Goal: Task Accomplishment & Management: Manage account settings

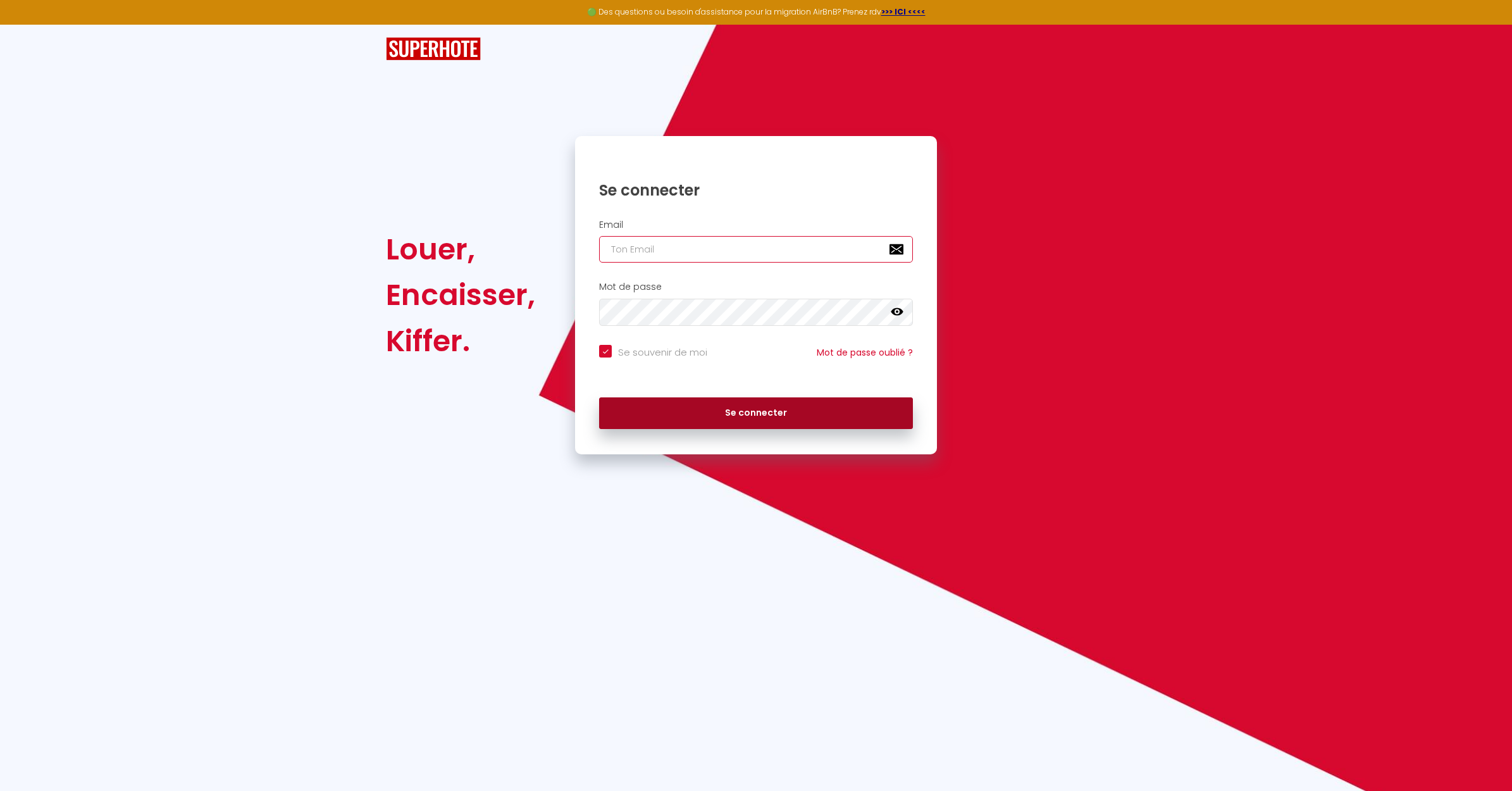
type input "[EMAIL_ADDRESS][DOMAIN_NAME]"
click at [715, 425] on button "Se connecter" at bounding box center [755, 413] width 313 height 32
checkbox input "true"
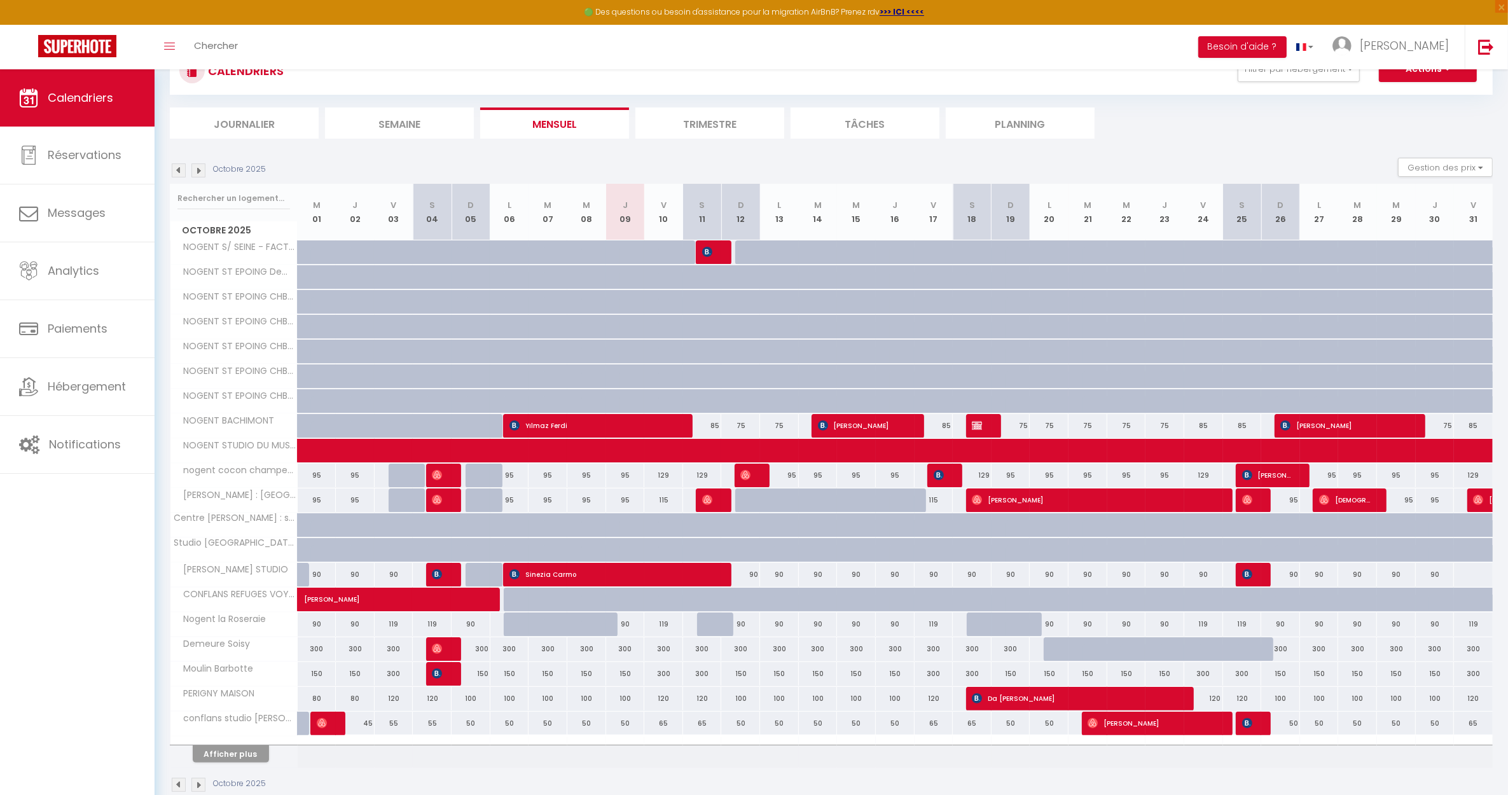
scroll to position [78, 0]
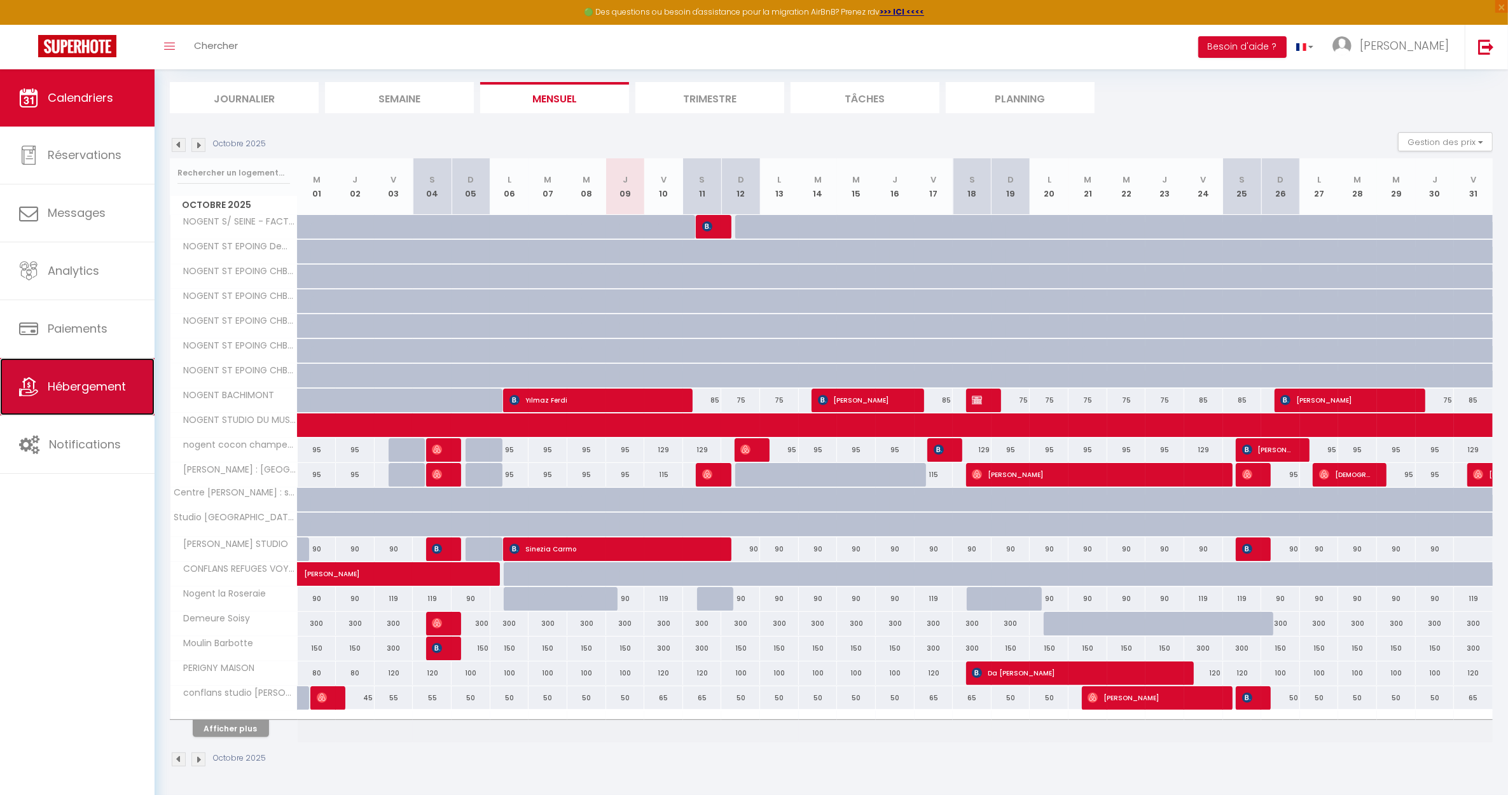
click at [103, 390] on span "Hébergement" at bounding box center [87, 386] width 78 height 16
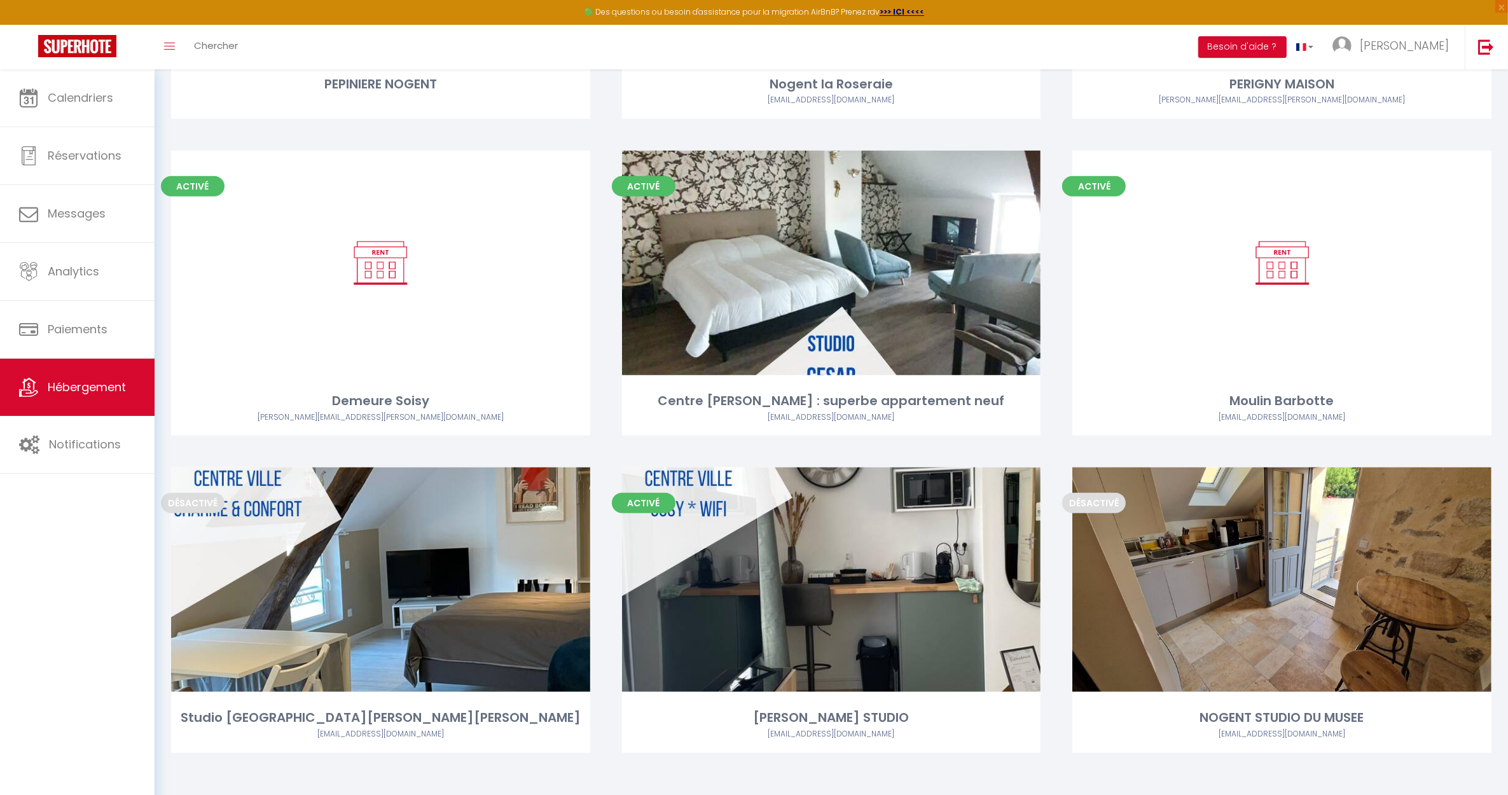
scroll to position [1602, 0]
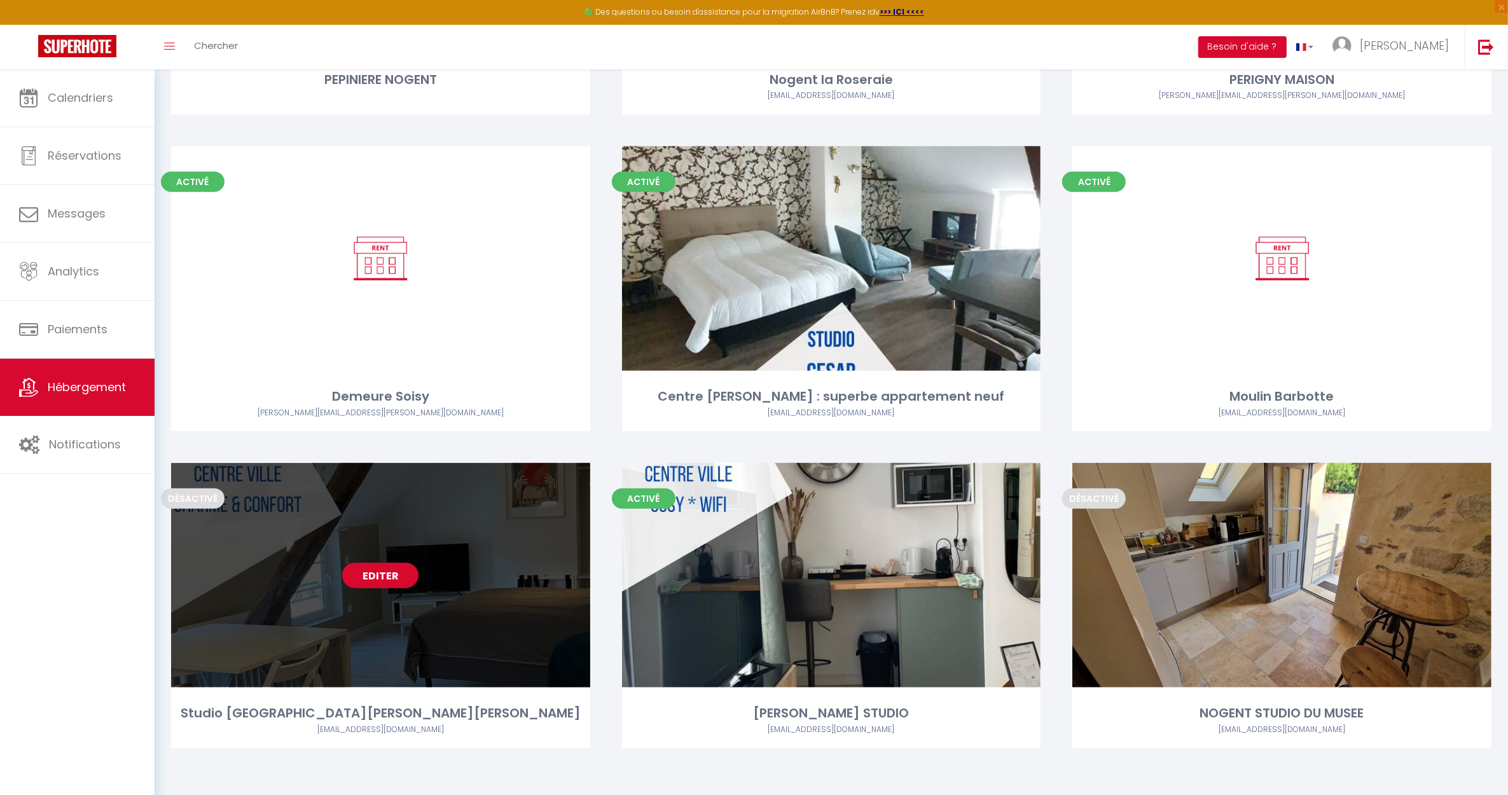
click at [411, 571] on link "Editer" at bounding box center [380, 575] width 76 height 25
select select "3"
select select "2"
select select "1"
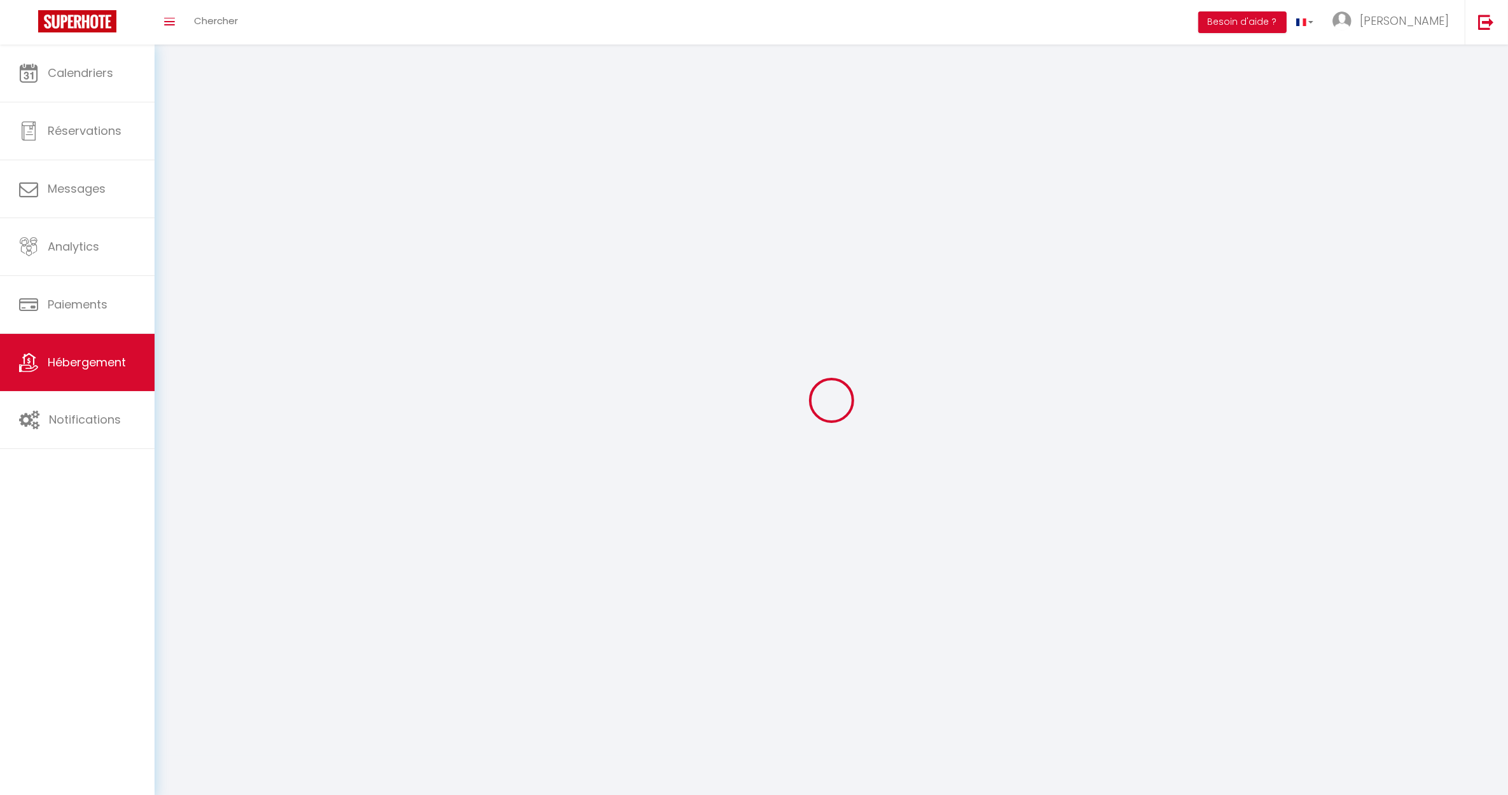
select select
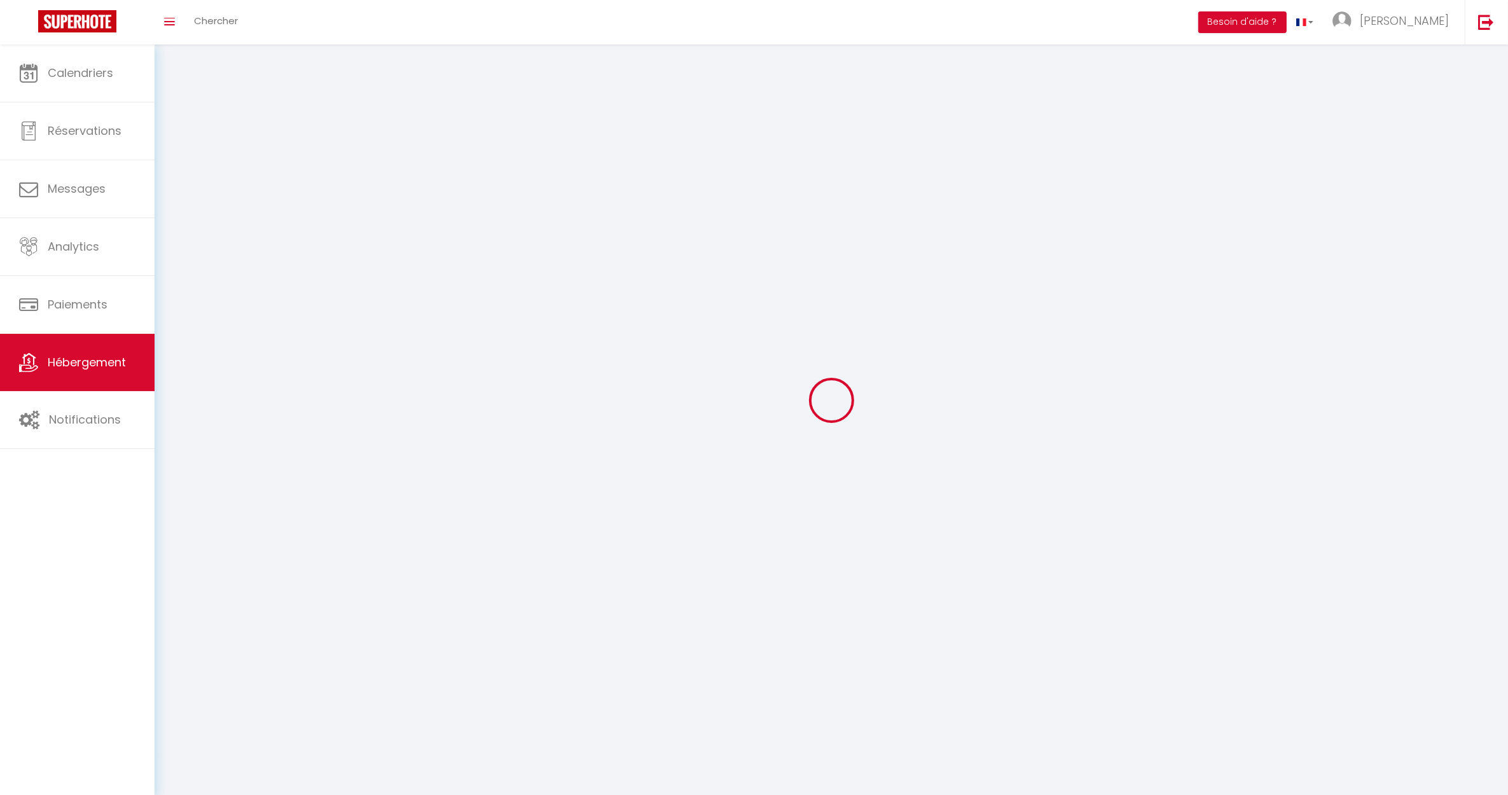
checkbox input "false"
select select
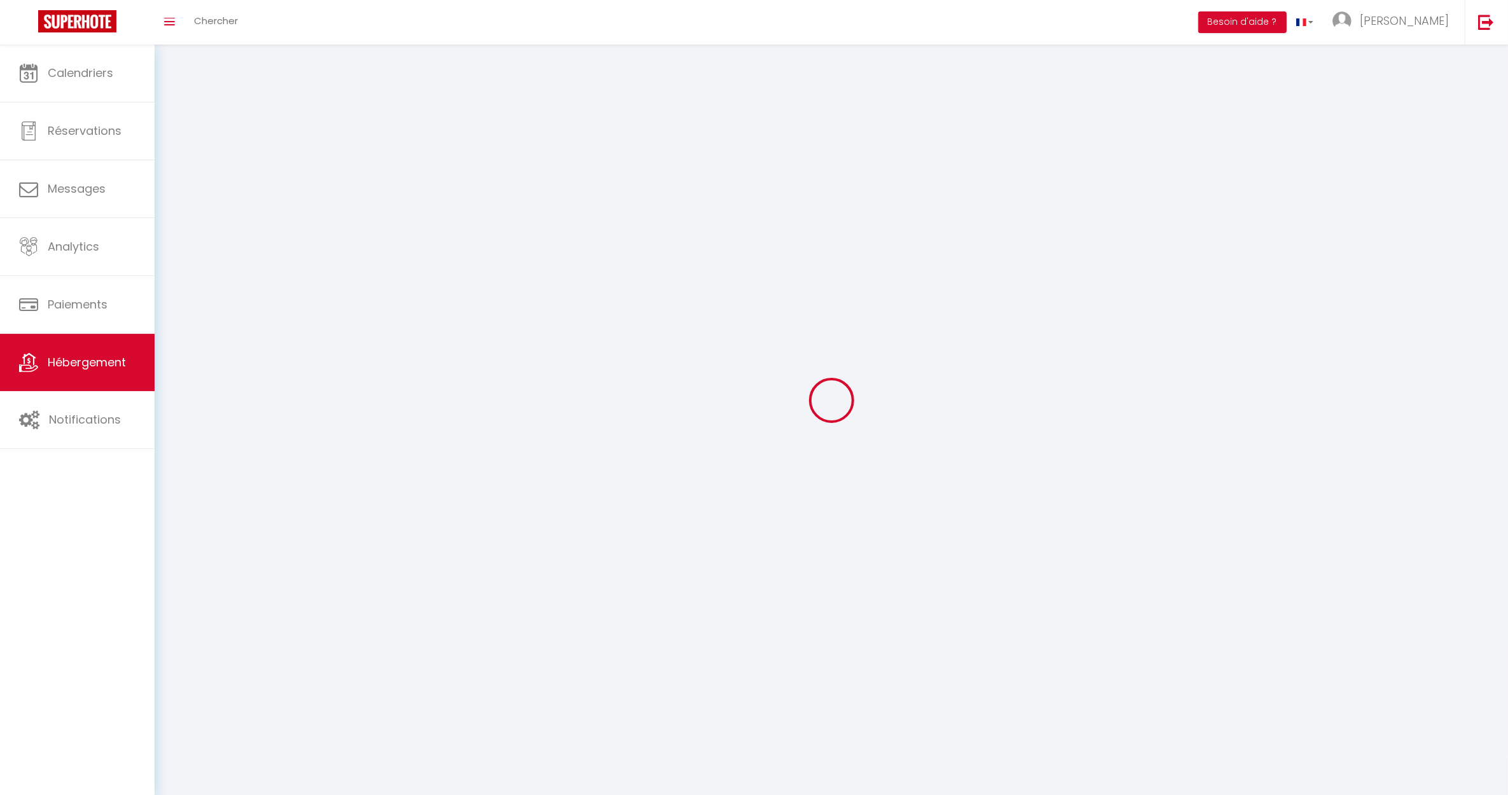
select select
select select "1"
select select
select select "28"
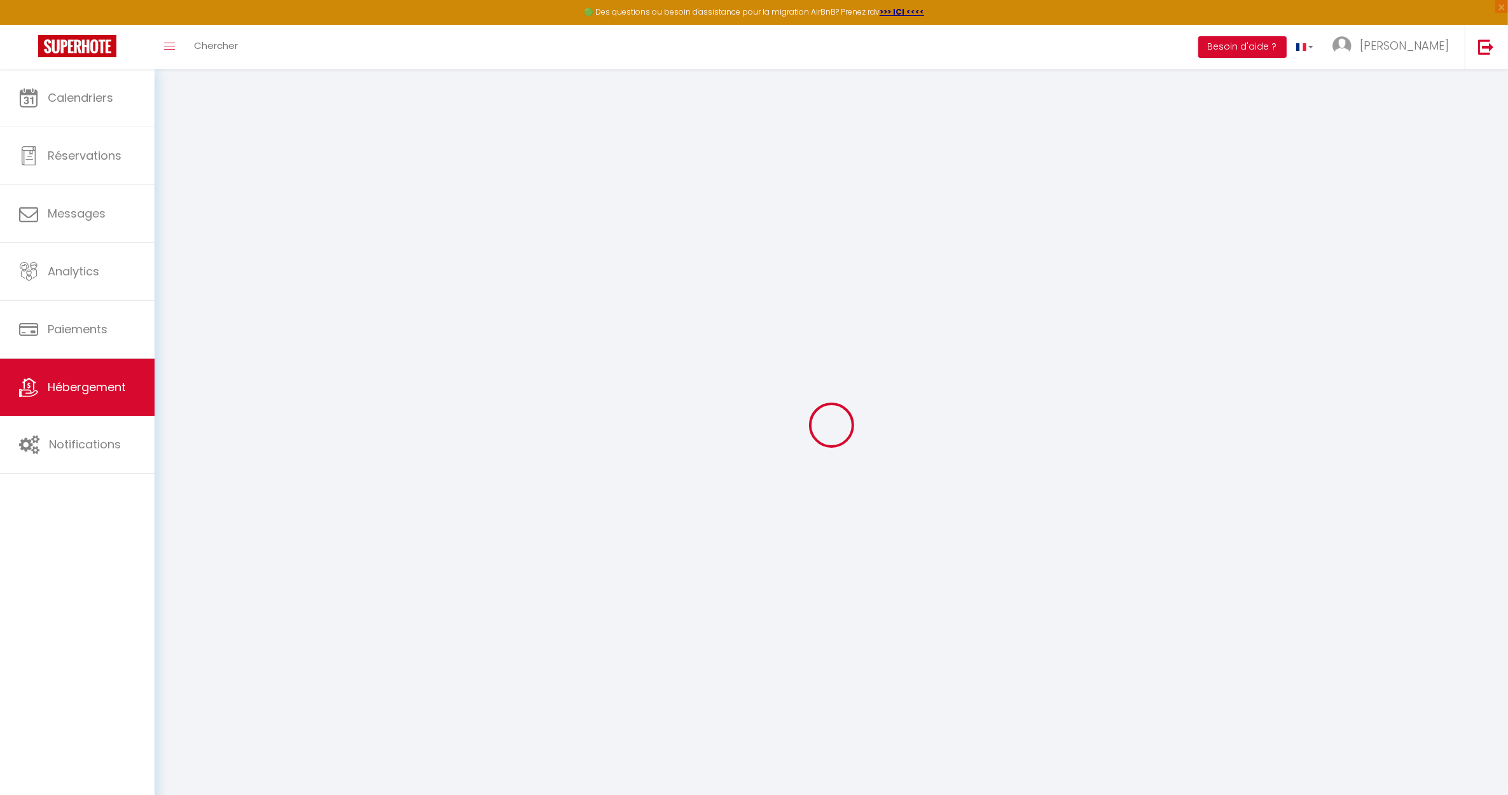
select select
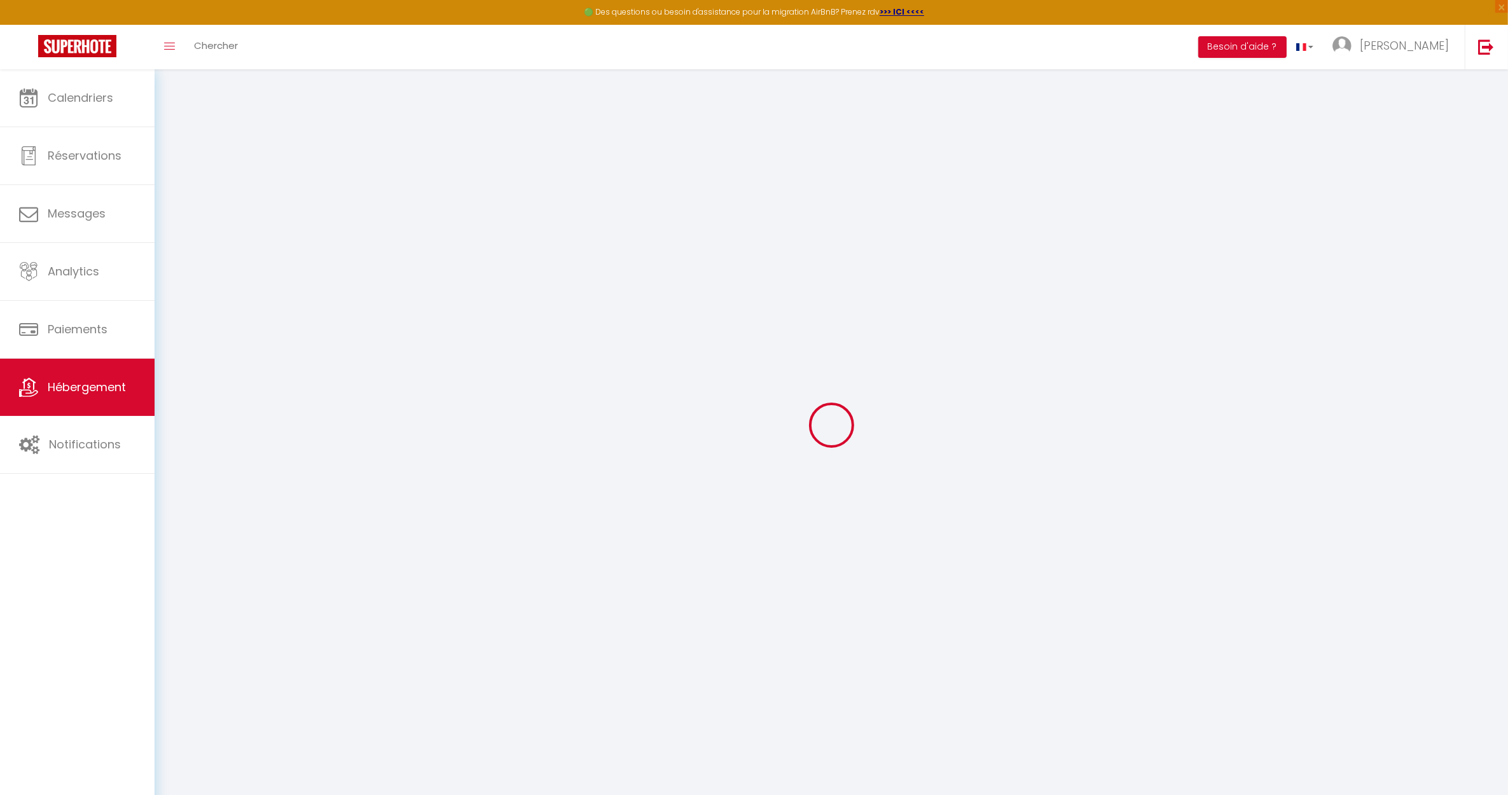
select select
checkbox input "false"
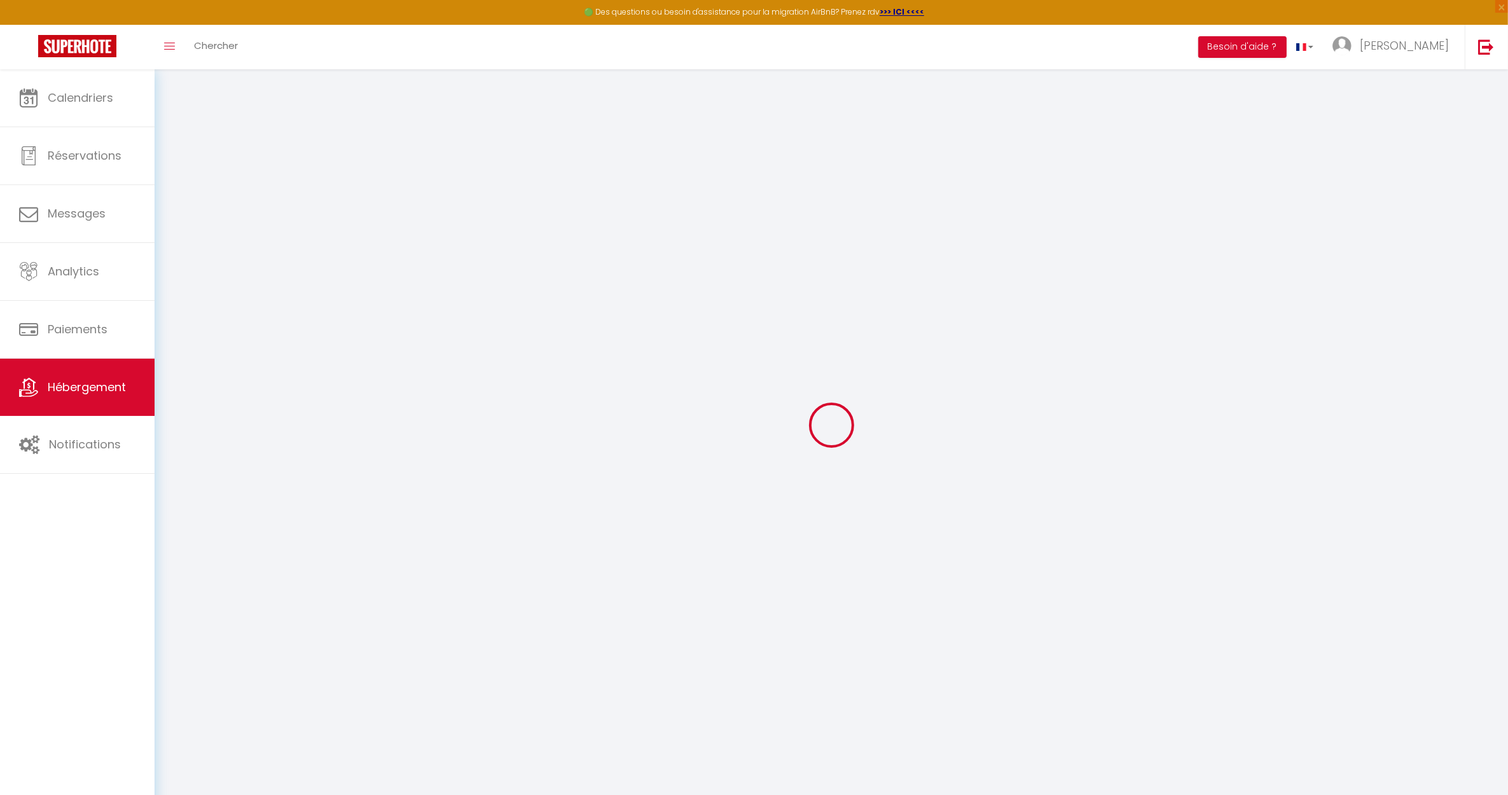
select select
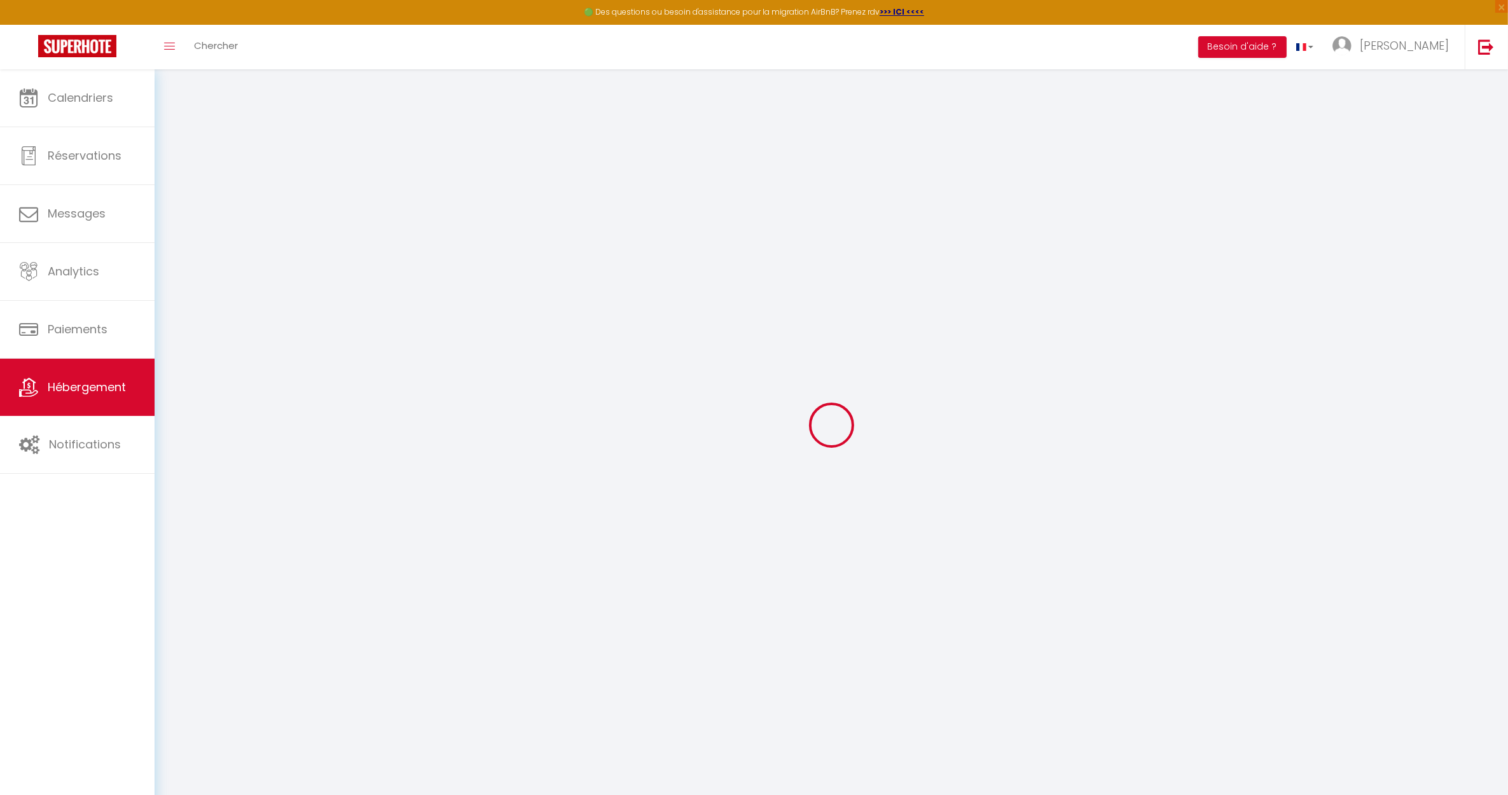
select select
checkbox input "false"
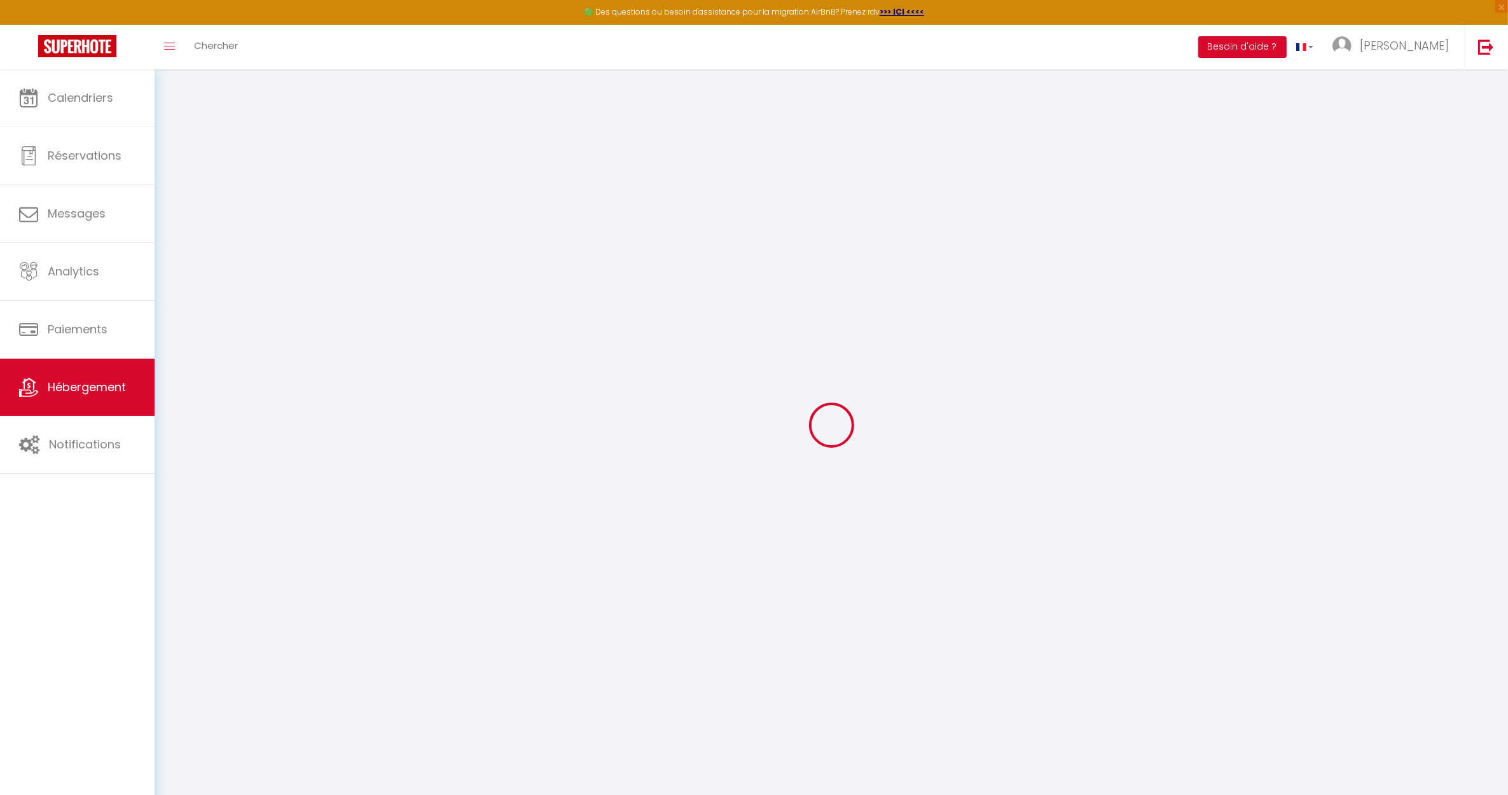
checkbox input "false"
select select
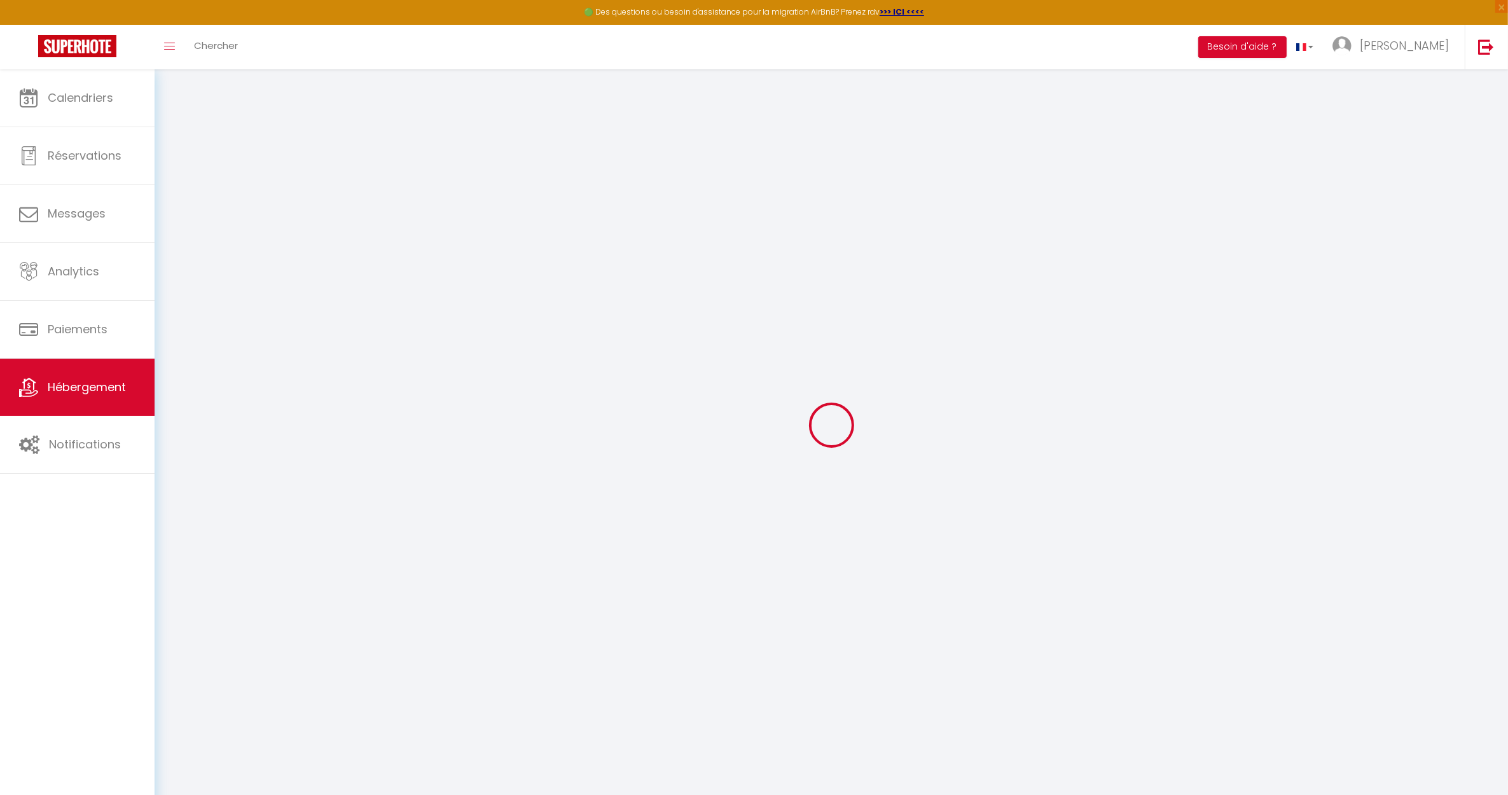
select select
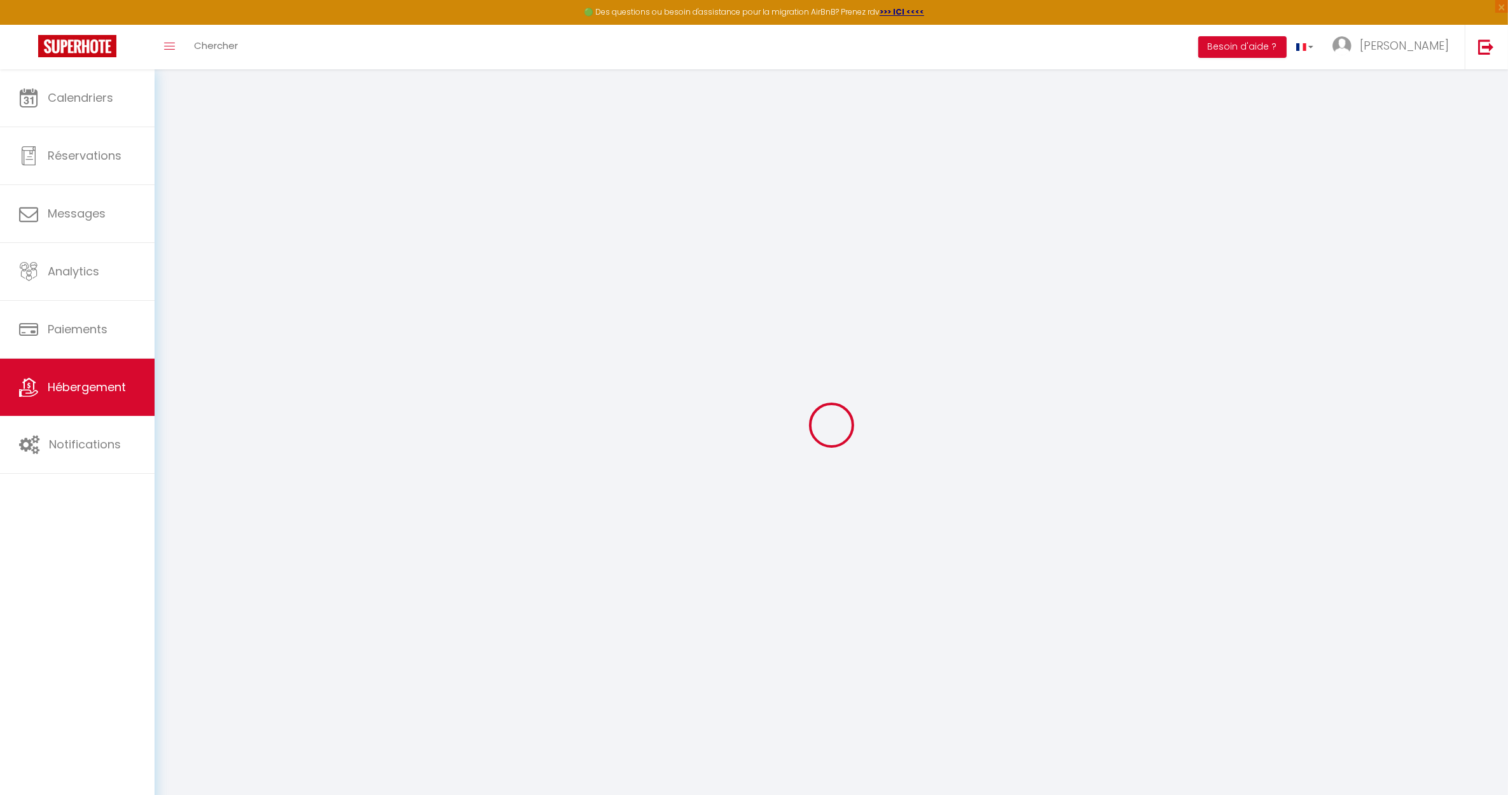
checkbox input "false"
select select
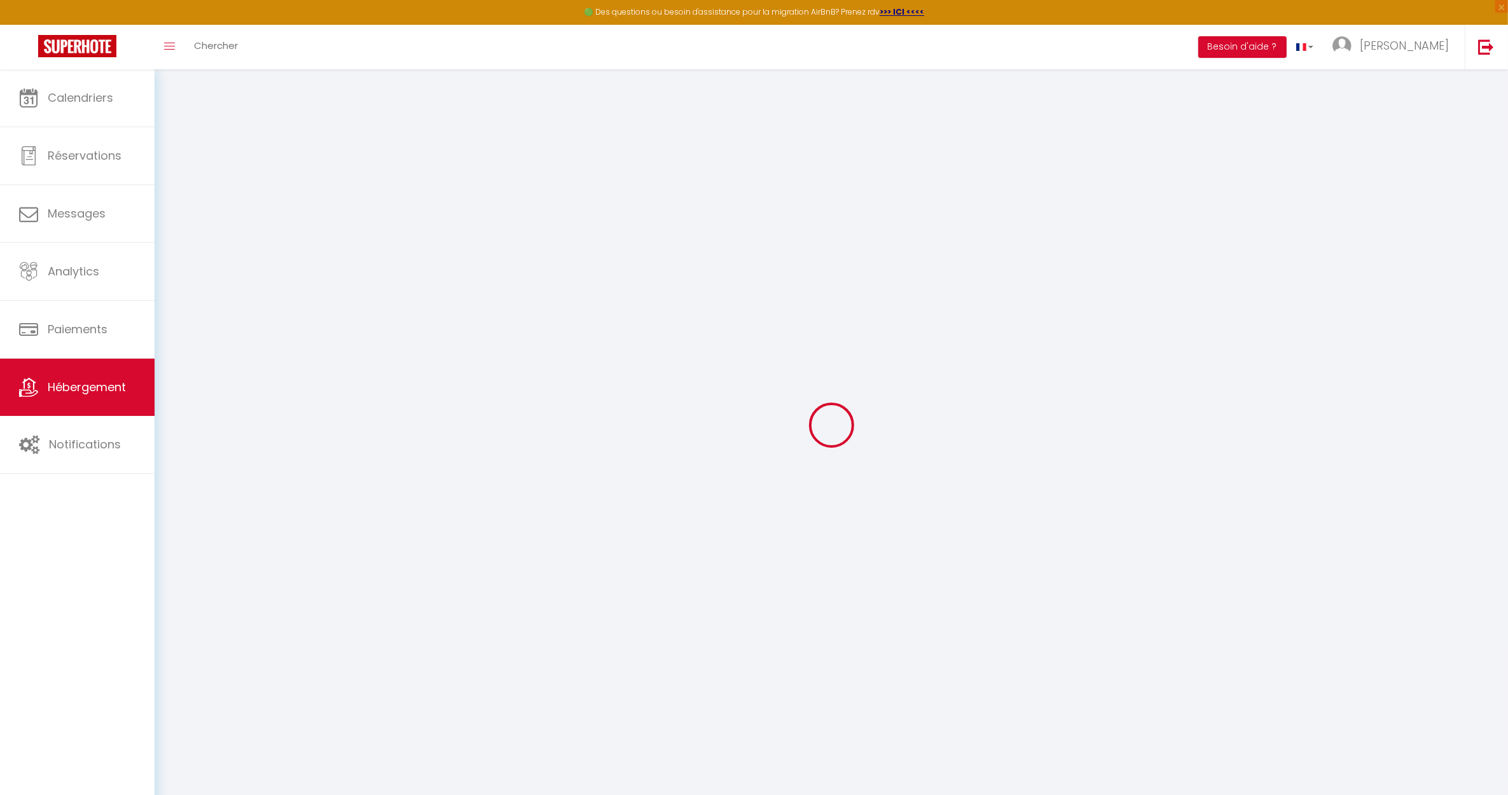
select select
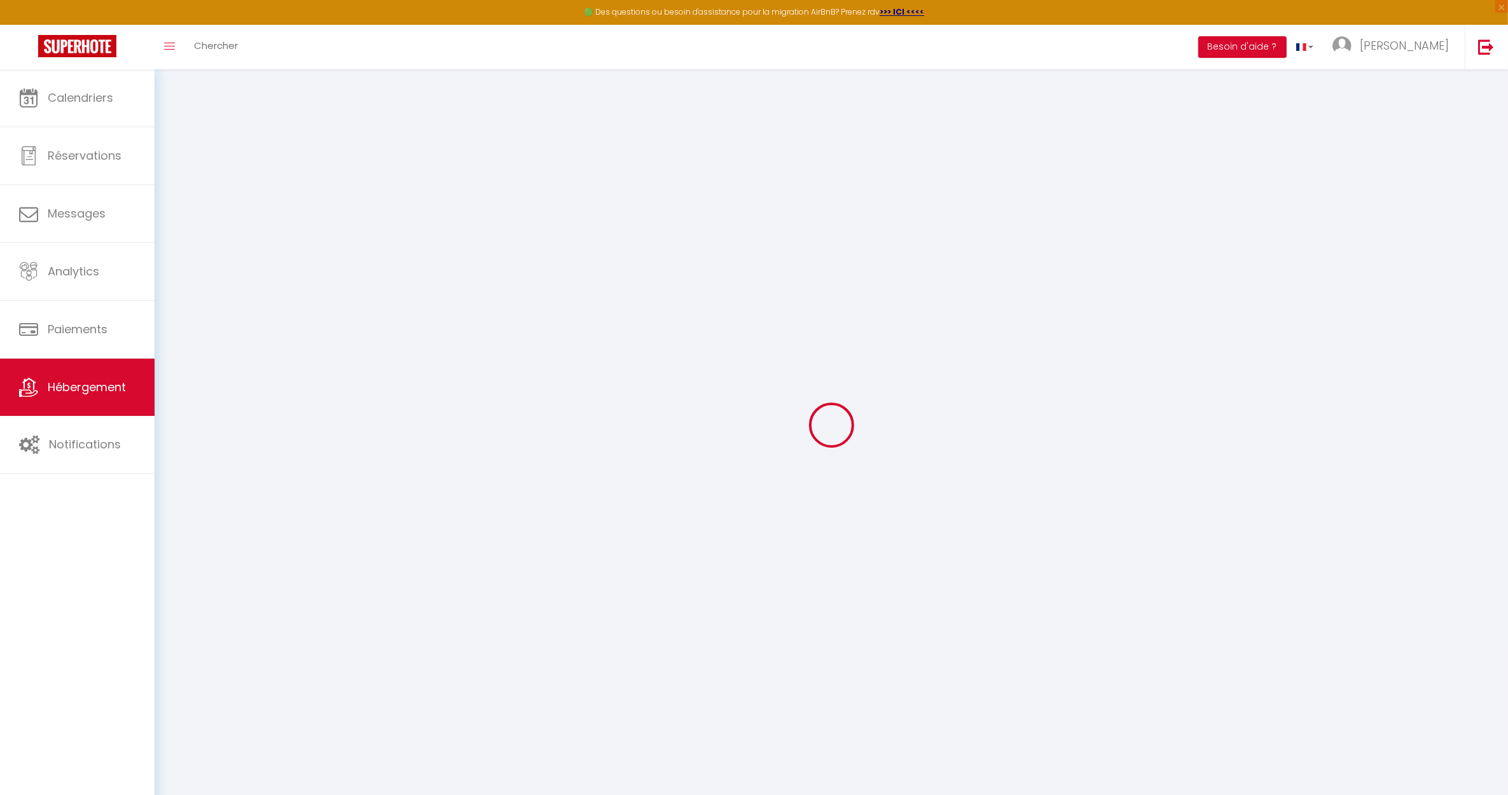
select select
checkbox input "false"
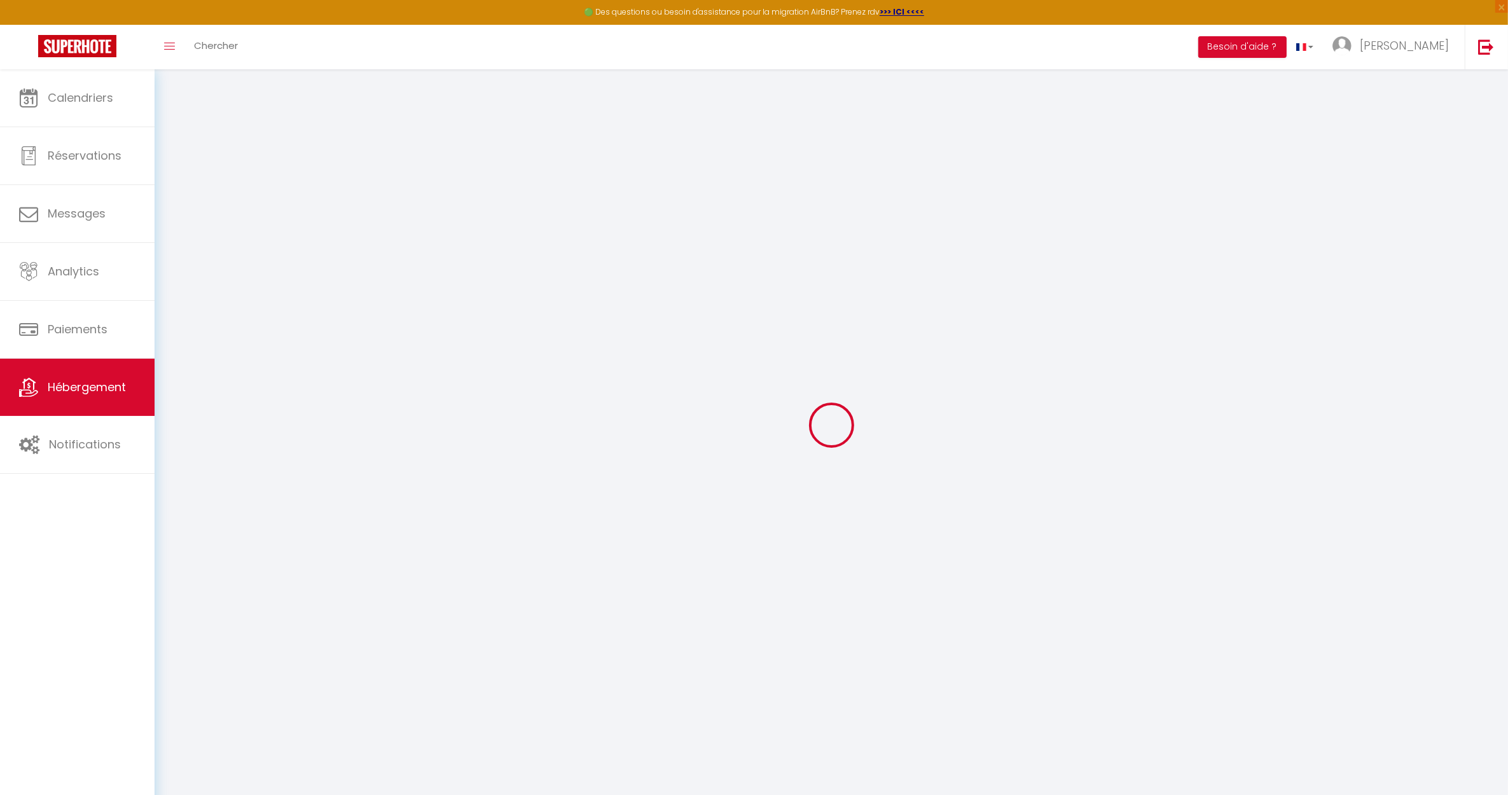
checkbox input "false"
select select
type input "Studio [GEOGRAPHIC_DATA][PERSON_NAME][PERSON_NAME]"
type input "[PERSON_NAME]"
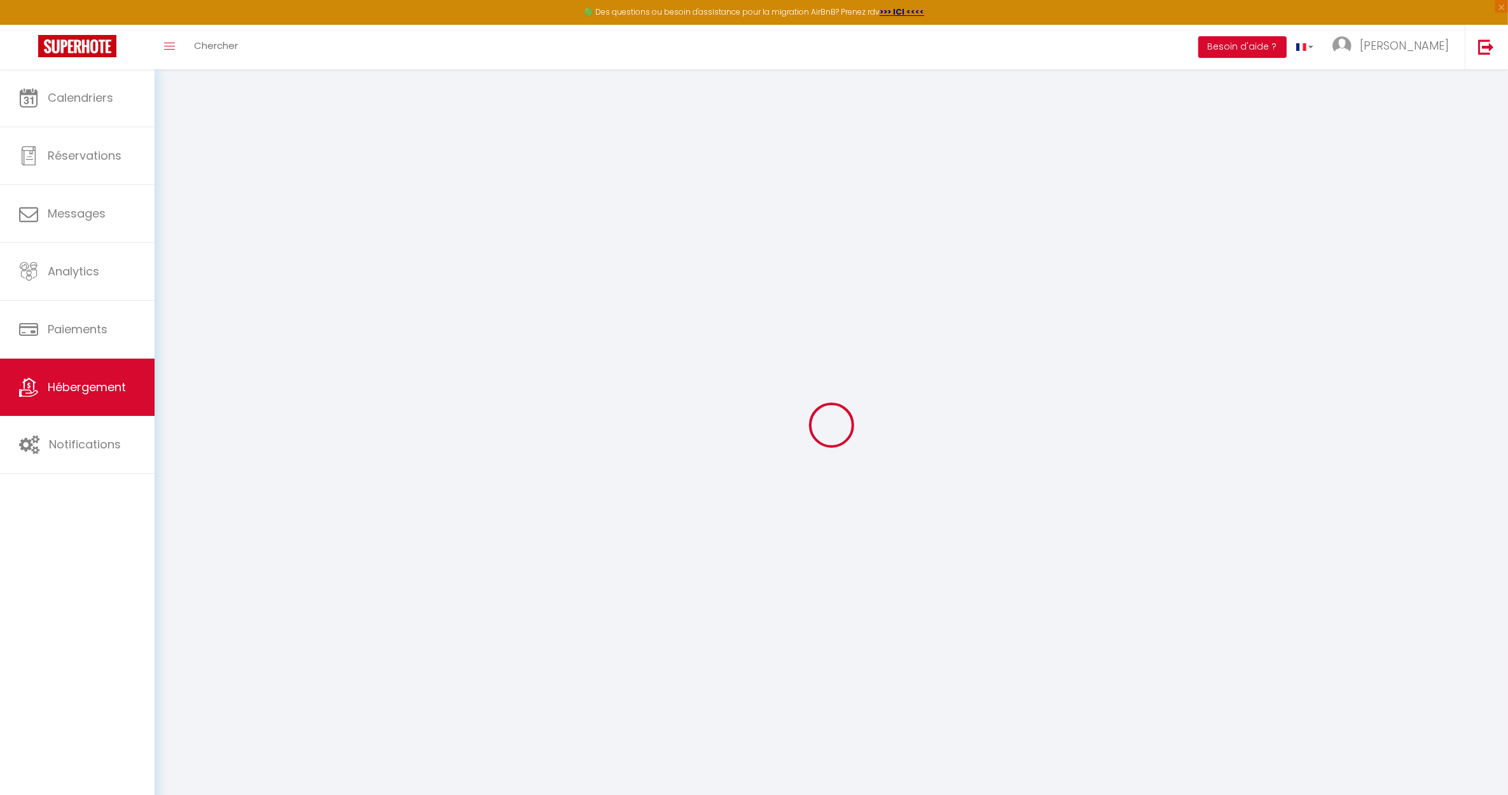
type input "DAUPHIN"
type input "[STREET_ADDRESS]"
type input "77360"
type input "VAIRES SUR MARNE"
select select "2"
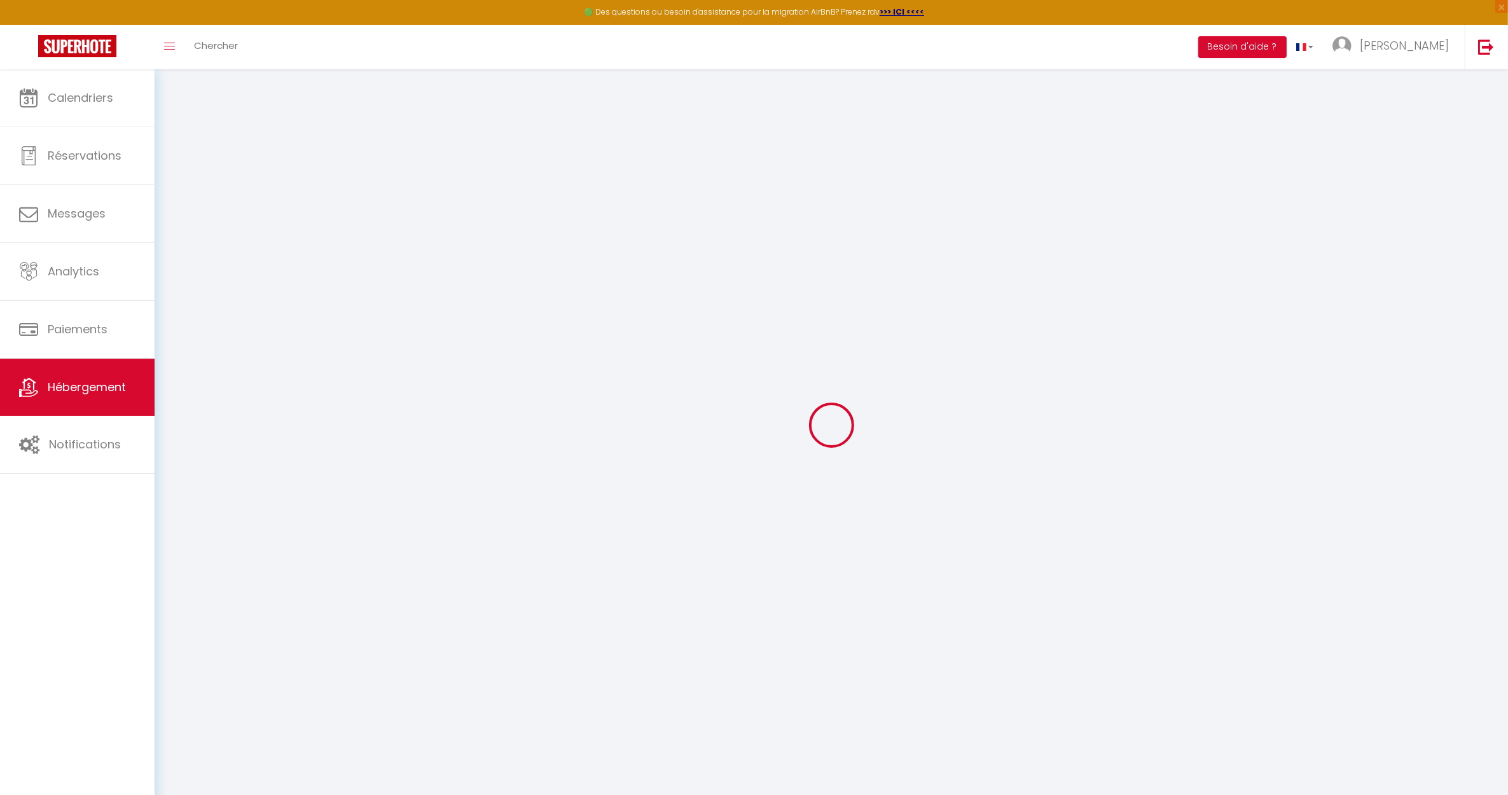
type input "70"
type input "25"
type input "13"
type input "300"
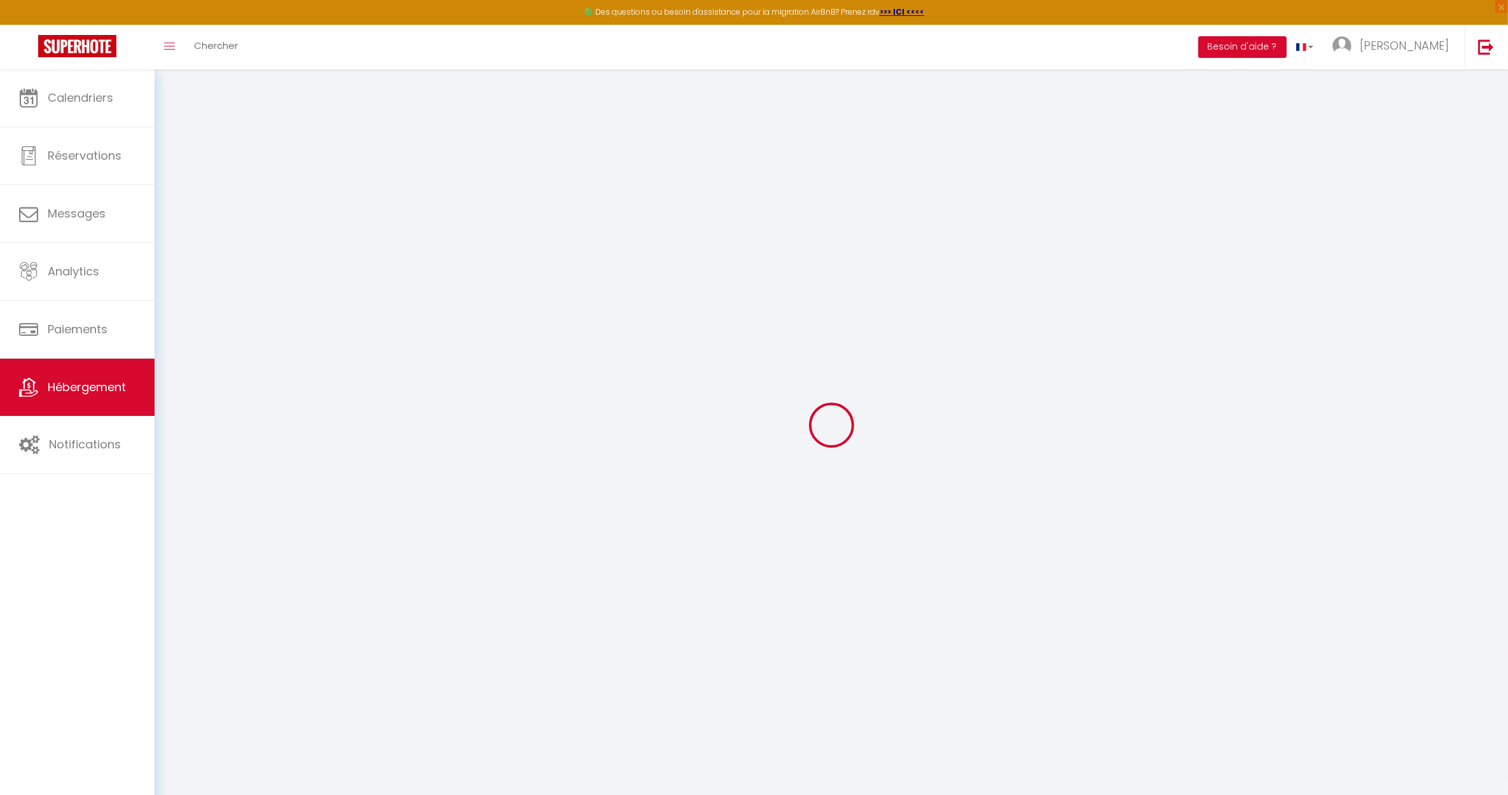
select select
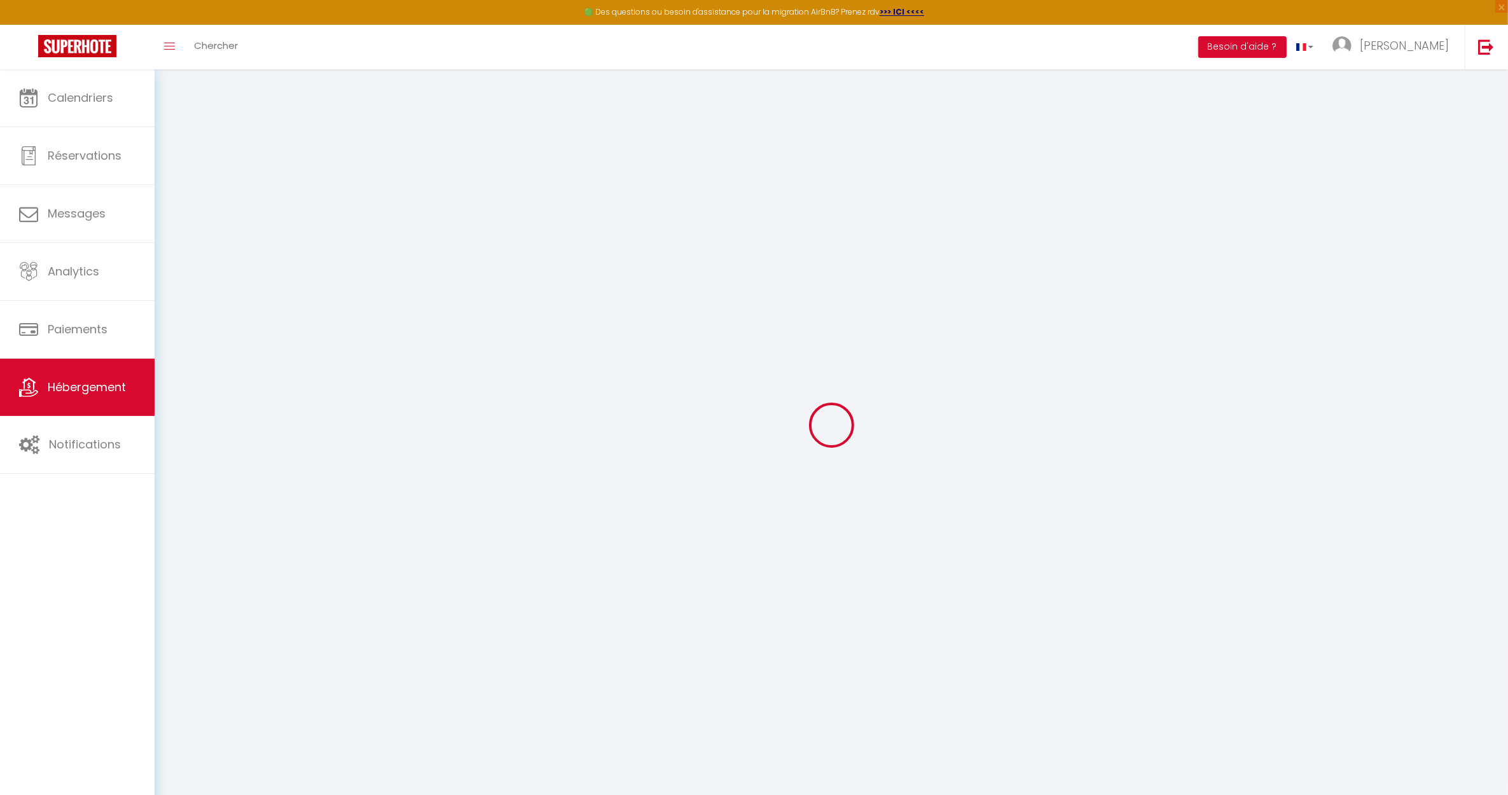
type input "[STREET_ADDRESS][PERSON_NAME]"
type input "77160"
type input "[PERSON_NAME]"
type input "[EMAIL_ADDRESS][DOMAIN_NAME]"
select select
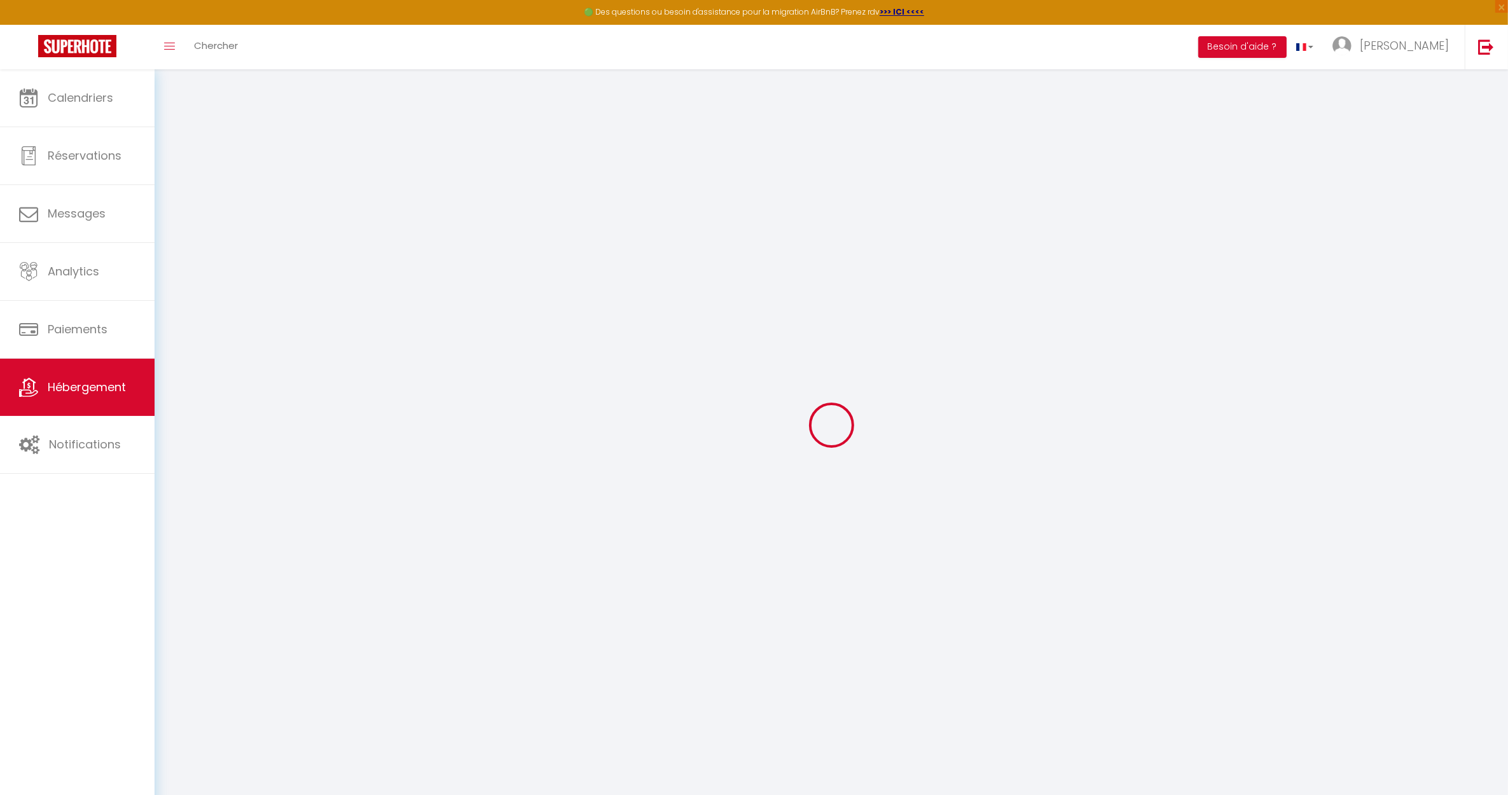
checkbox input "false"
radio input "true"
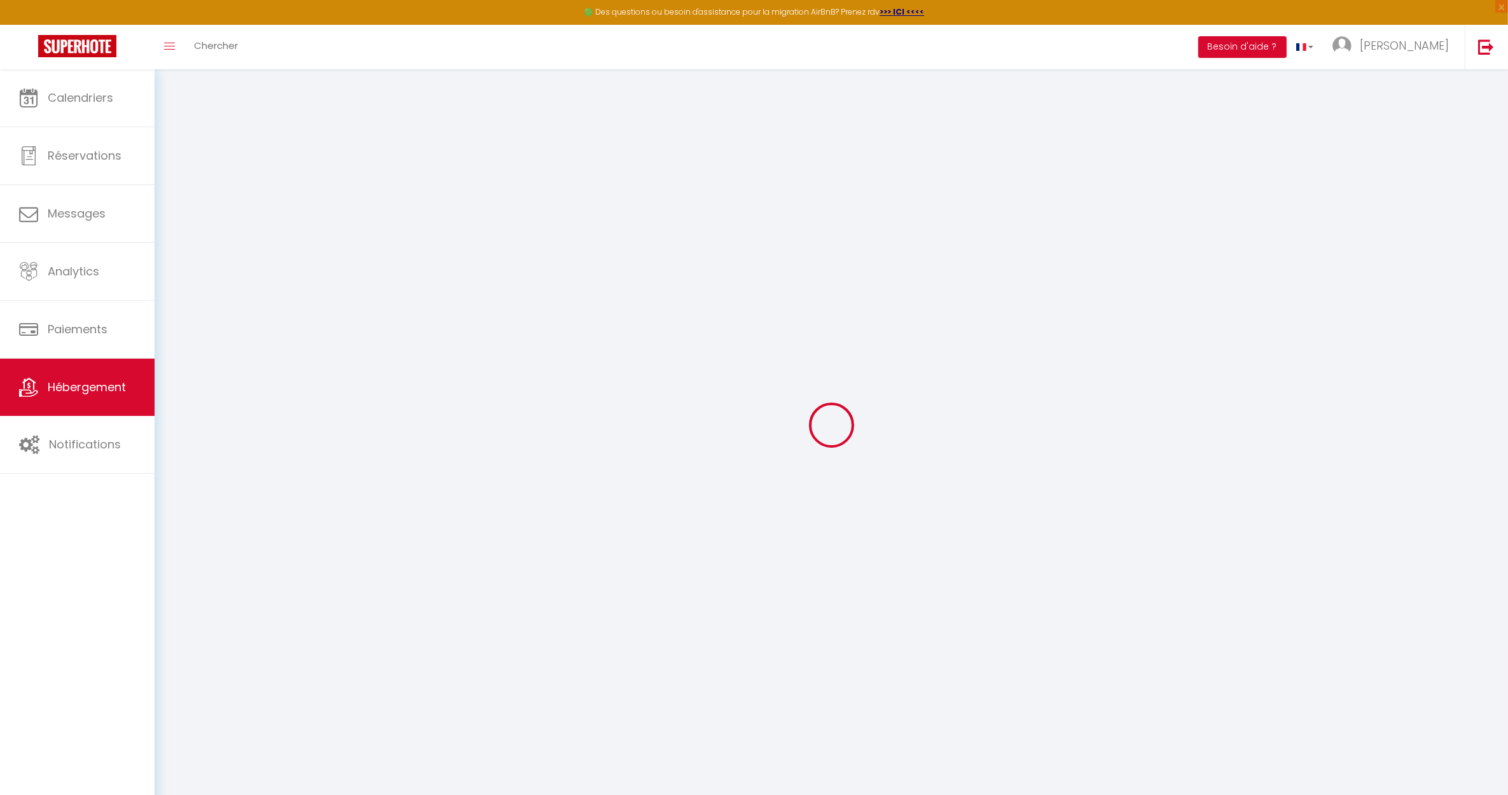
type input "0"
select select
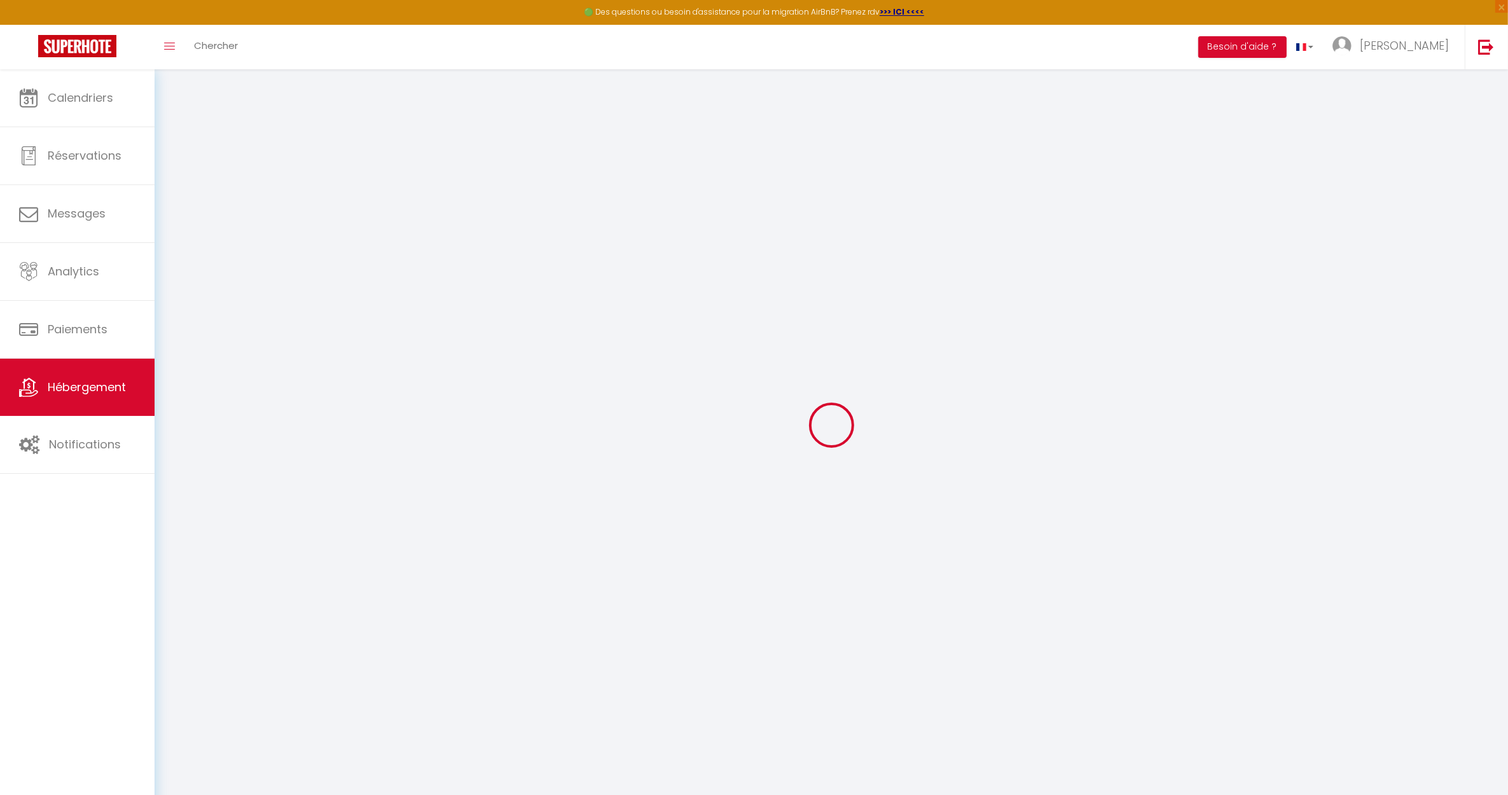
select select
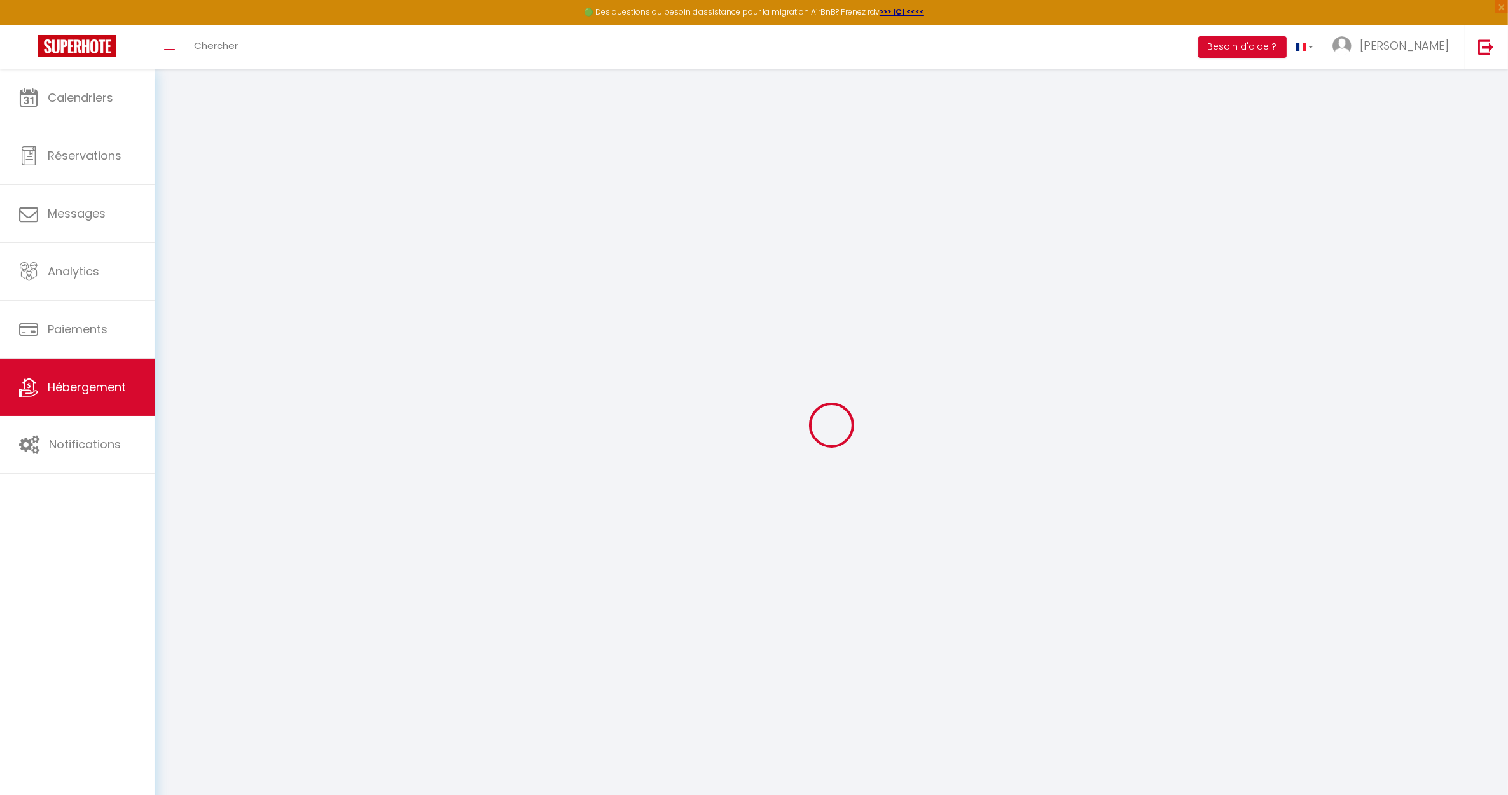
checkbox input "false"
select select "25557"
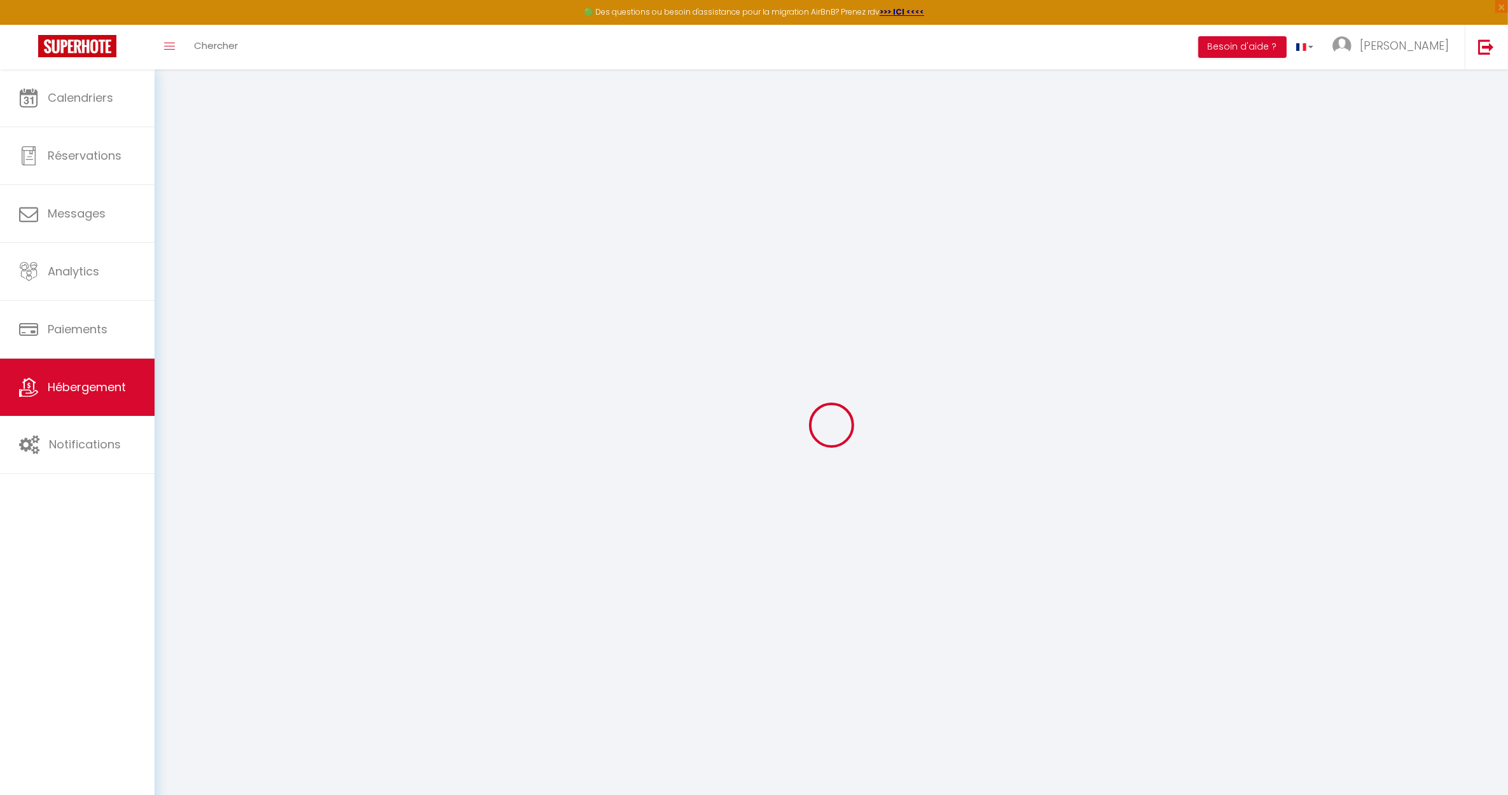
select select
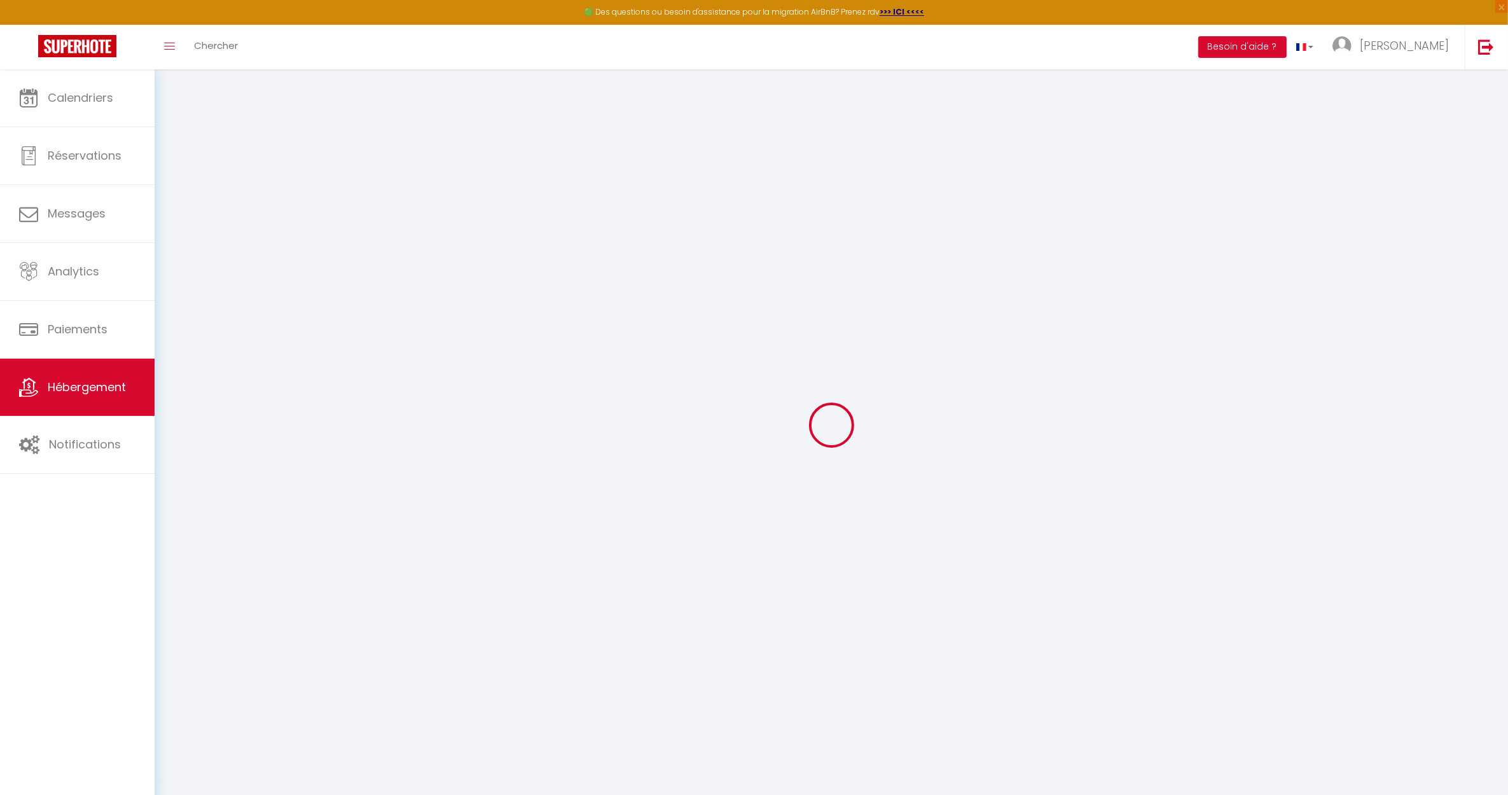
select select
checkbox input "false"
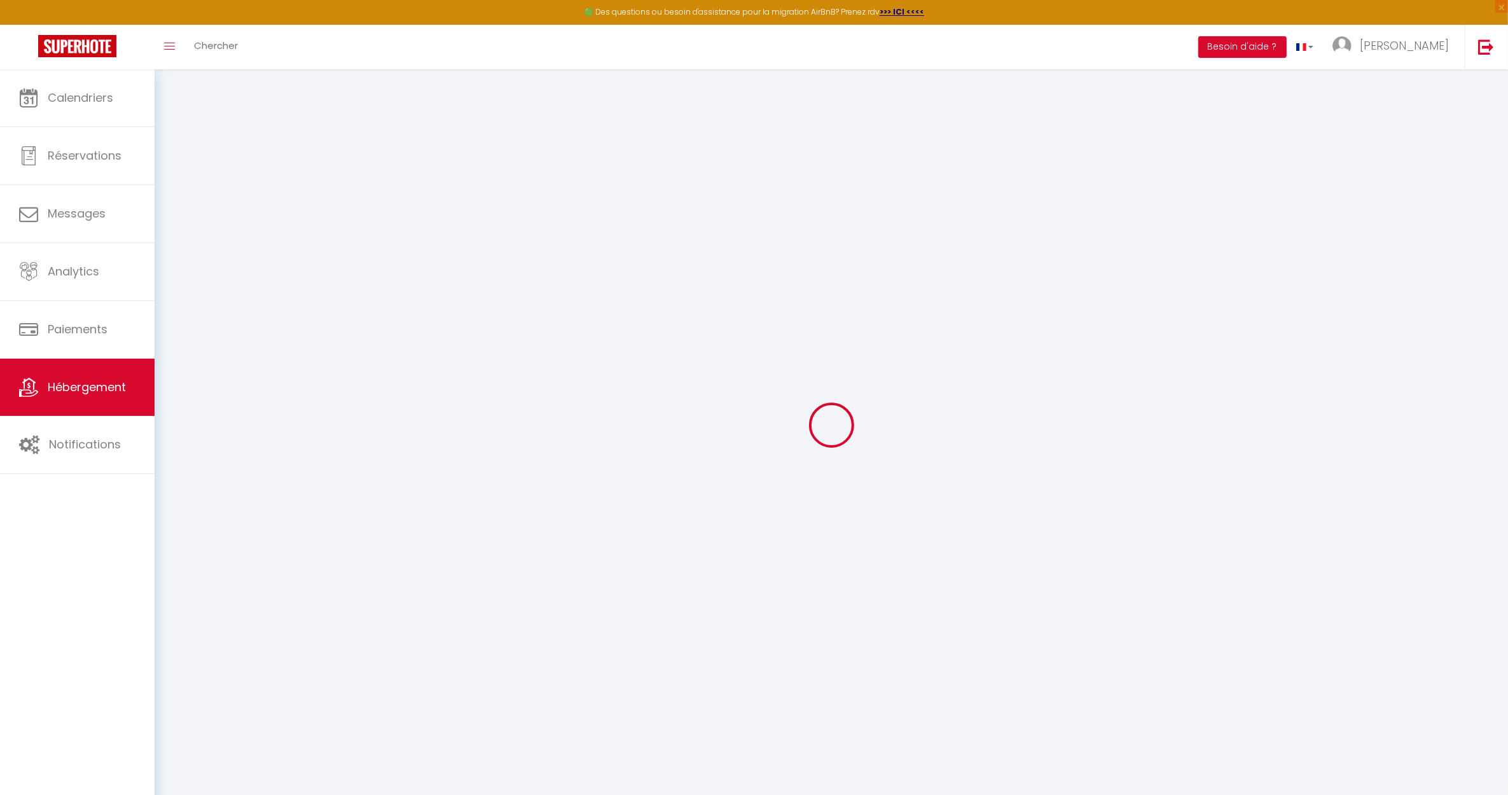
select select
checkbox input "false"
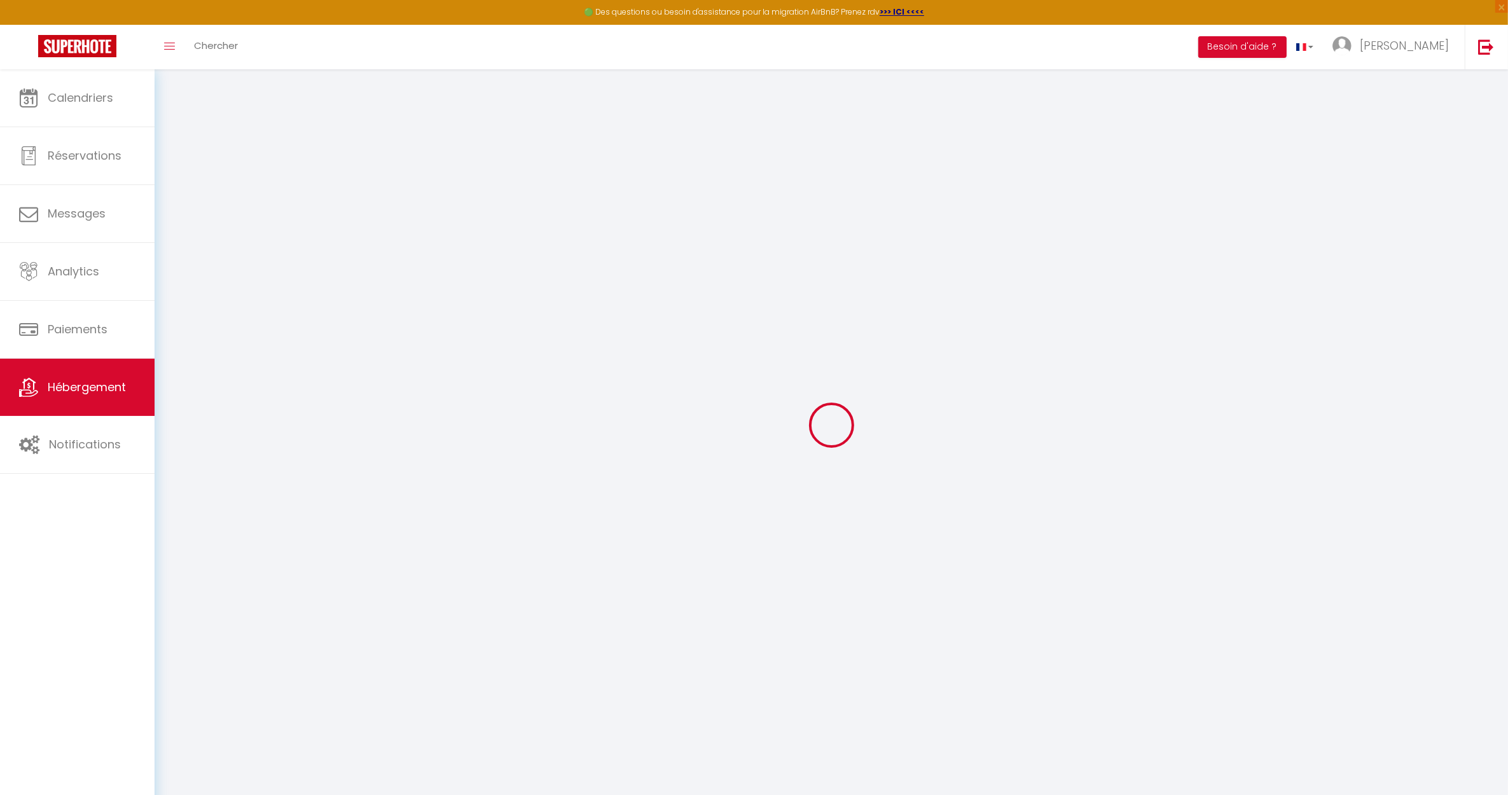
select select "16:00"
select select
select select "11:00"
select select "30"
select select "120"
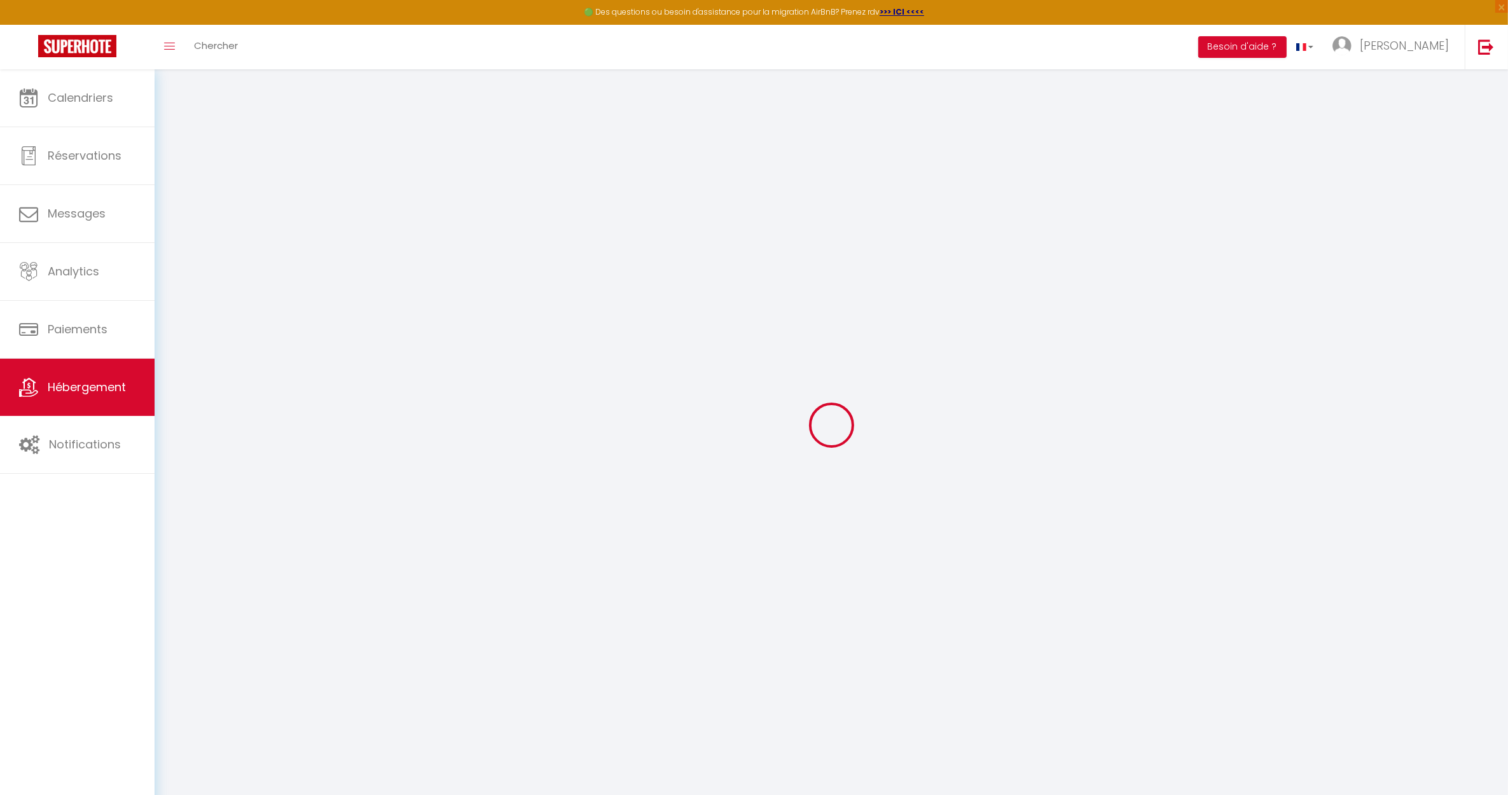
select select
checkbox input "false"
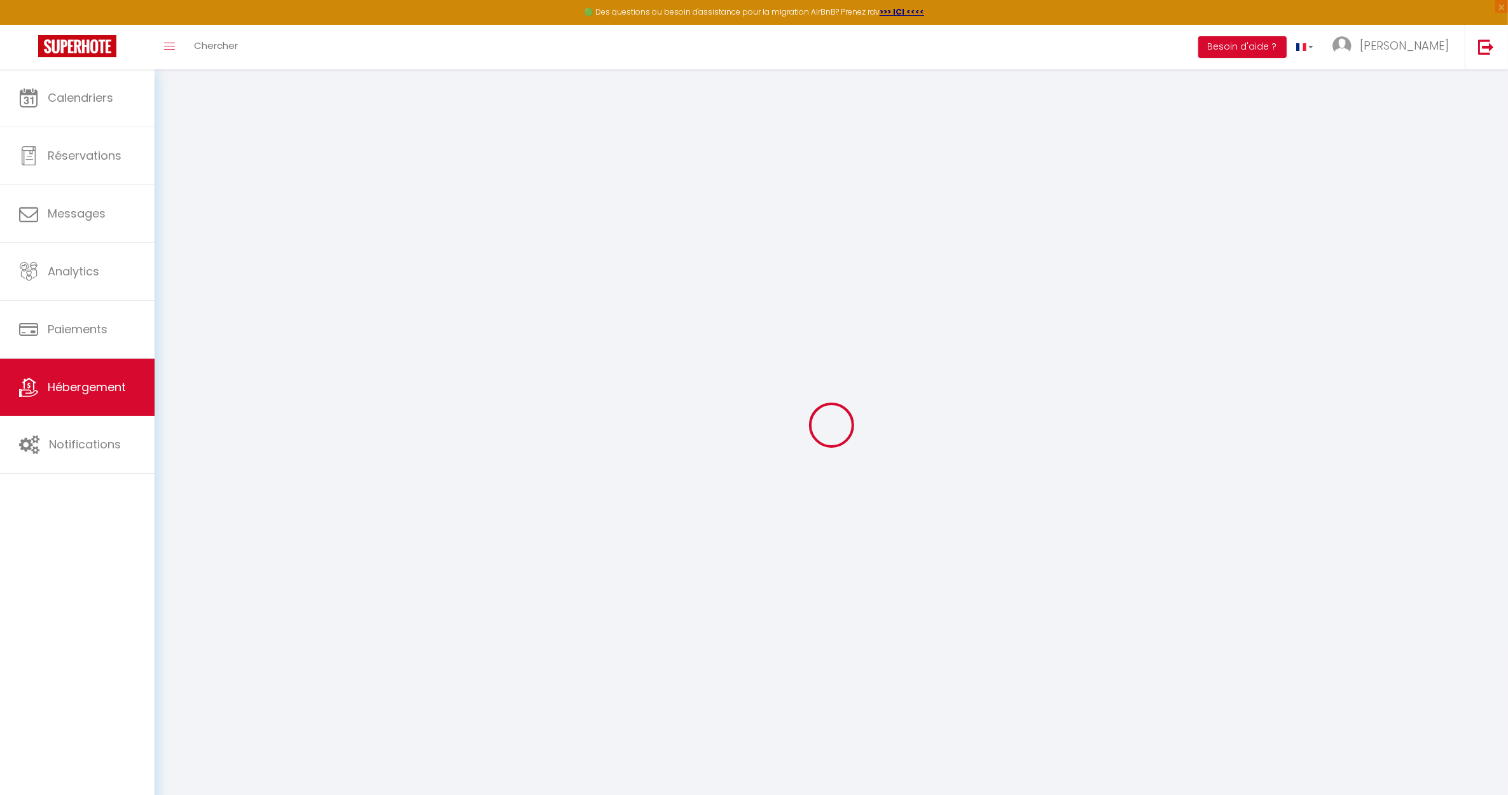
checkbox input "false"
select select
checkbox input "false"
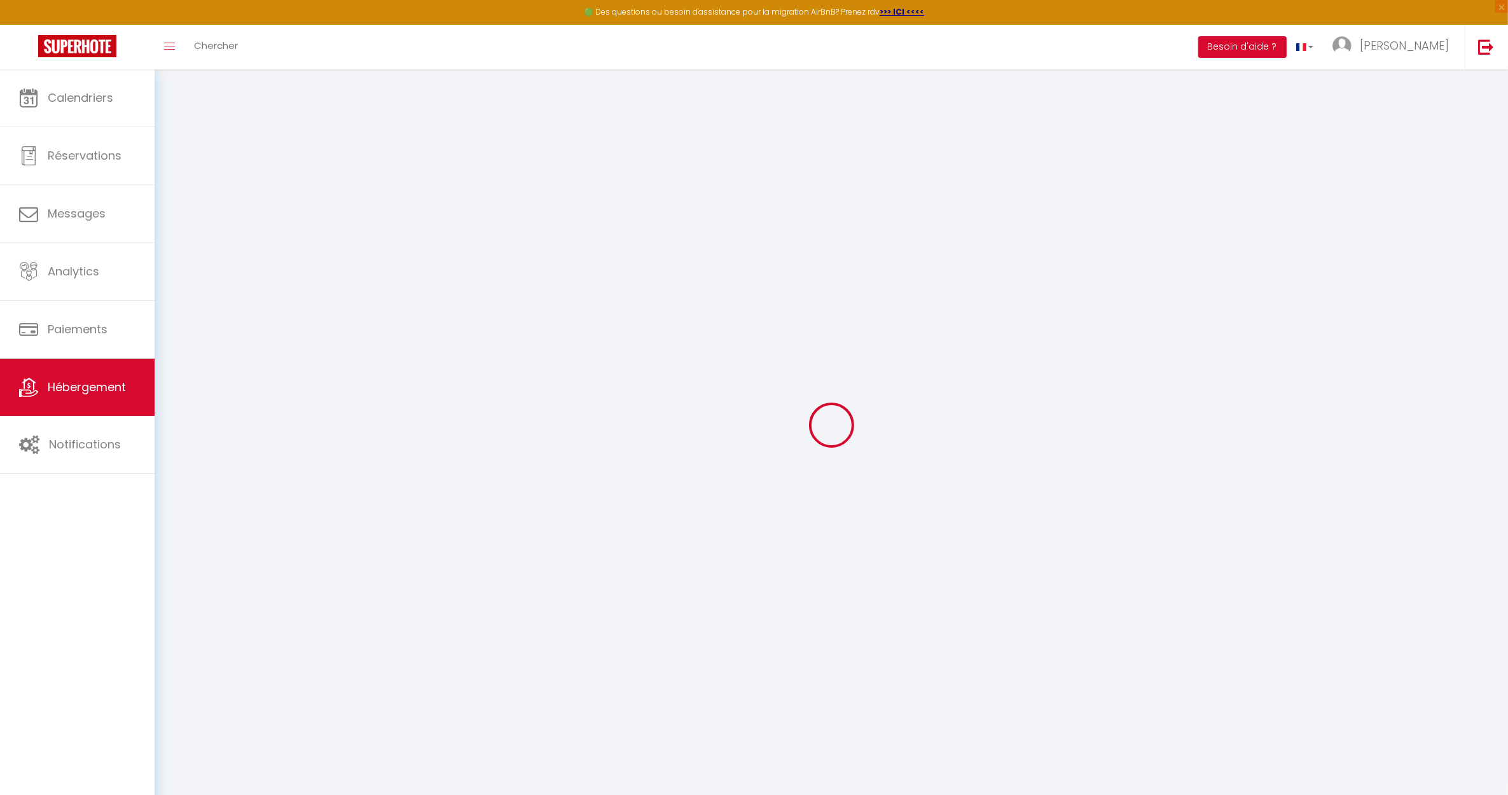
checkbox input "false"
select select
checkbox input "false"
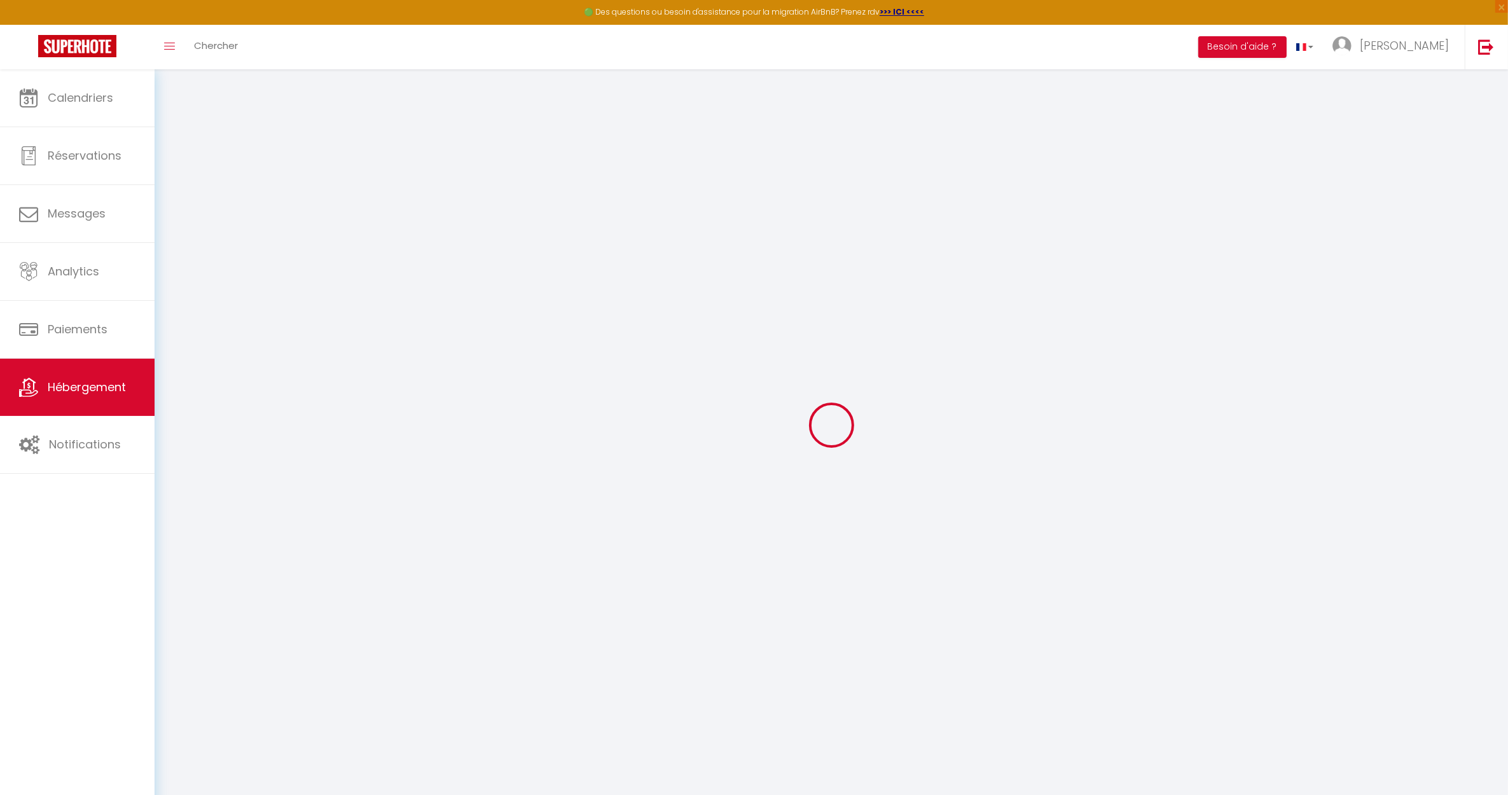
checkbox input "false"
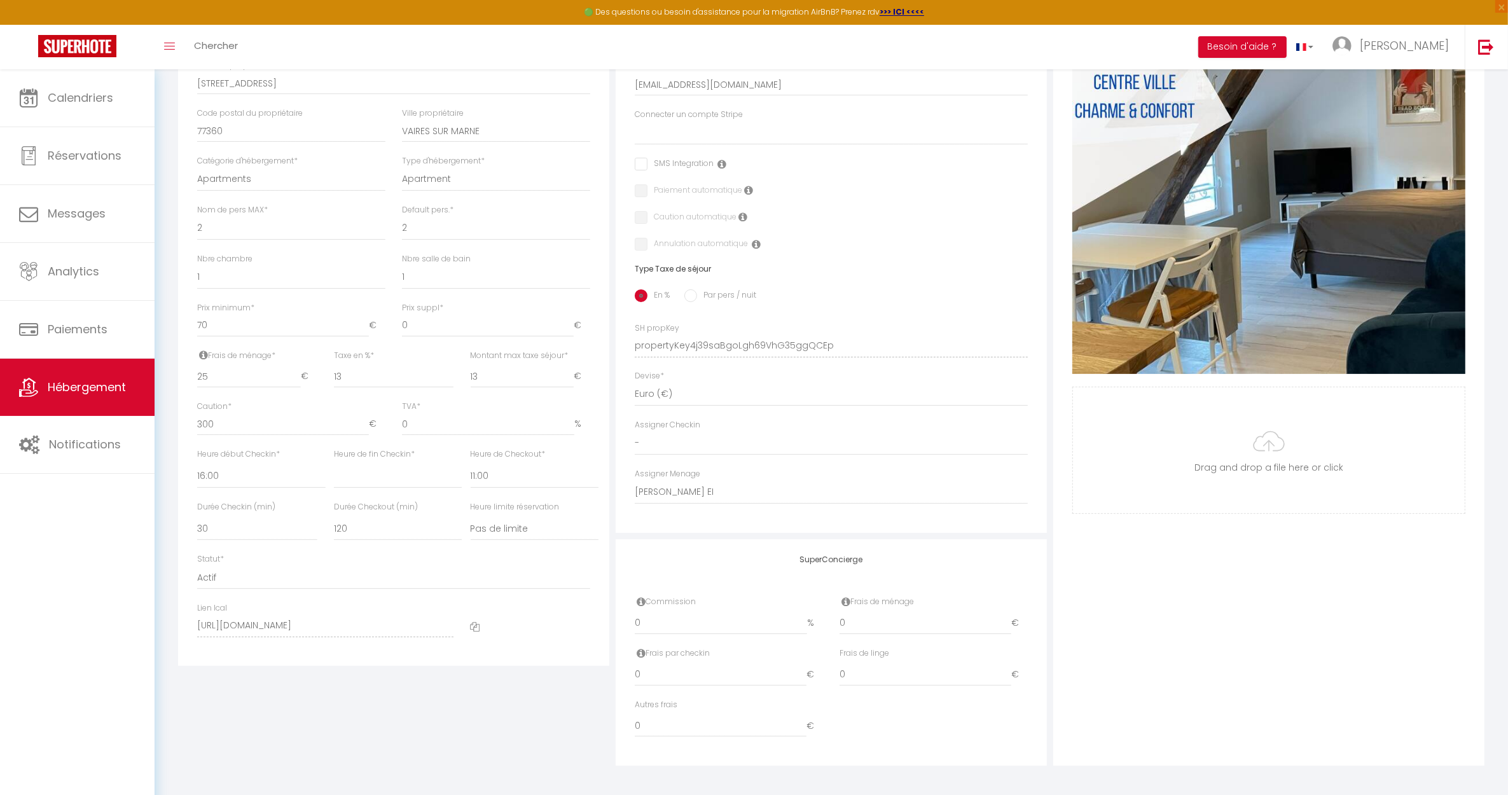
scroll to position [324, 0]
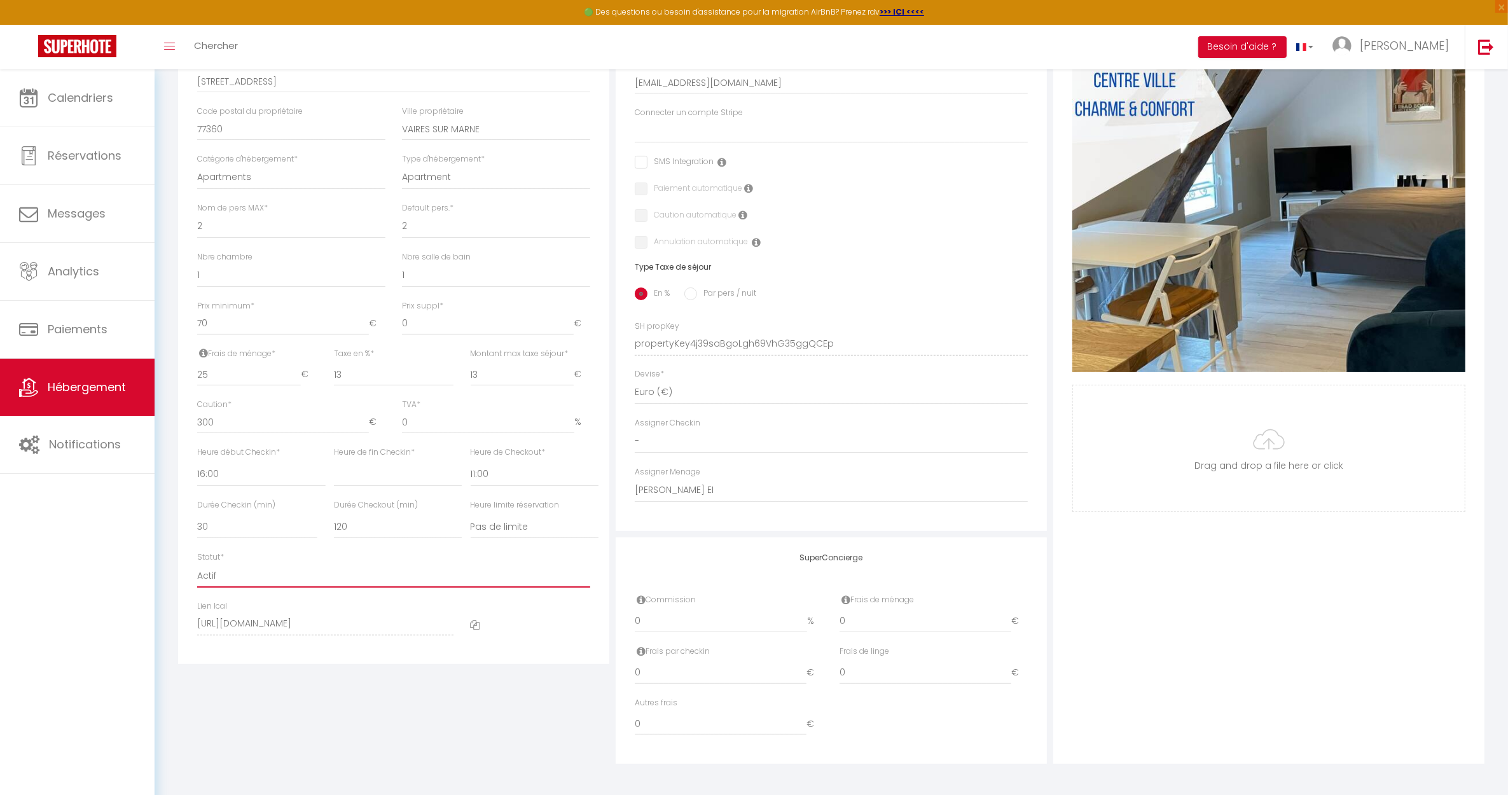
click at [211, 576] on select "Actif Pas actif" at bounding box center [393, 576] width 393 height 24
select select "1"
click at [197, 564] on select "Actif Pas actif" at bounding box center [393, 576] width 393 height 24
select select
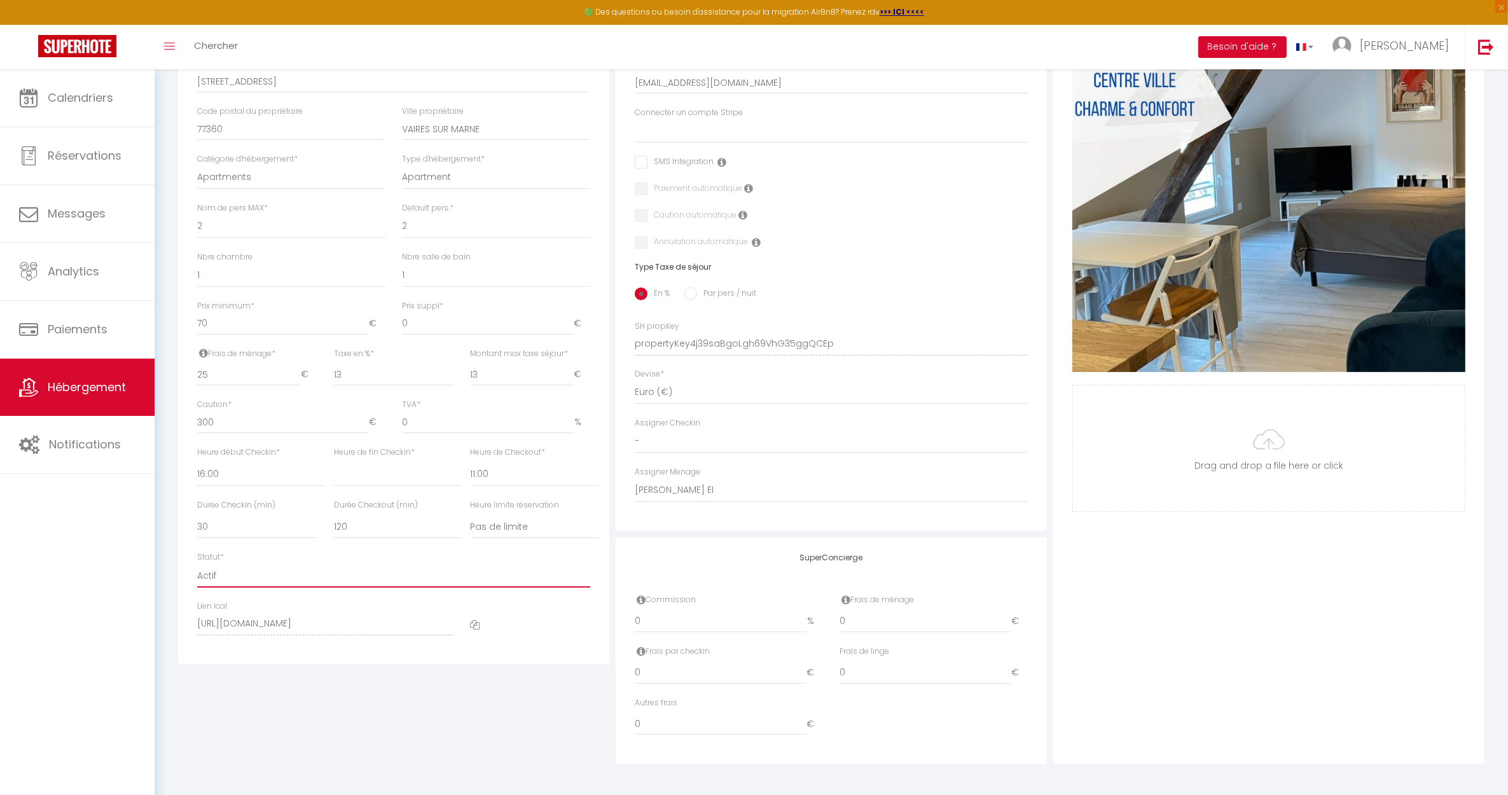
checkbox input "false"
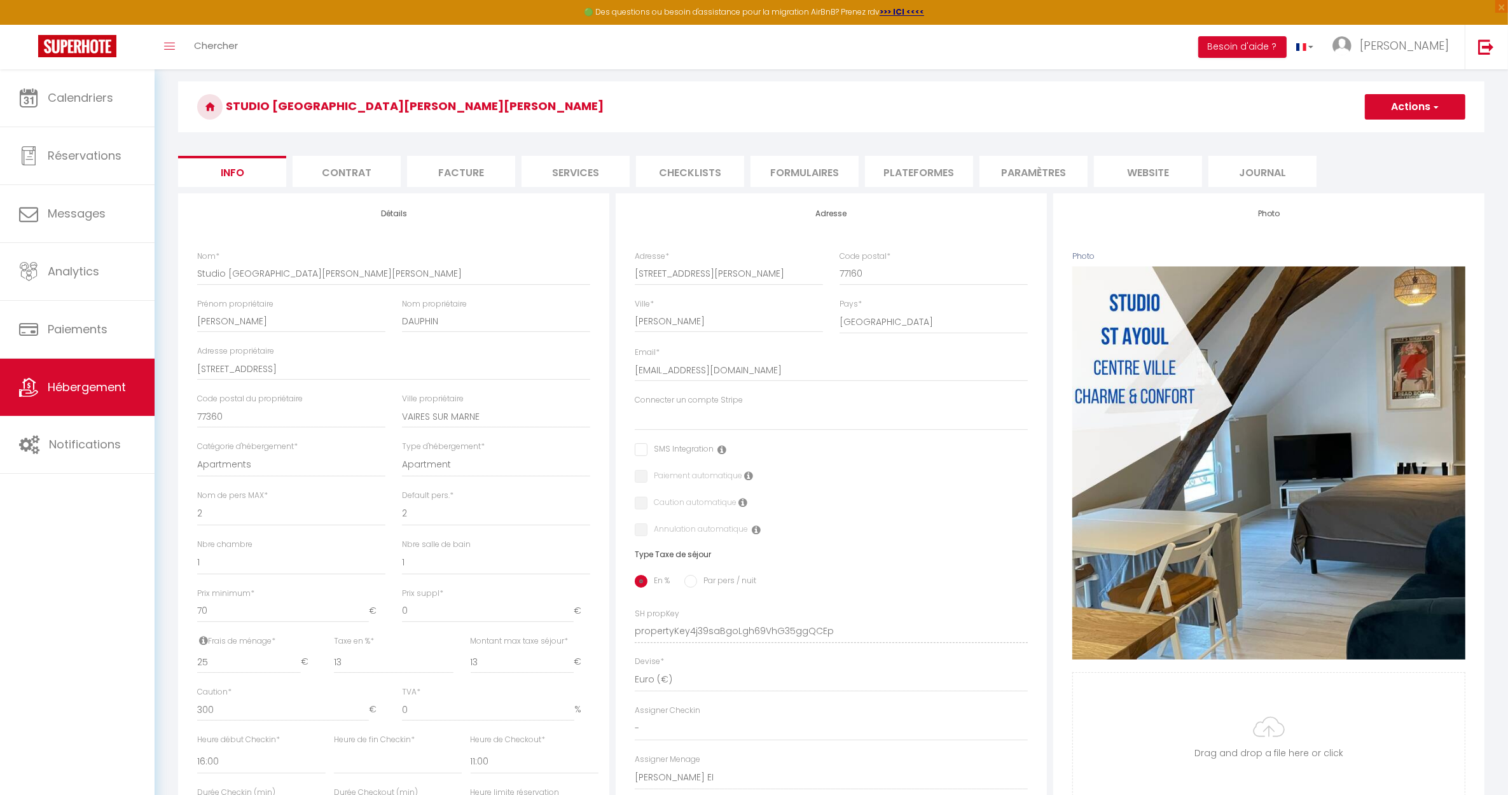
scroll to position [0, 0]
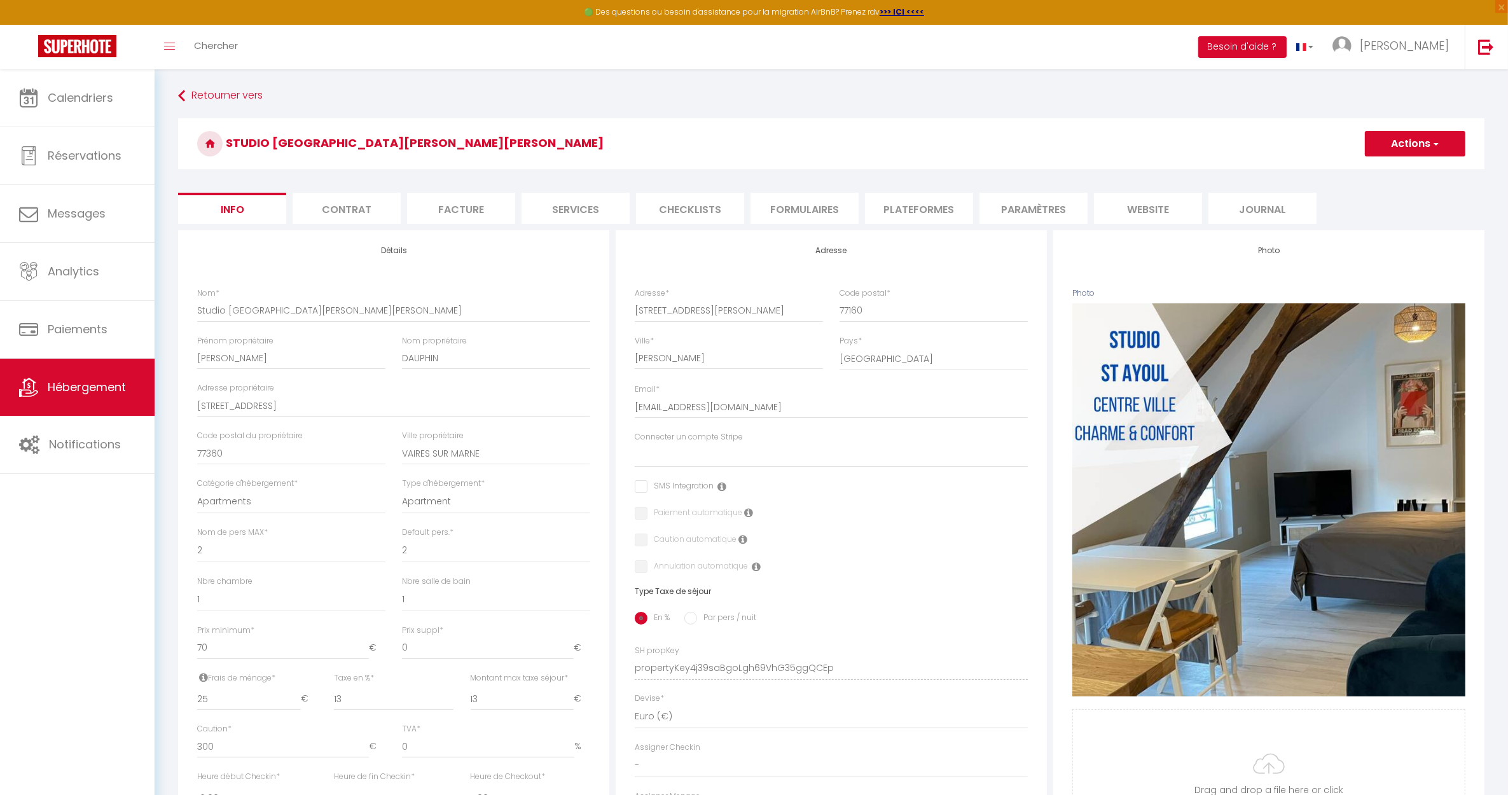
click at [1380, 148] on button "Actions" at bounding box center [1415, 143] width 100 height 25
click at [1368, 174] on input "Enregistrer" at bounding box center [1364, 171] width 47 height 13
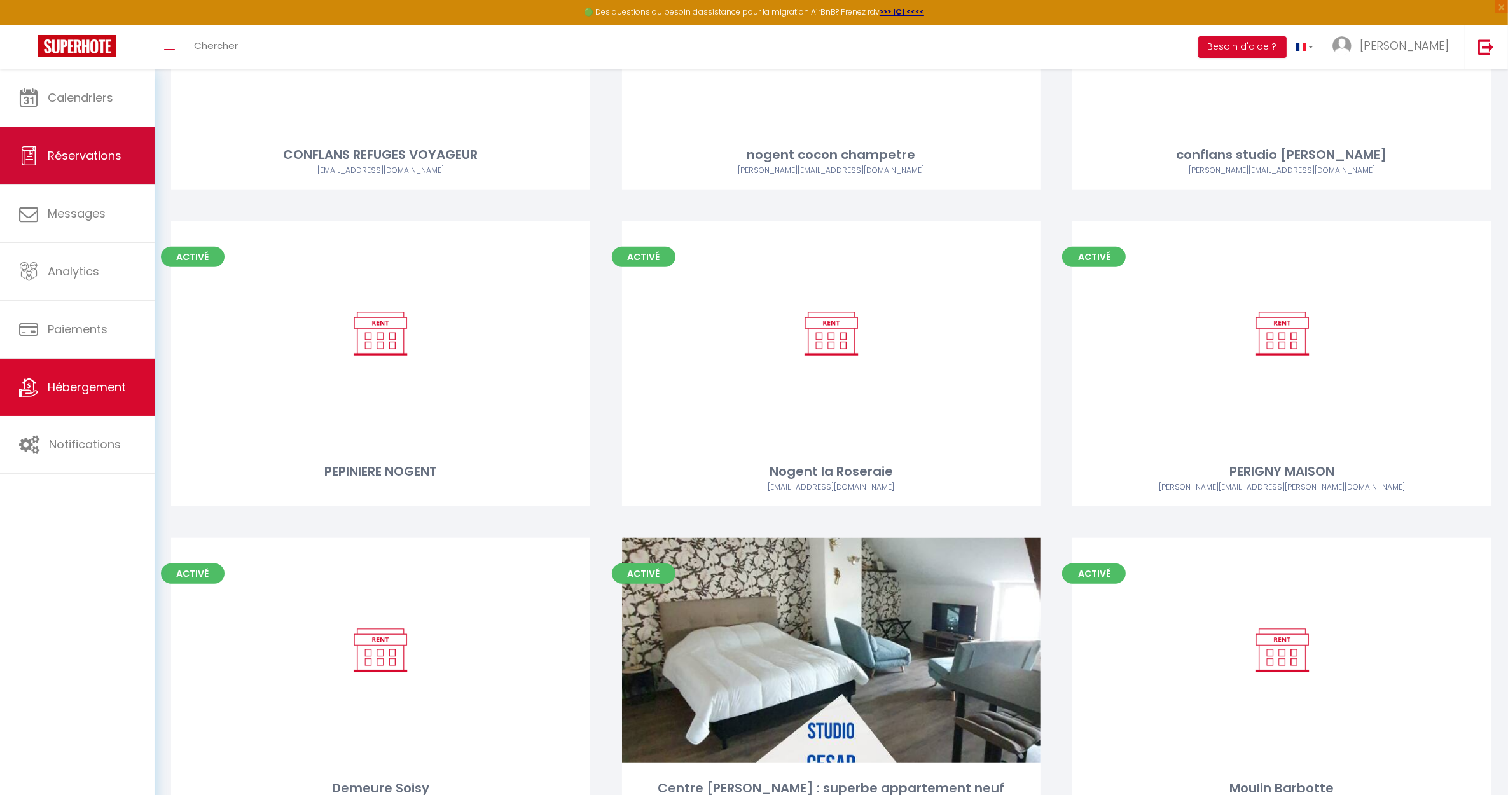
scroll to position [1204, 0]
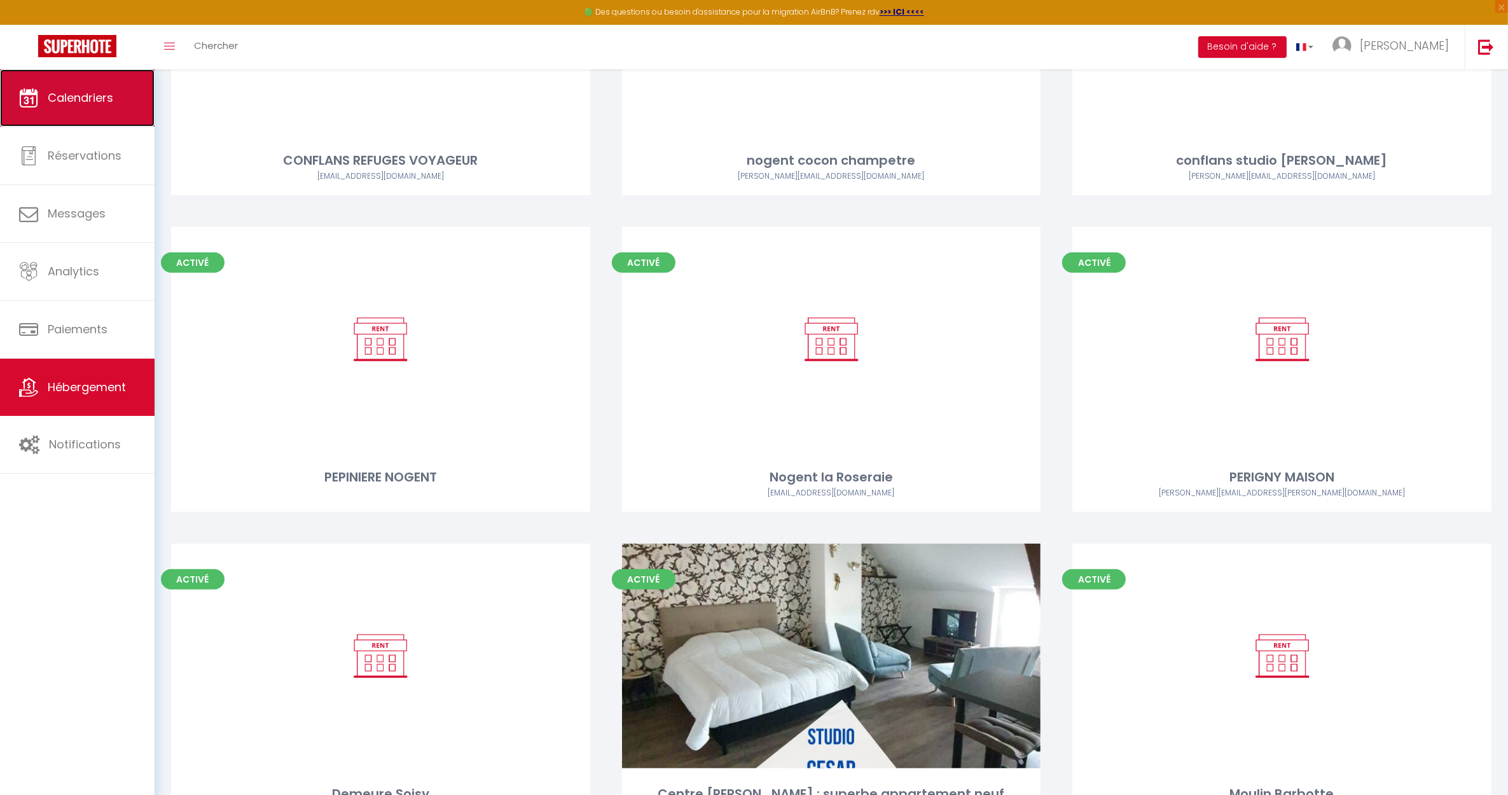
click at [66, 105] on span "Calendriers" at bounding box center [81, 98] width 66 height 16
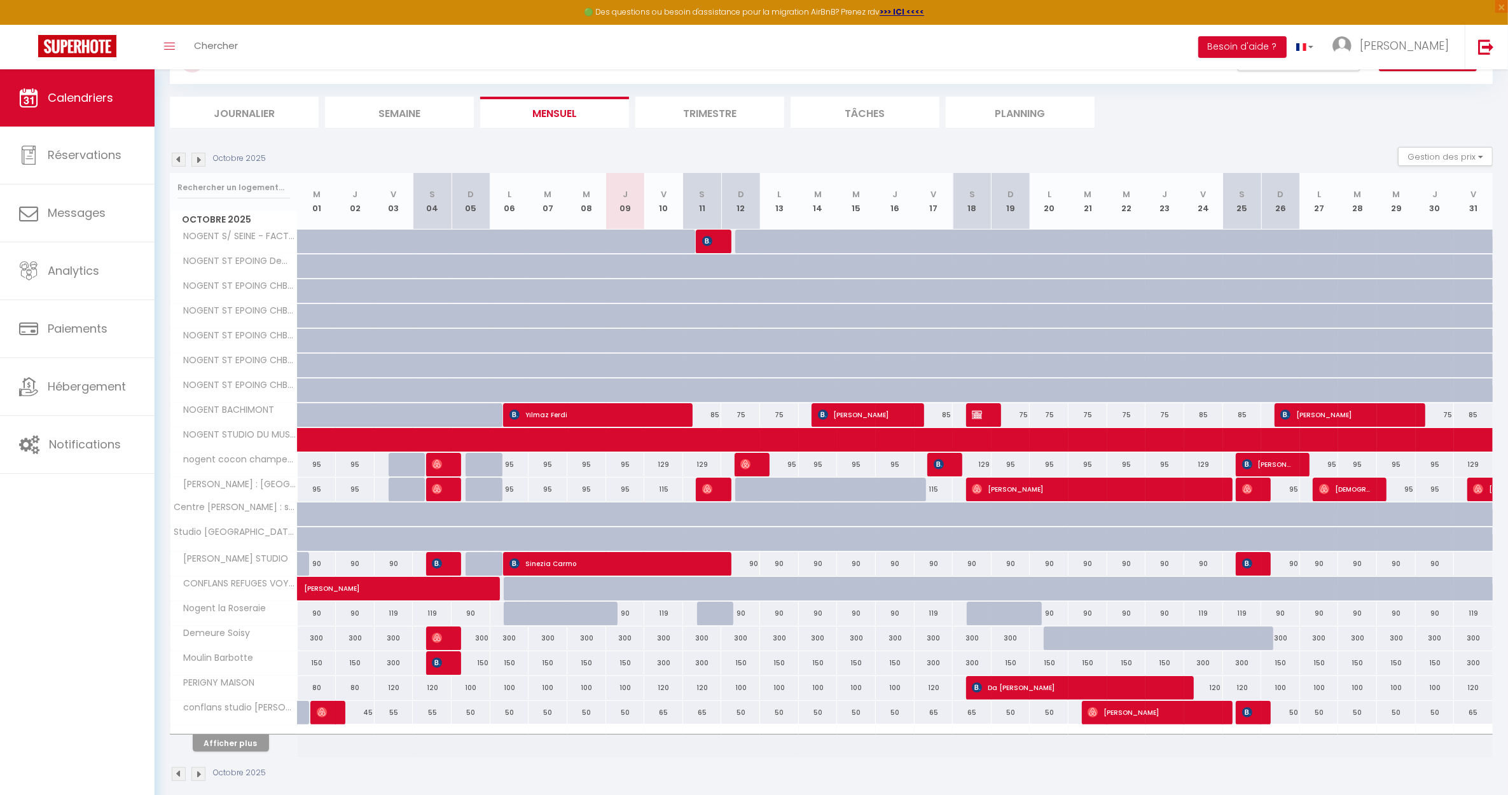
scroll to position [78, 0]
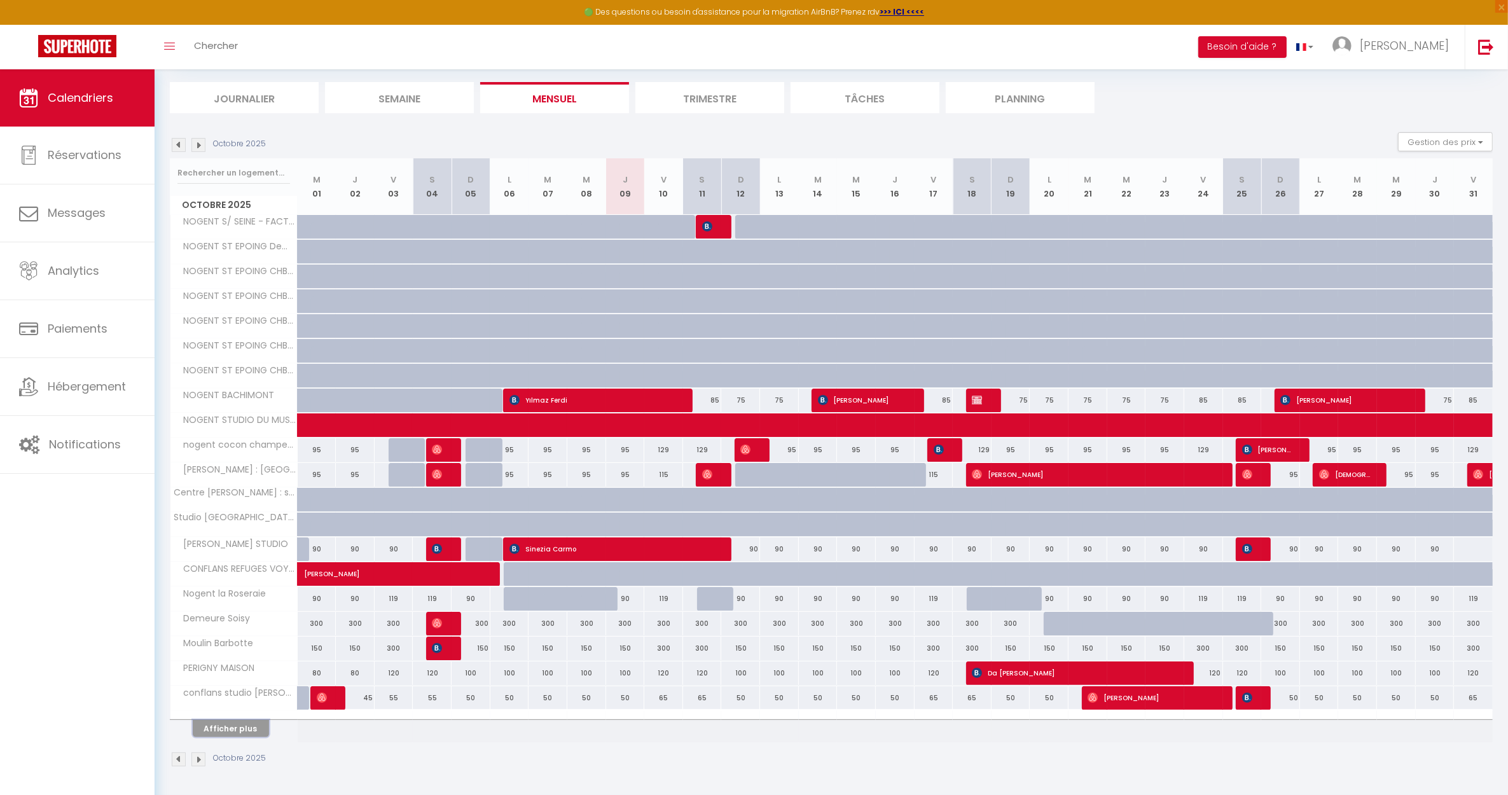
click at [225, 733] on button "Afficher plus" at bounding box center [231, 728] width 76 height 17
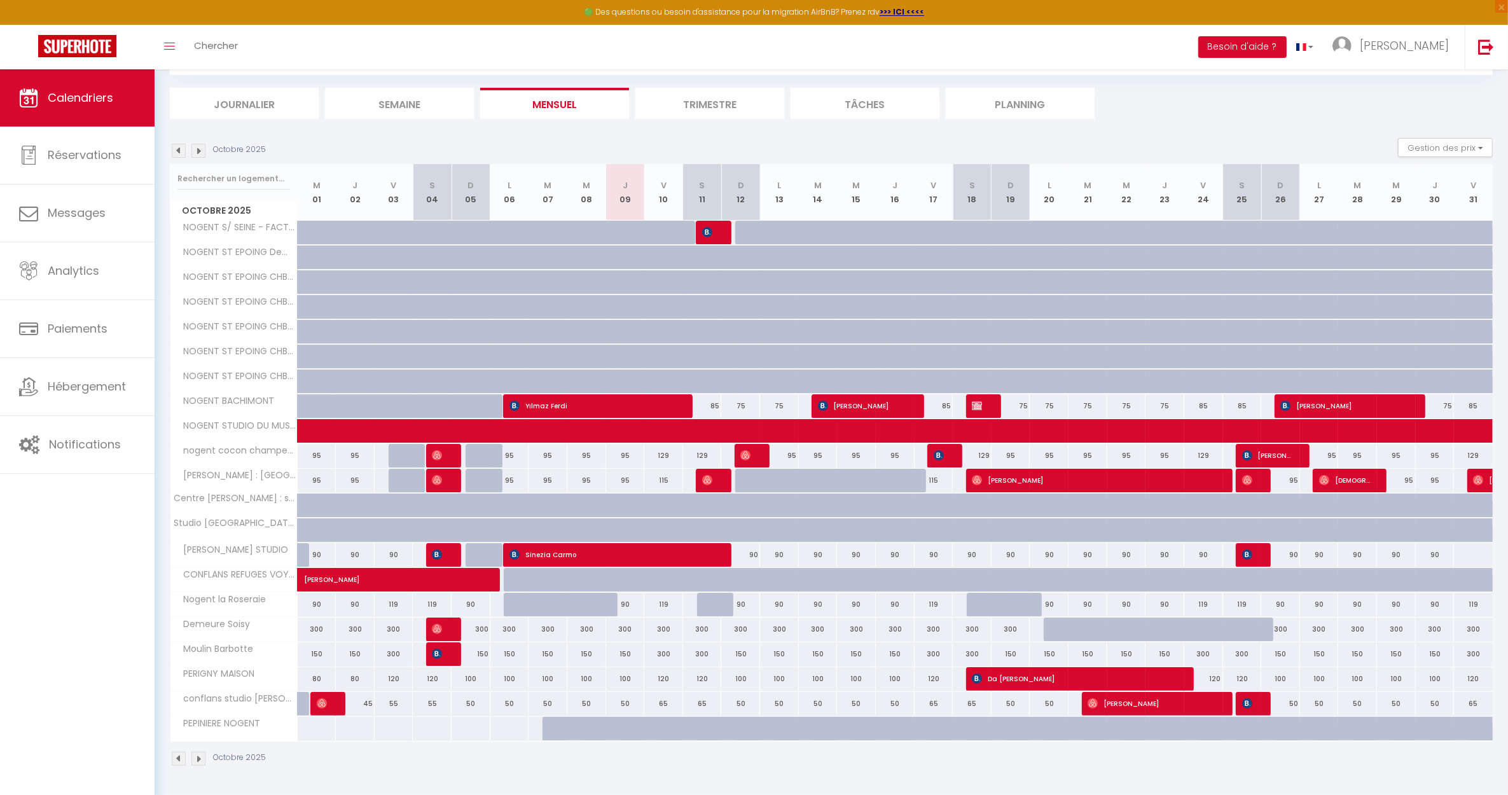
scroll to position [71, 0]
click at [200, 148] on img at bounding box center [198, 151] width 14 height 14
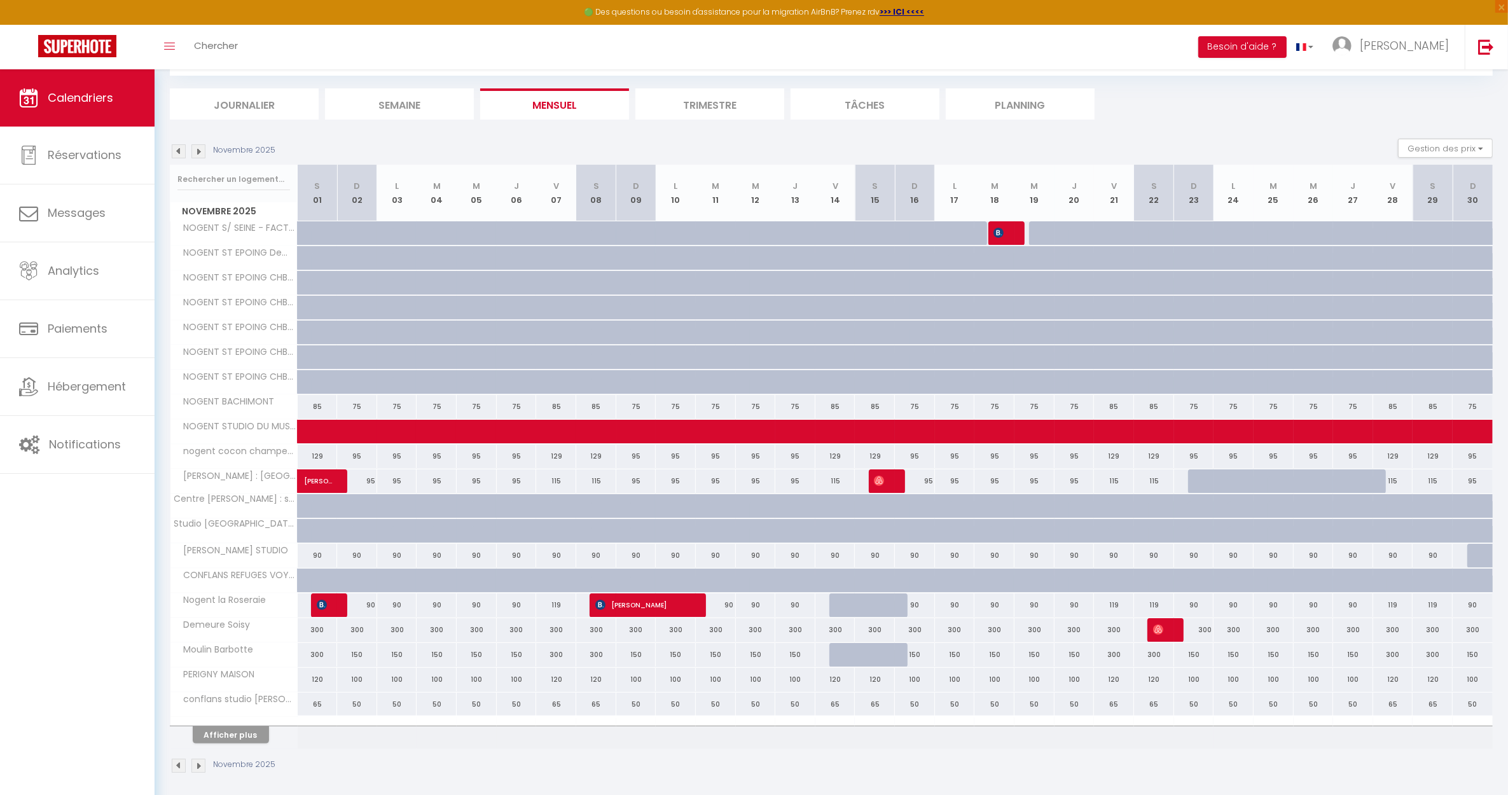
scroll to position [78, 0]
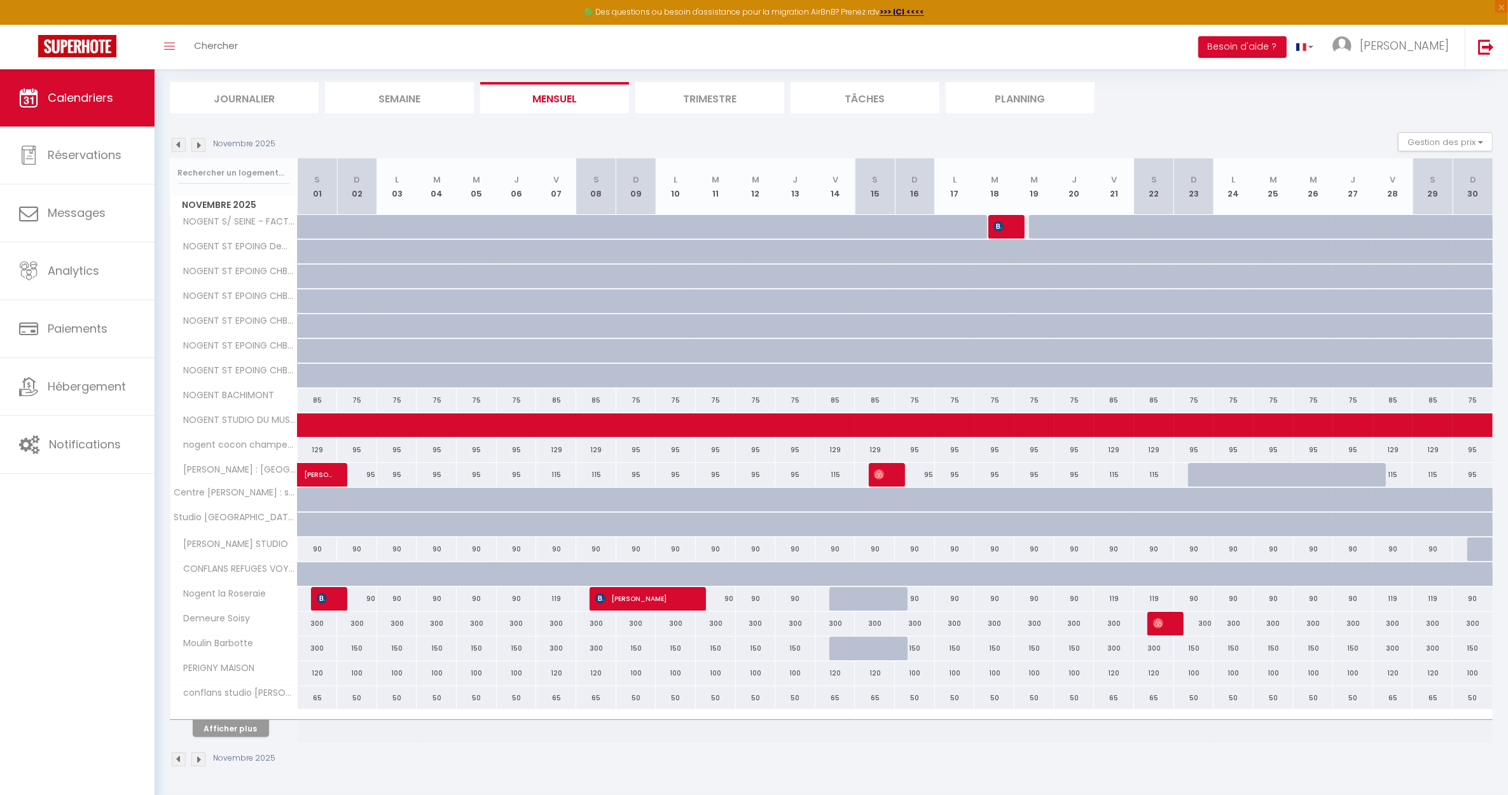
click at [915, 523] on div at bounding box center [930, 532] width 40 height 24
select select "1"
type input "Dim 16 Novembre 2025"
type input "Lun 17 Novembre 2025"
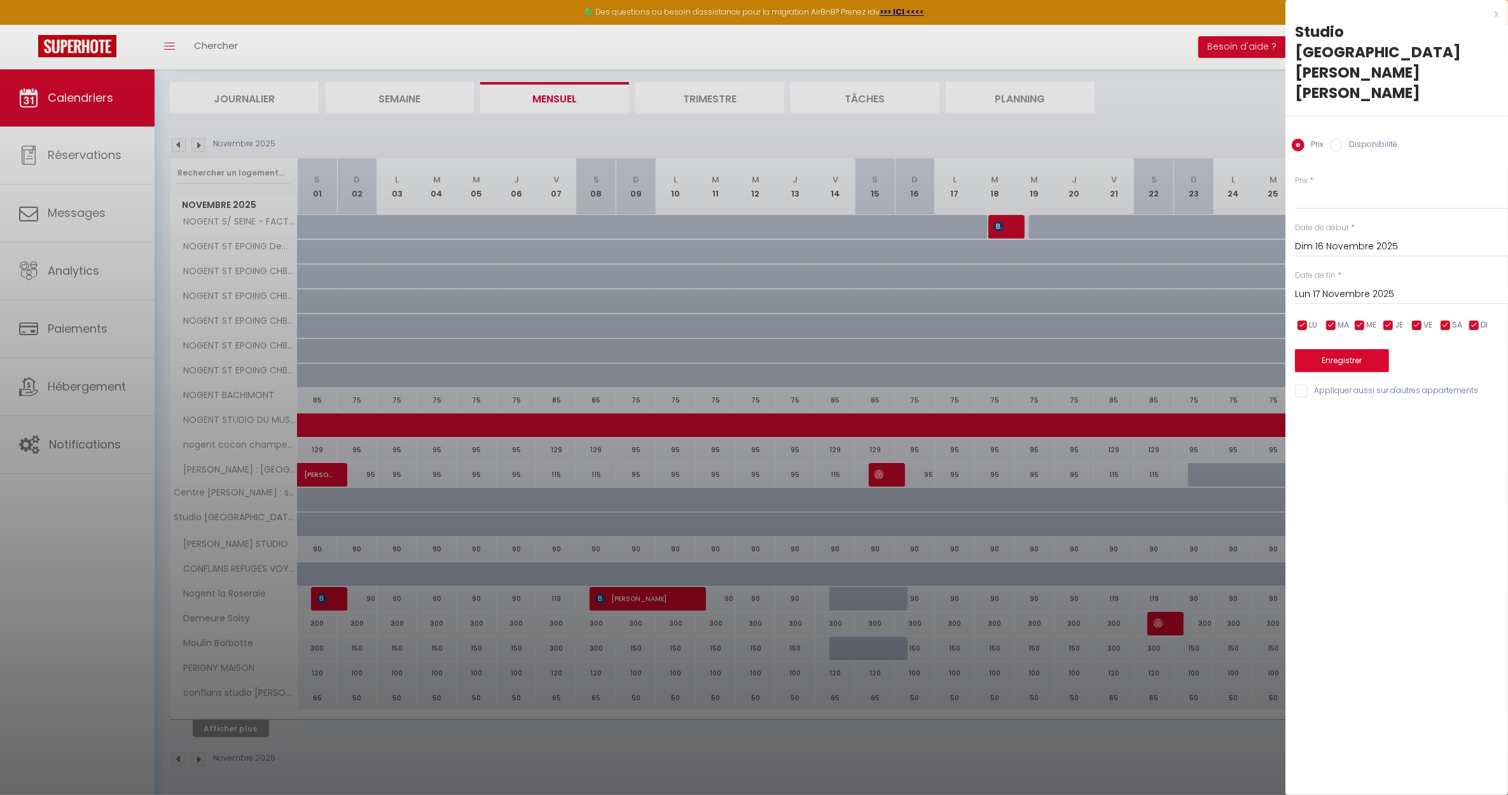
click at [1339, 139] on input "Disponibilité" at bounding box center [1336, 145] width 13 height 13
radio input "true"
radio input "false"
click at [1327, 287] on input "Lun 17 Novembre 2025" at bounding box center [1401, 295] width 213 height 17
click at [1474, 305] on span ">" at bounding box center [1471, 317] width 27 height 25
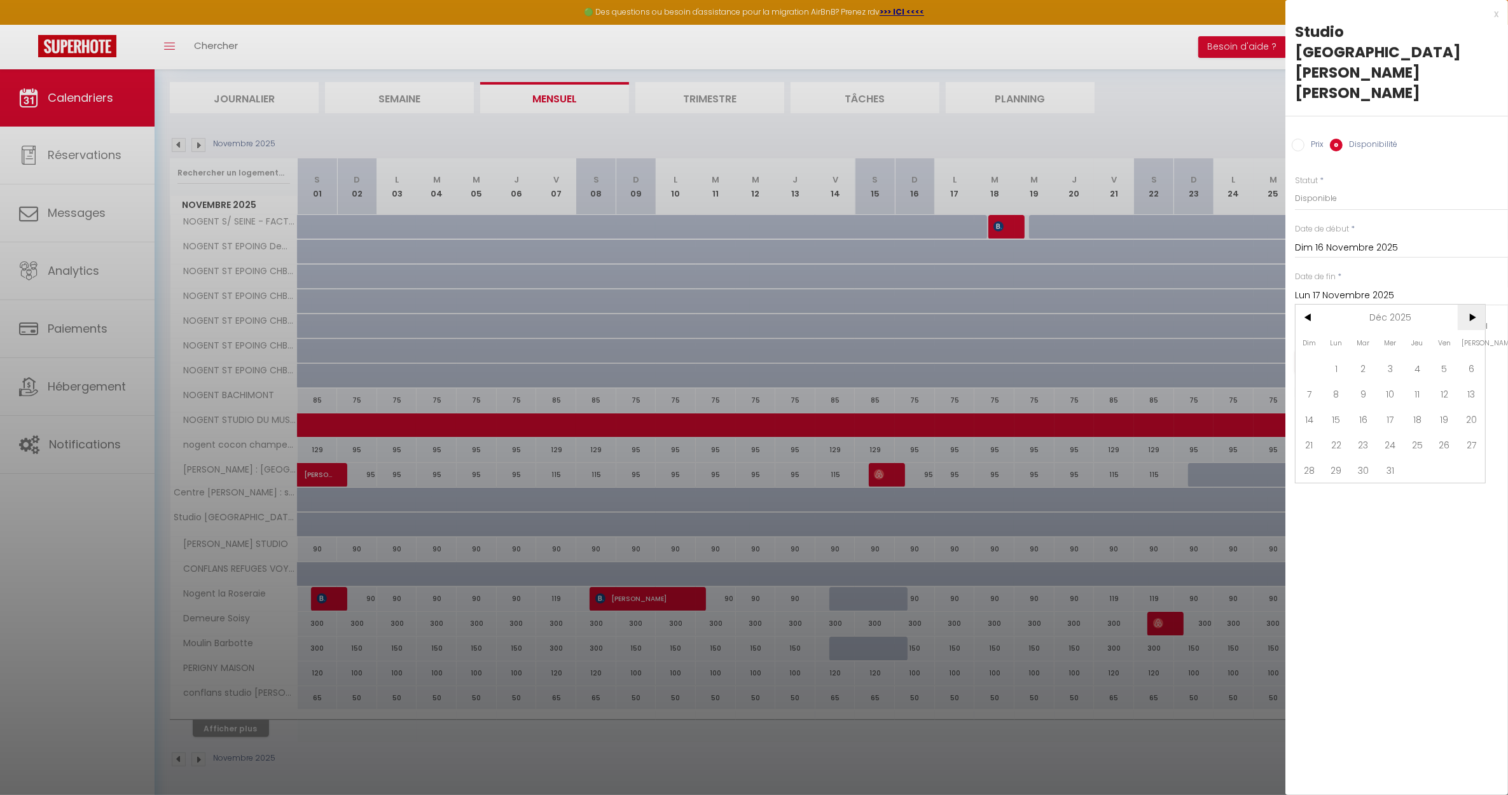
click at [1473, 305] on span ">" at bounding box center [1471, 317] width 27 height 25
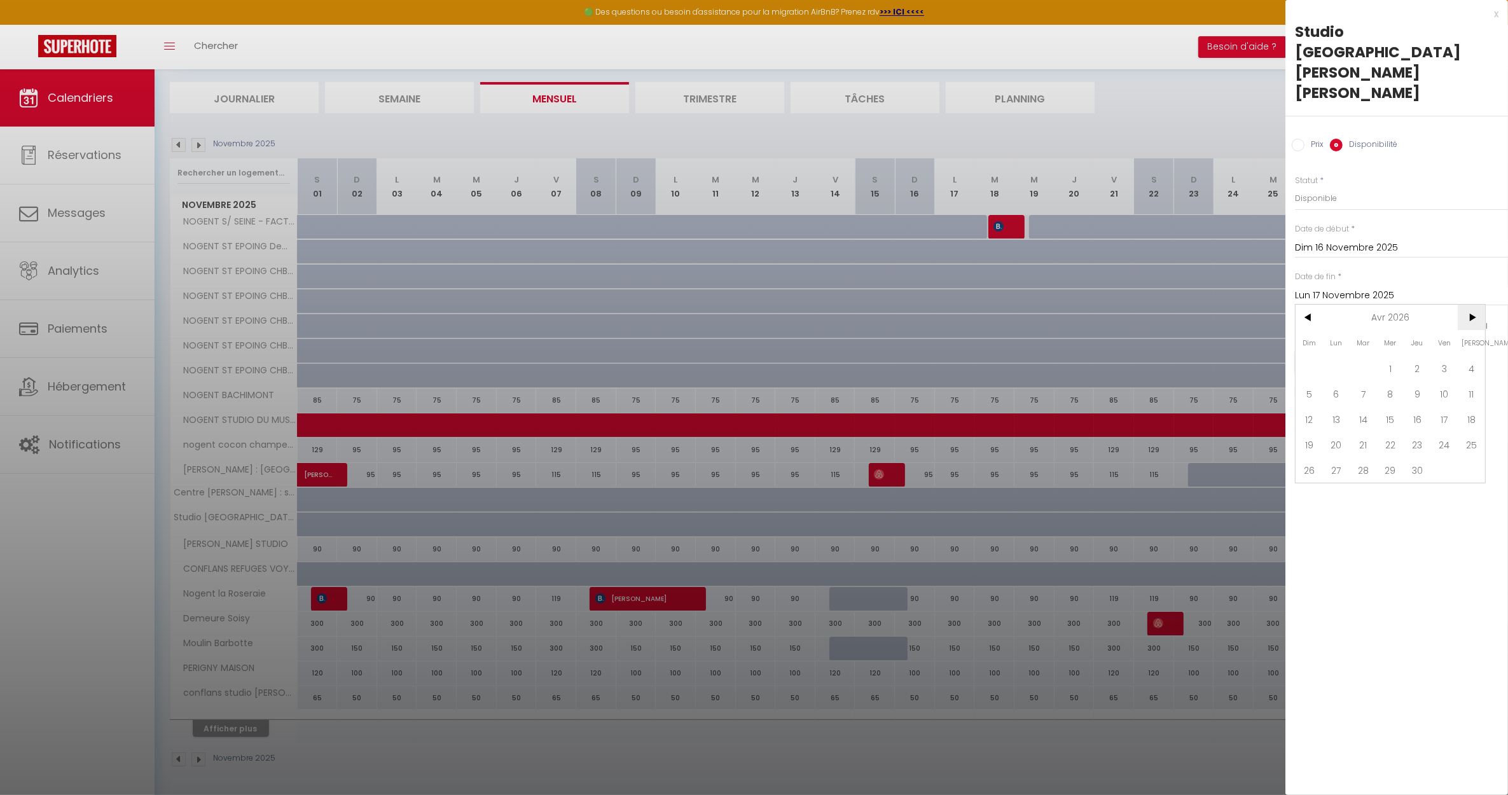
click at [1473, 305] on span ">" at bounding box center [1471, 317] width 27 height 25
click at [1474, 305] on span ">" at bounding box center [1471, 317] width 27 height 25
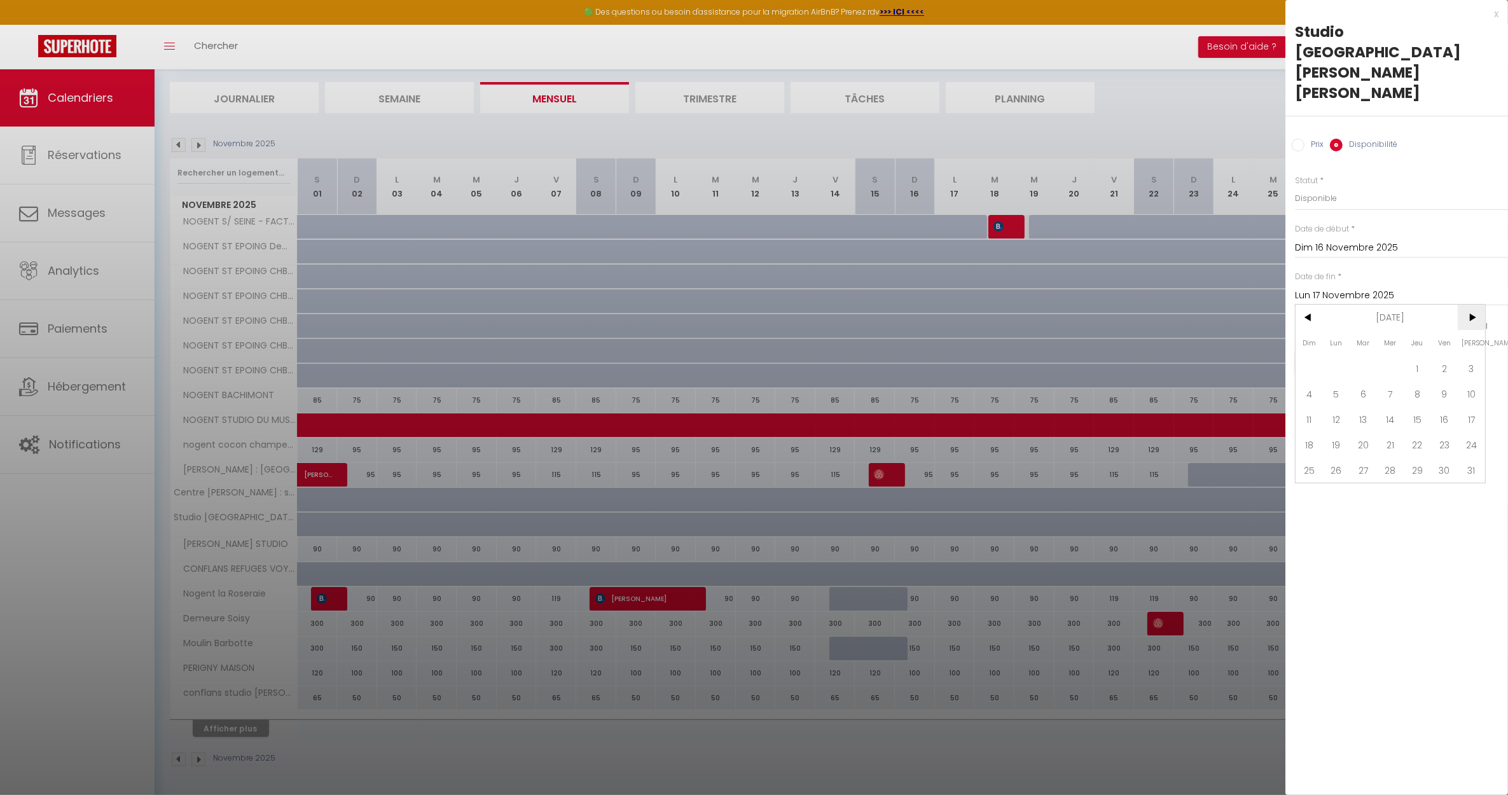
click at [1476, 305] on span ">" at bounding box center [1471, 317] width 27 height 25
click at [1311, 305] on span "<" at bounding box center [1309, 317] width 27 height 25
click at [1416, 457] on span "31" at bounding box center [1417, 469] width 27 height 25
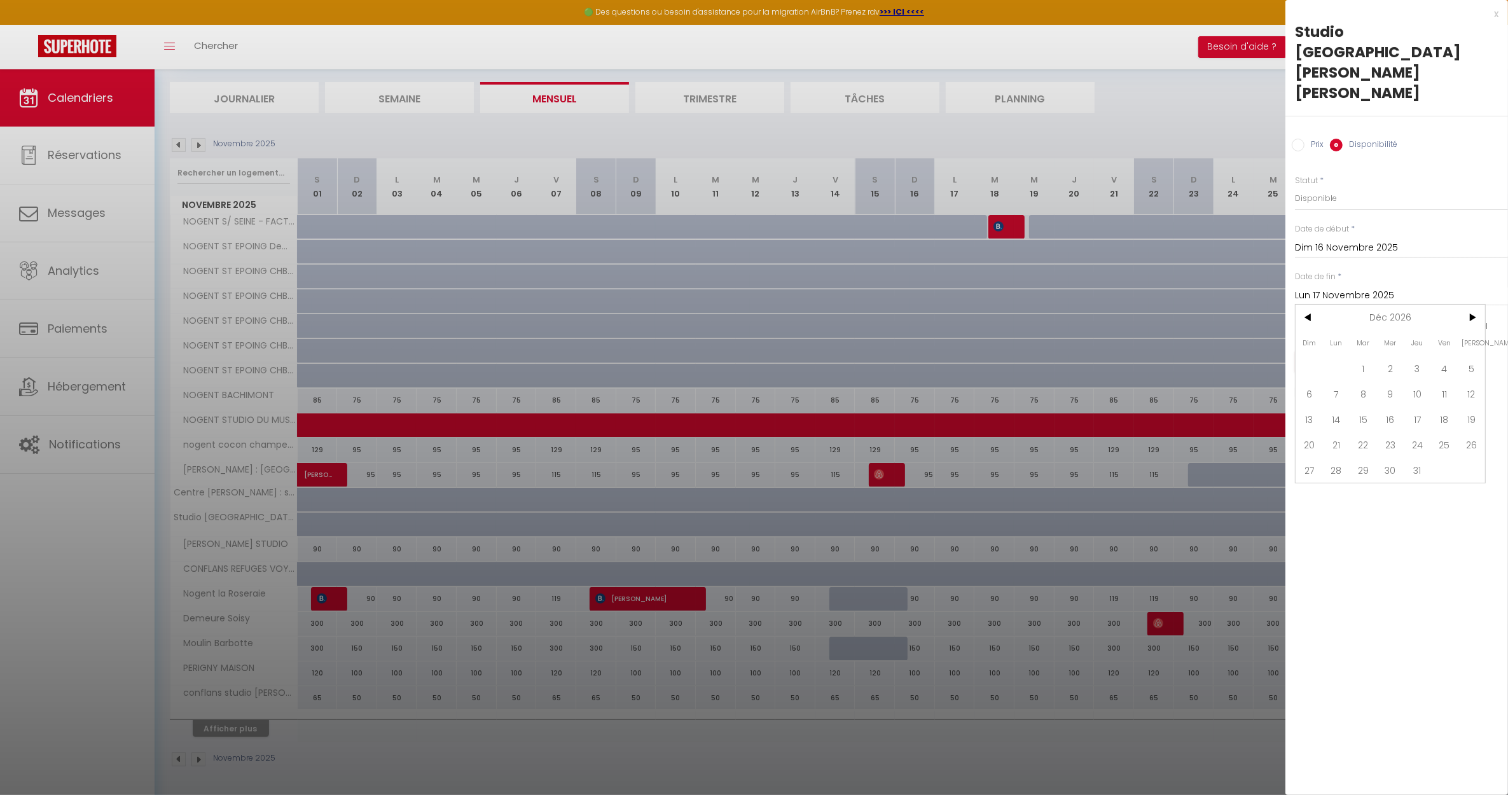
type input "Jeu 31 Décembre 2026"
click at [1365, 350] on button "Enregistrer" at bounding box center [1342, 361] width 94 height 23
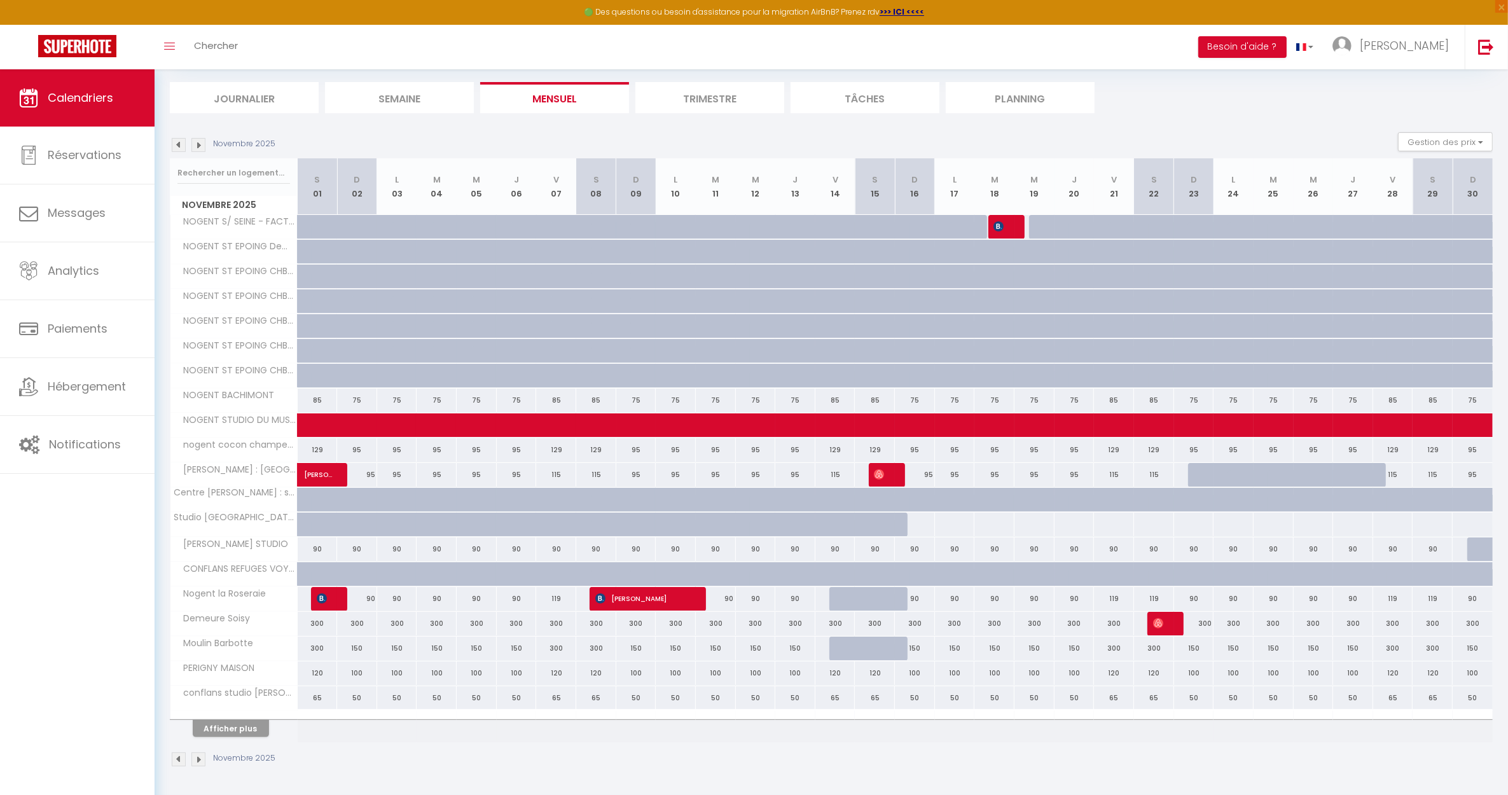
click at [178, 141] on img at bounding box center [179, 145] width 14 height 14
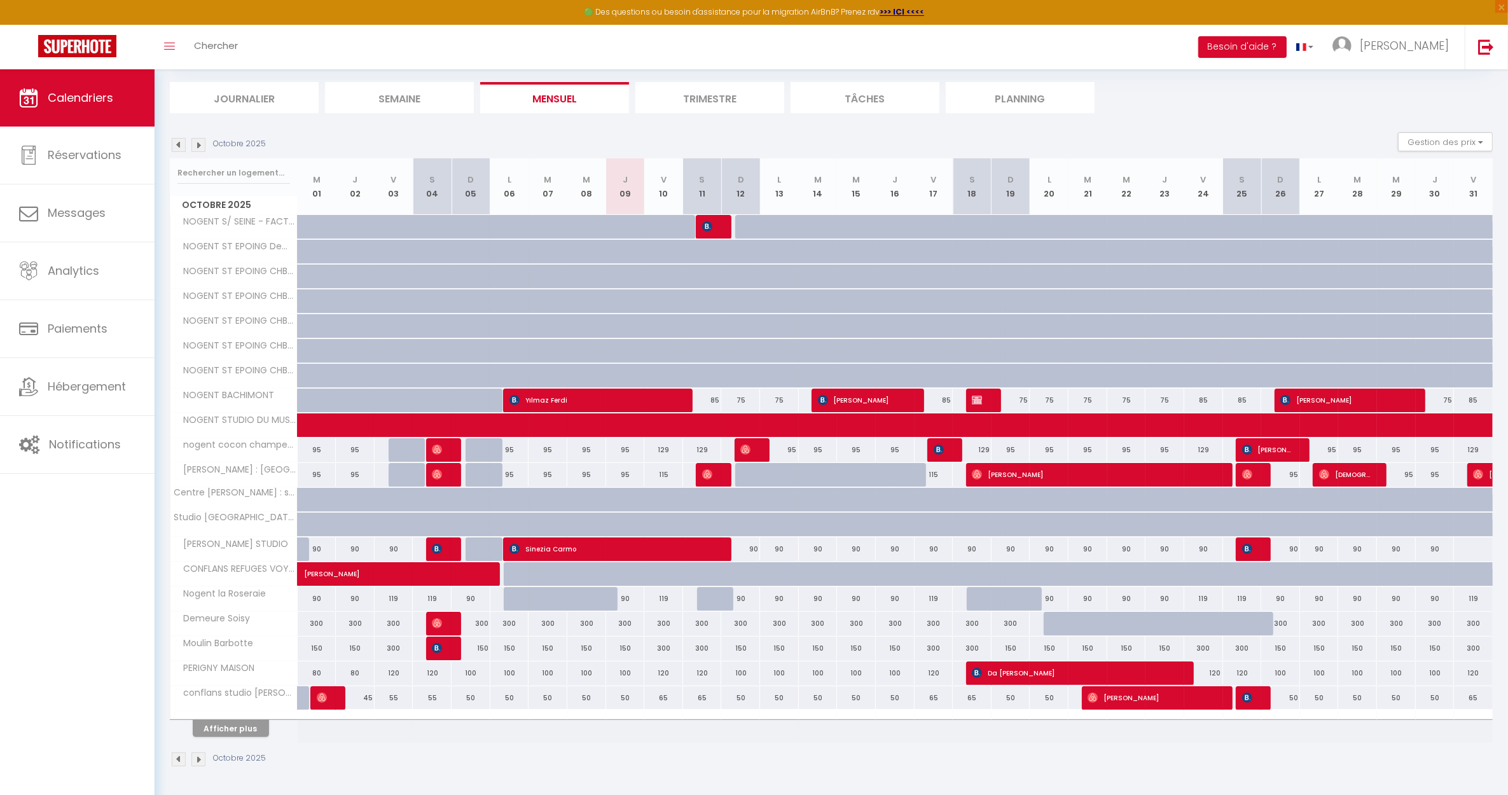
click at [178, 141] on img at bounding box center [179, 145] width 14 height 14
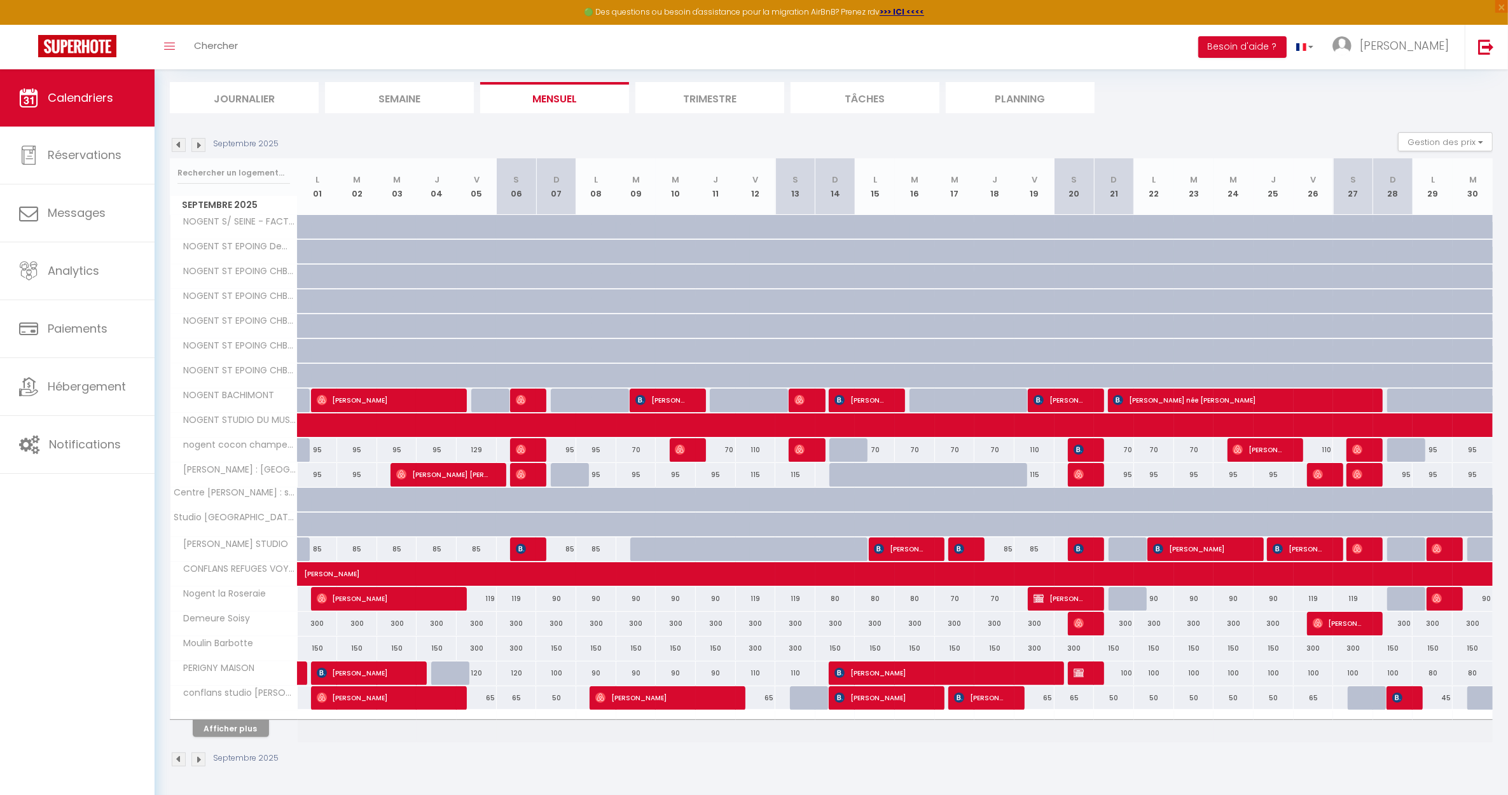
click at [178, 143] on img at bounding box center [179, 145] width 14 height 14
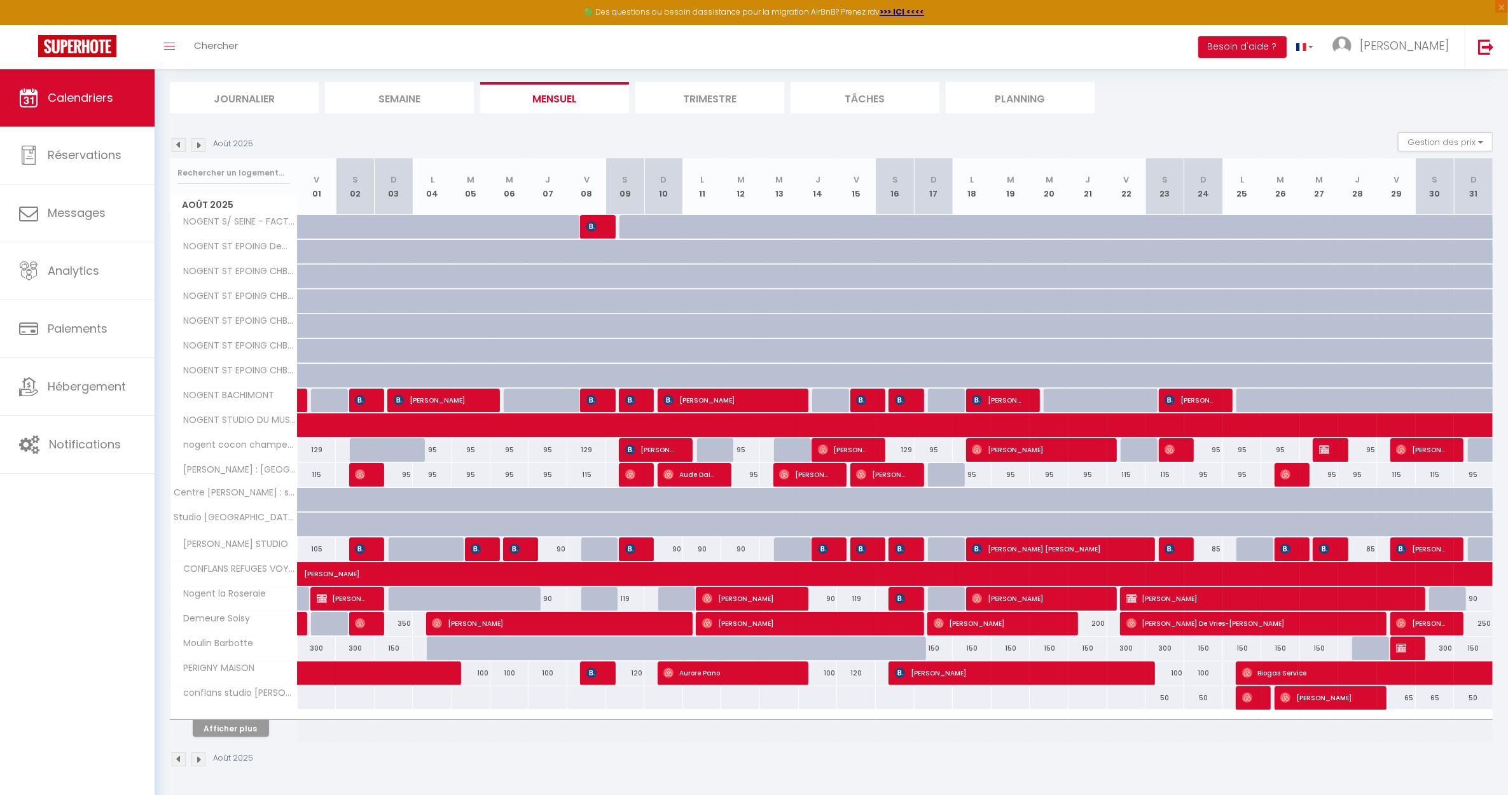
click at [178, 143] on img at bounding box center [179, 145] width 14 height 14
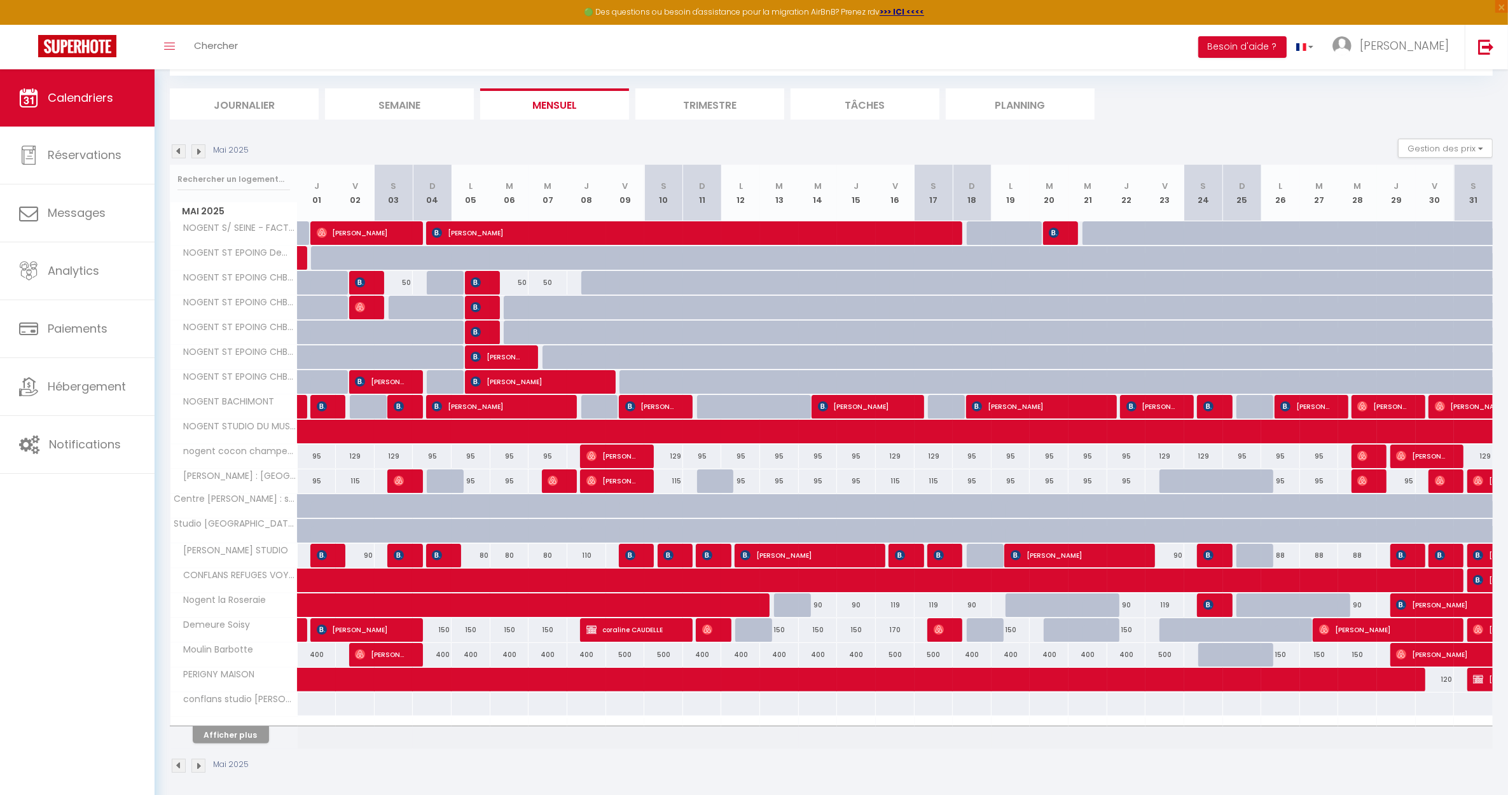
click at [178, 144] on img at bounding box center [179, 151] width 14 height 14
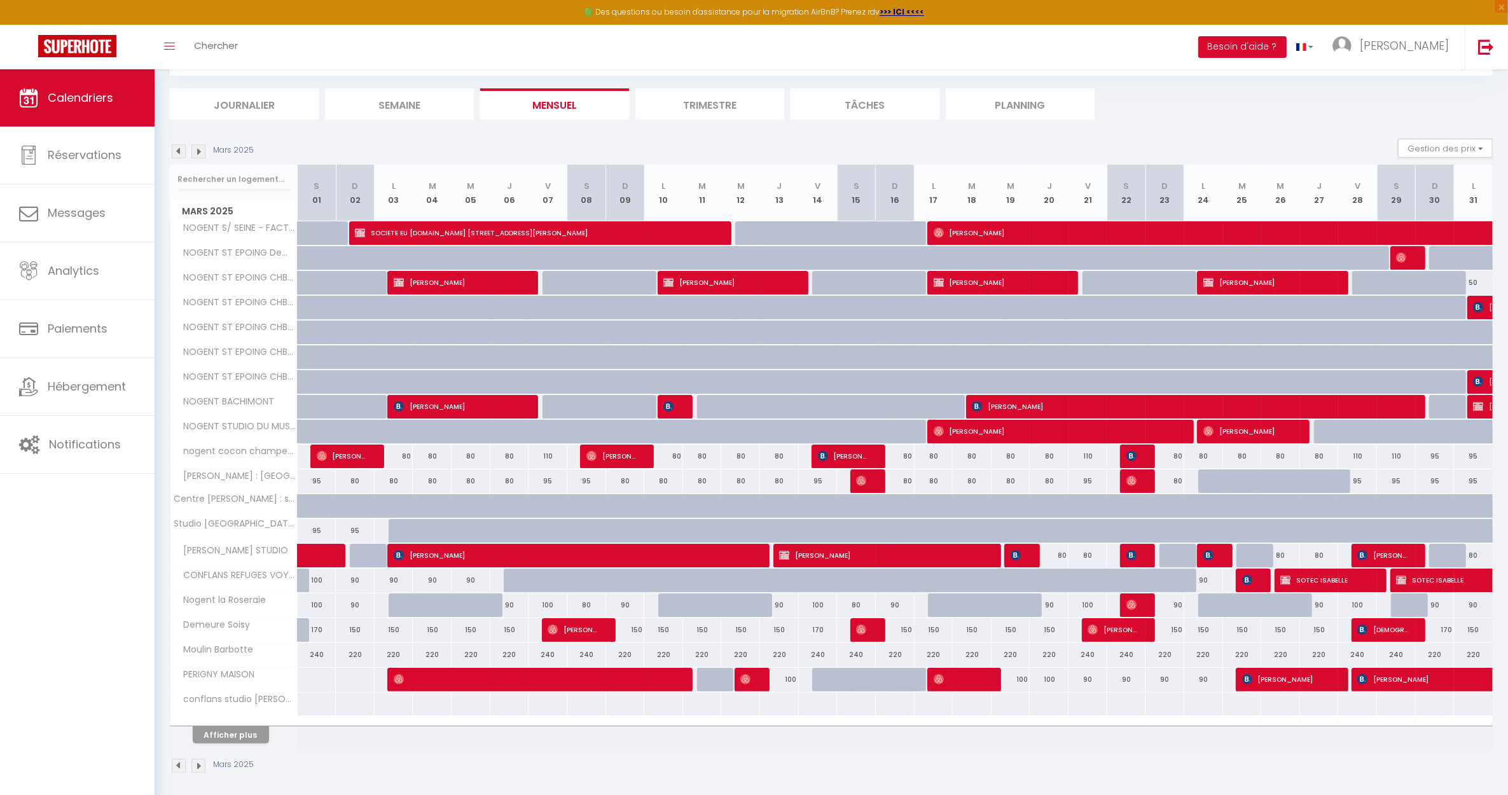
scroll to position [78, 0]
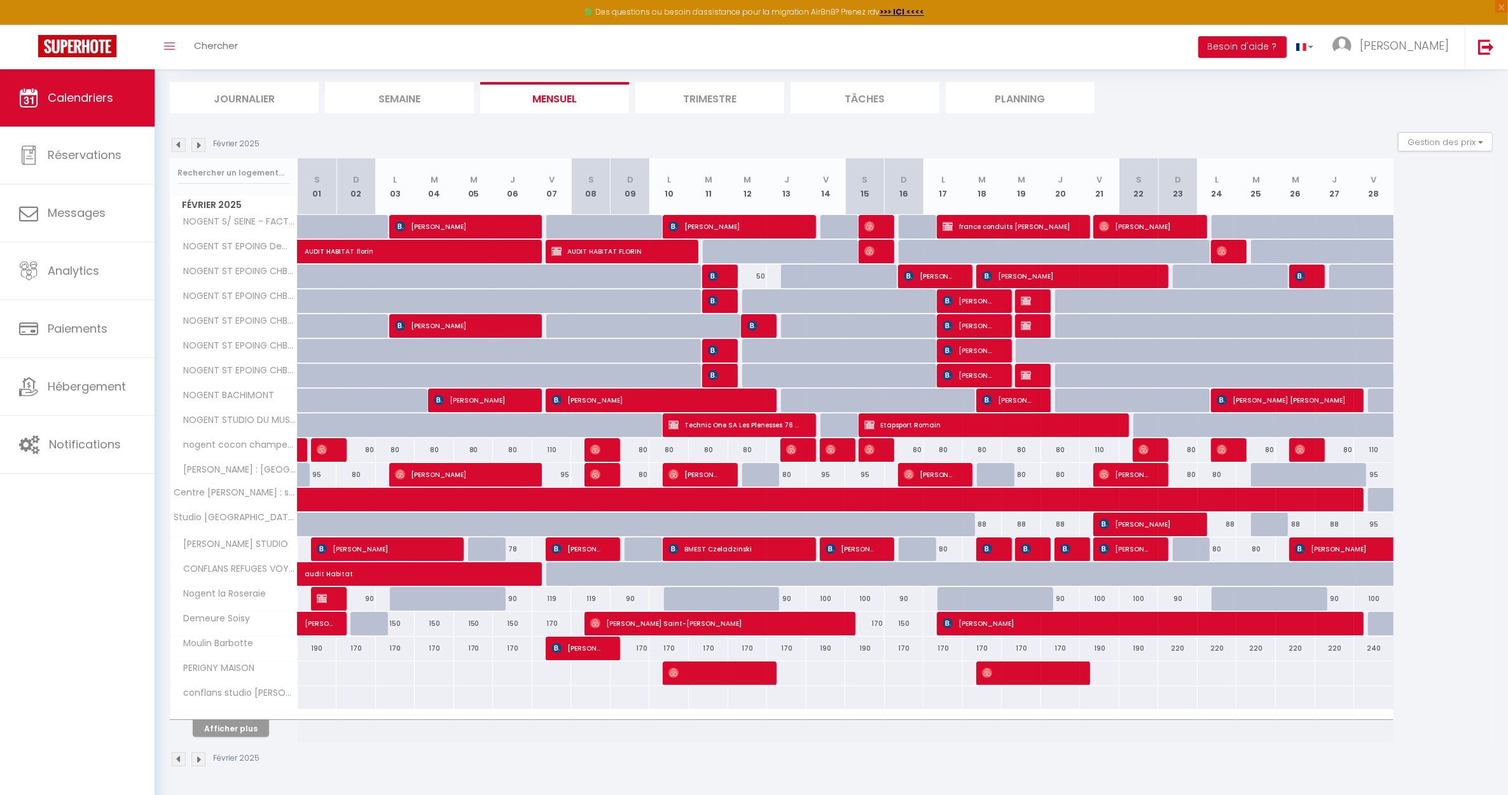
click at [200, 142] on img at bounding box center [198, 145] width 14 height 14
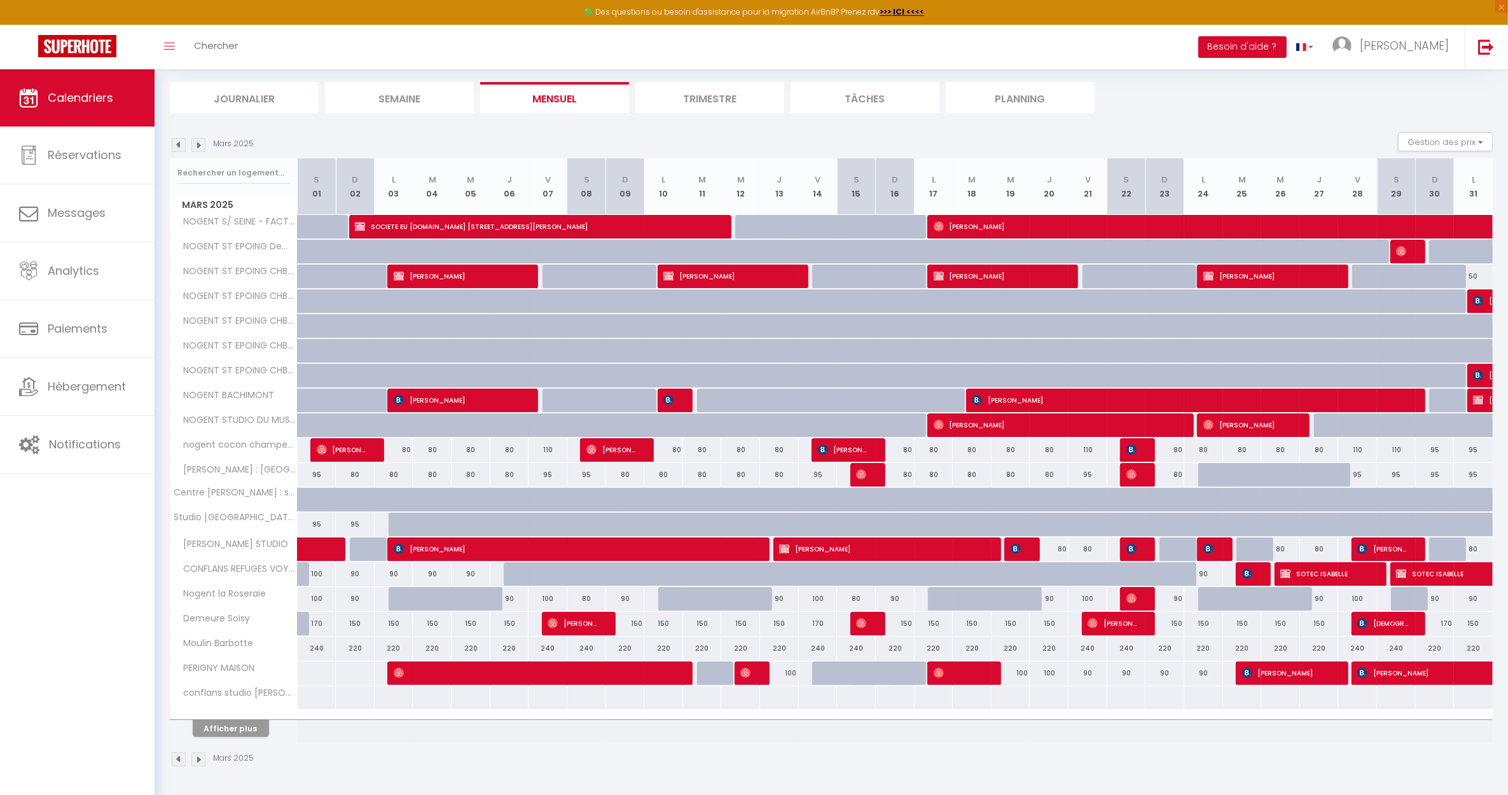
click at [198, 138] on img at bounding box center [198, 145] width 14 height 14
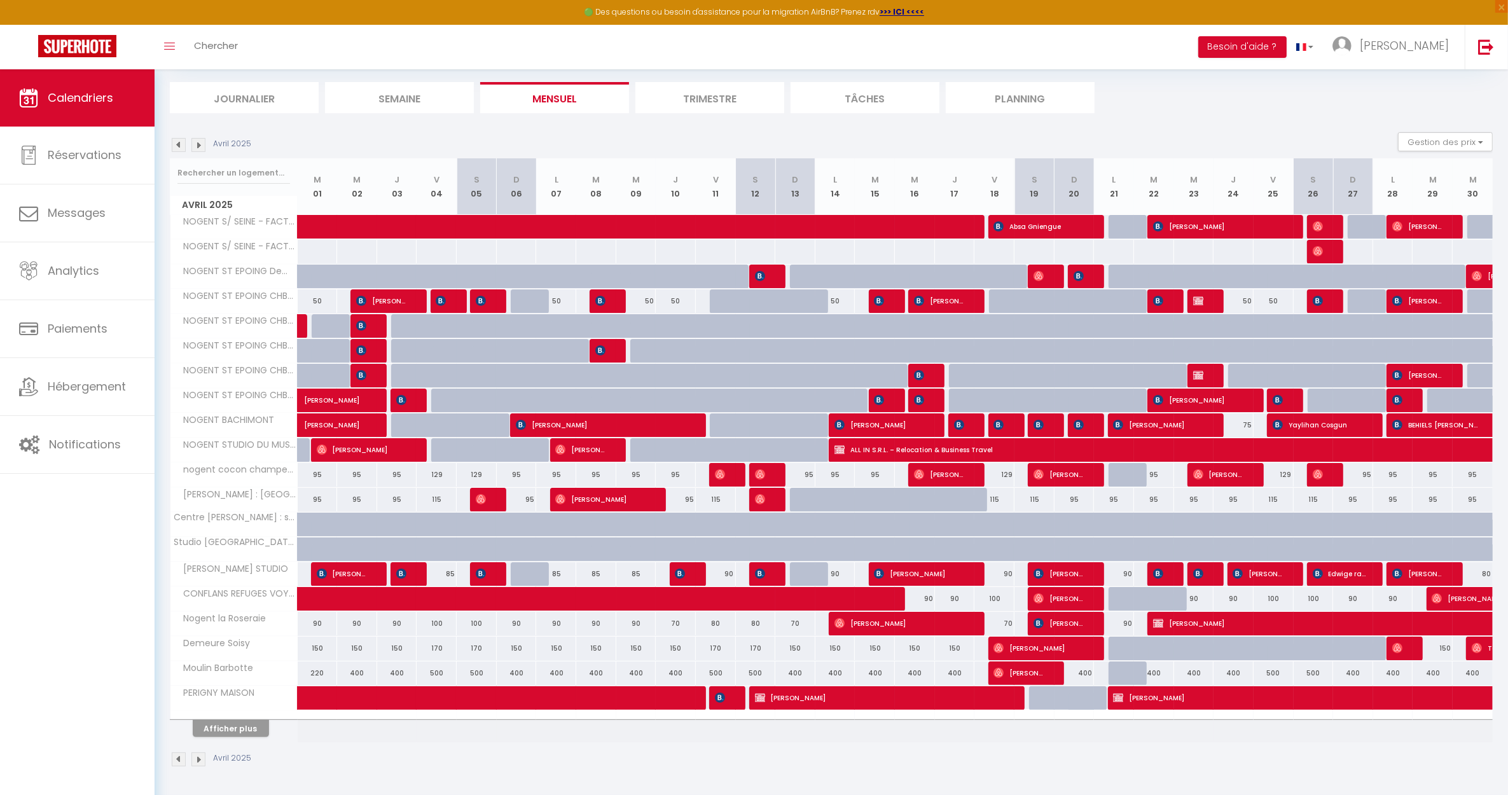
click at [198, 138] on img at bounding box center [198, 145] width 14 height 14
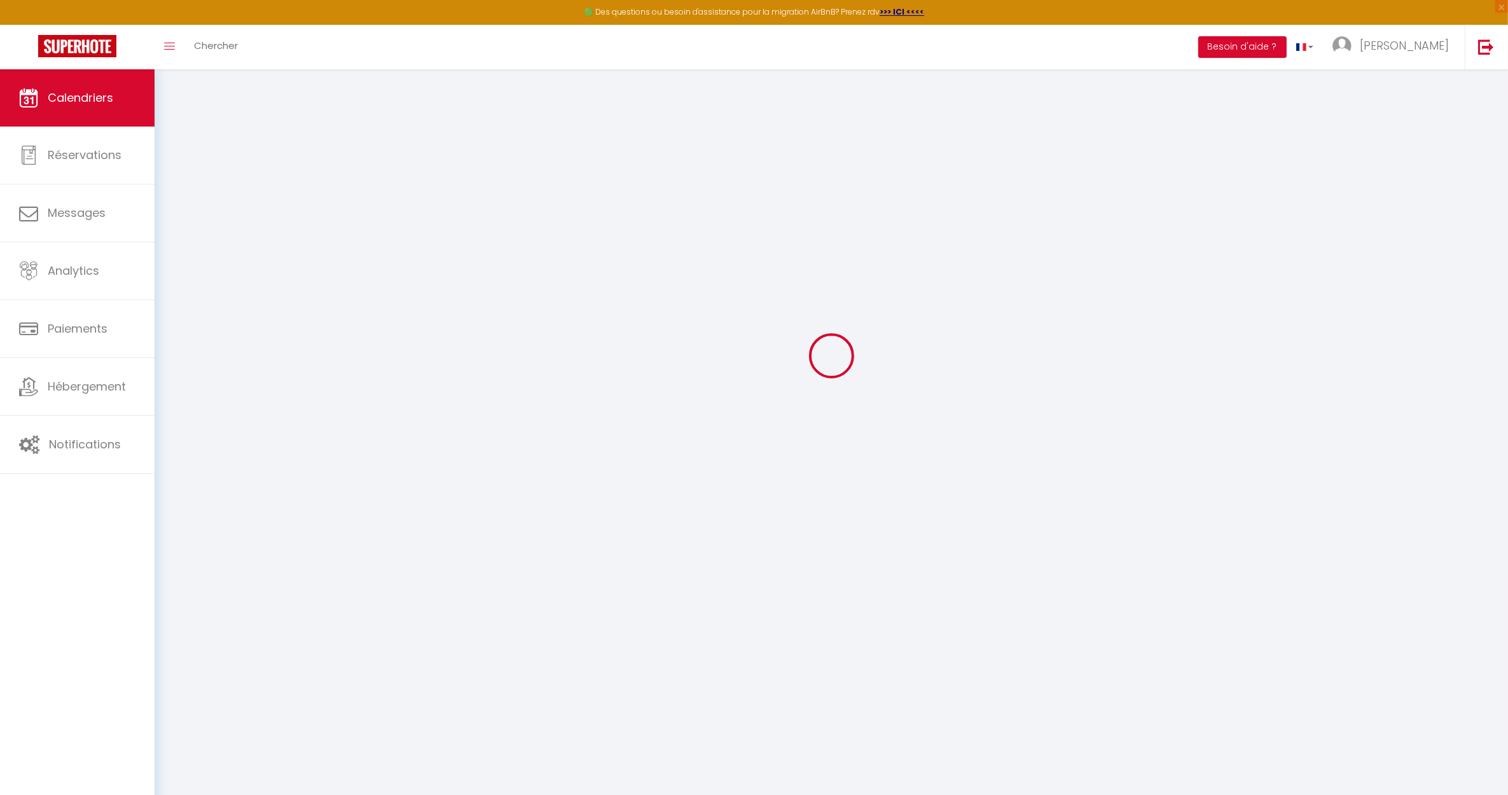
scroll to position [69, 0]
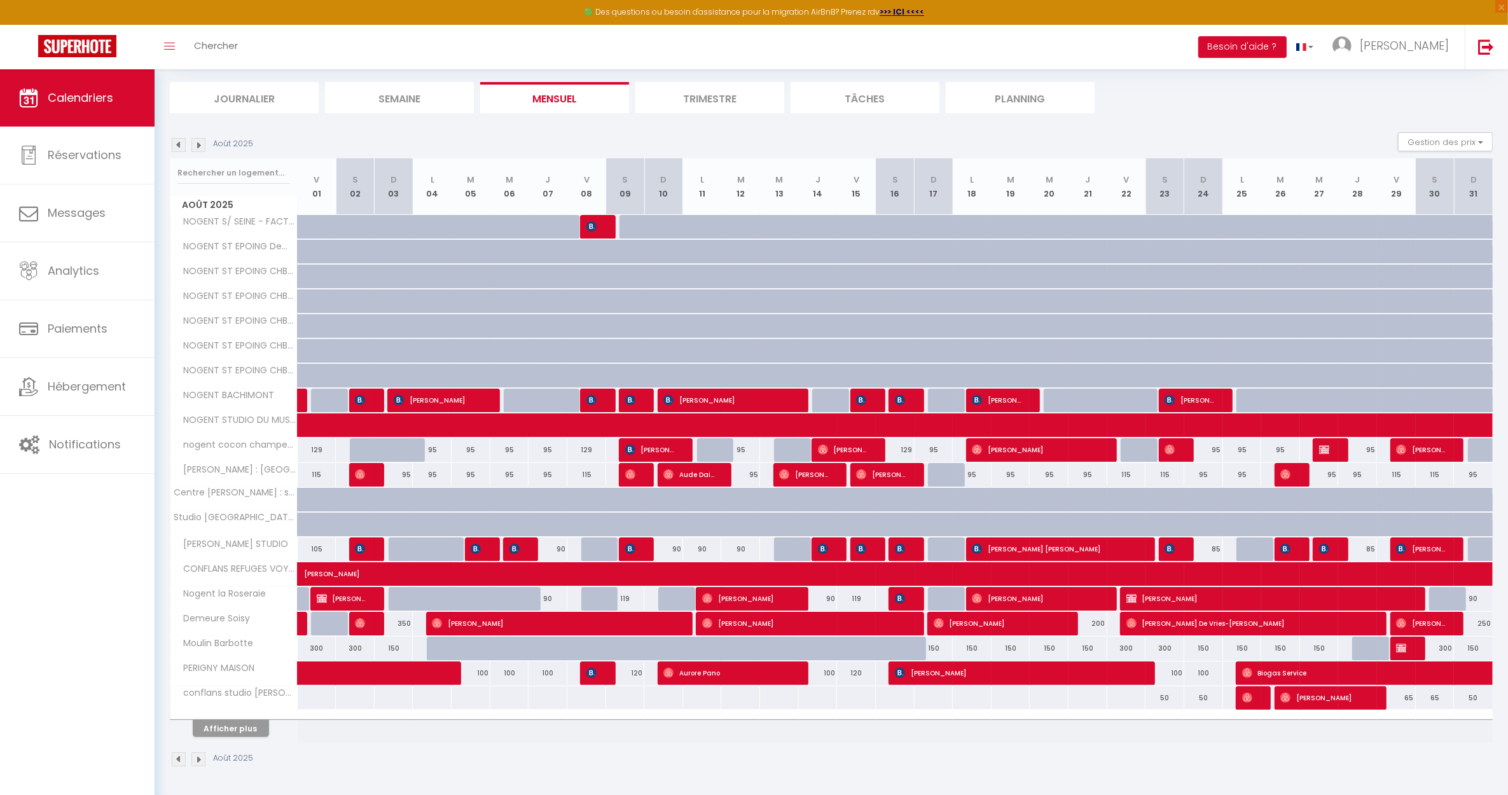
click at [200, 141] on img at bounding box center [198, 145] width 14 height 14
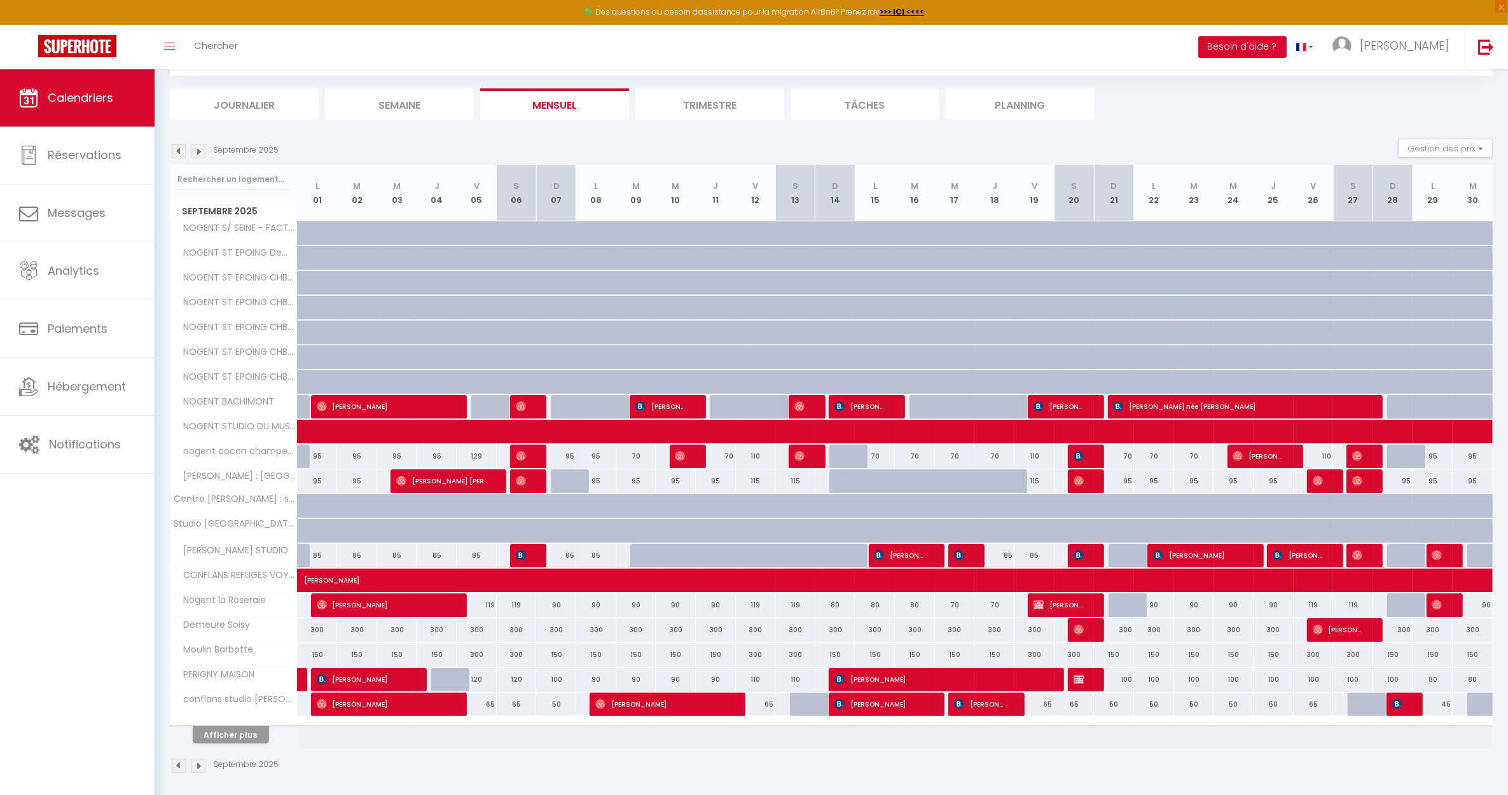
scroll to position [78, 0]
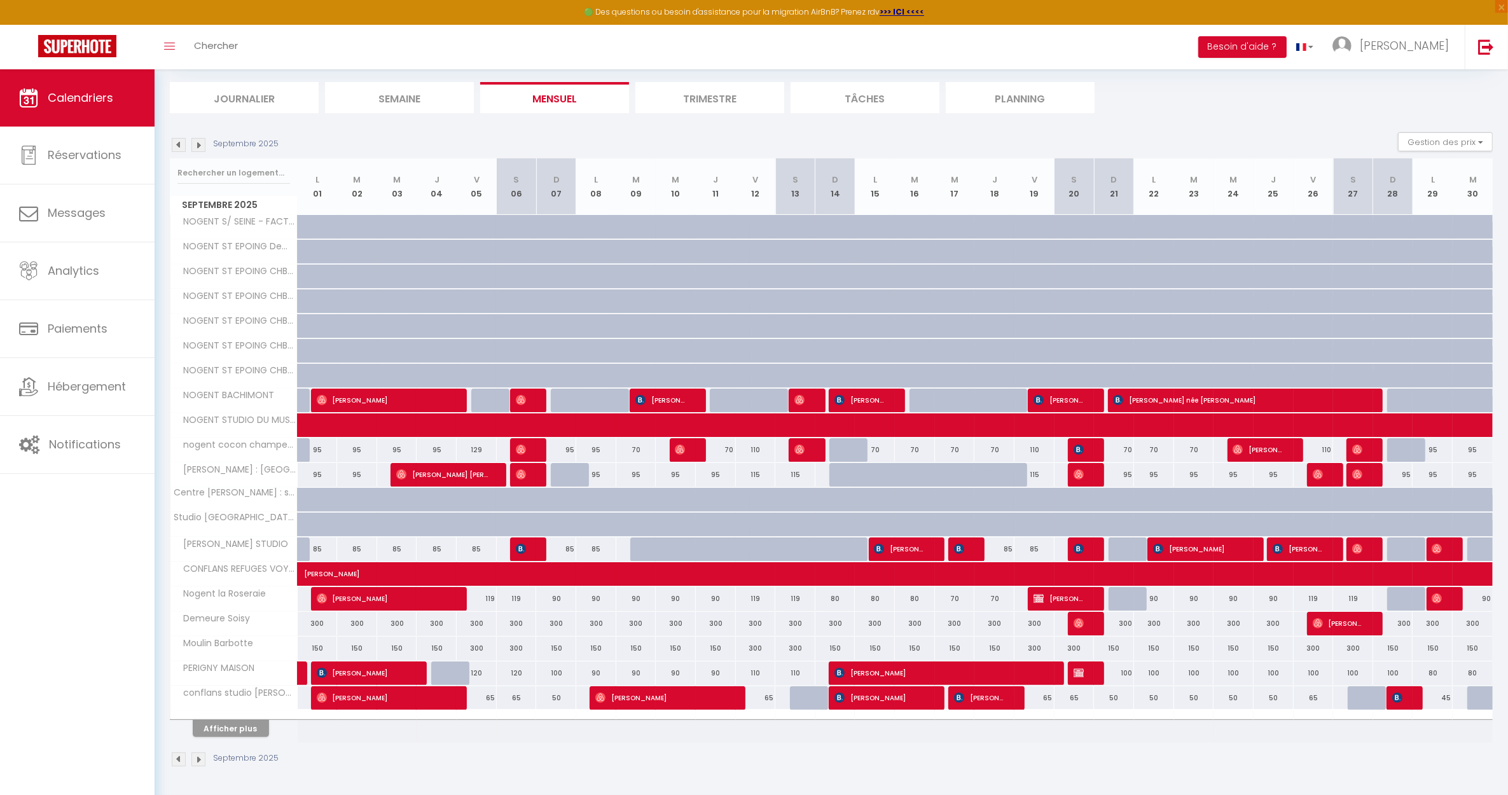
click at [197, 141] on img at bounding box center [198, 145] width 14 height 14
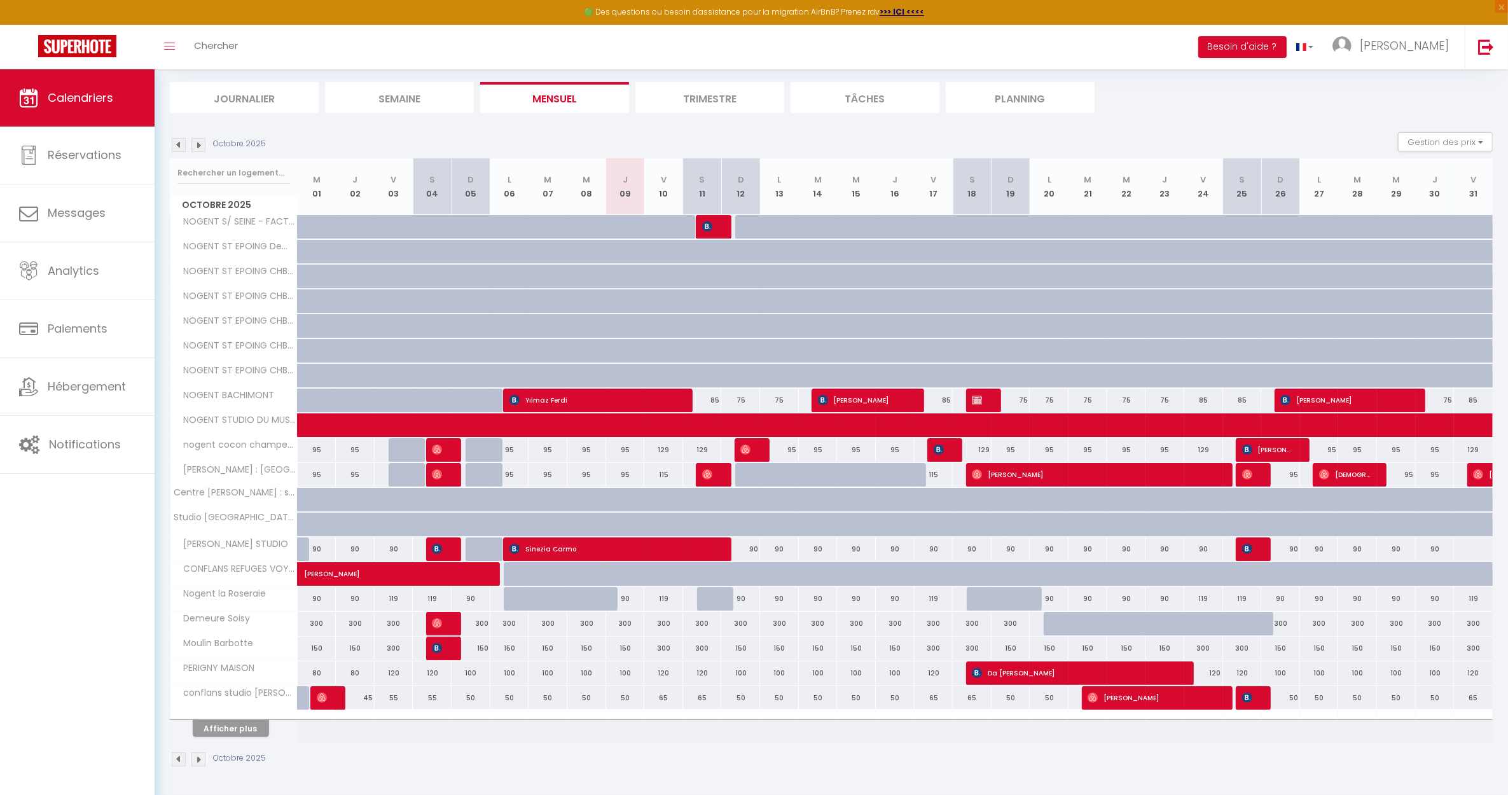
click at [197, 142] on img at bounding box center [198, 145] width 14 height 14
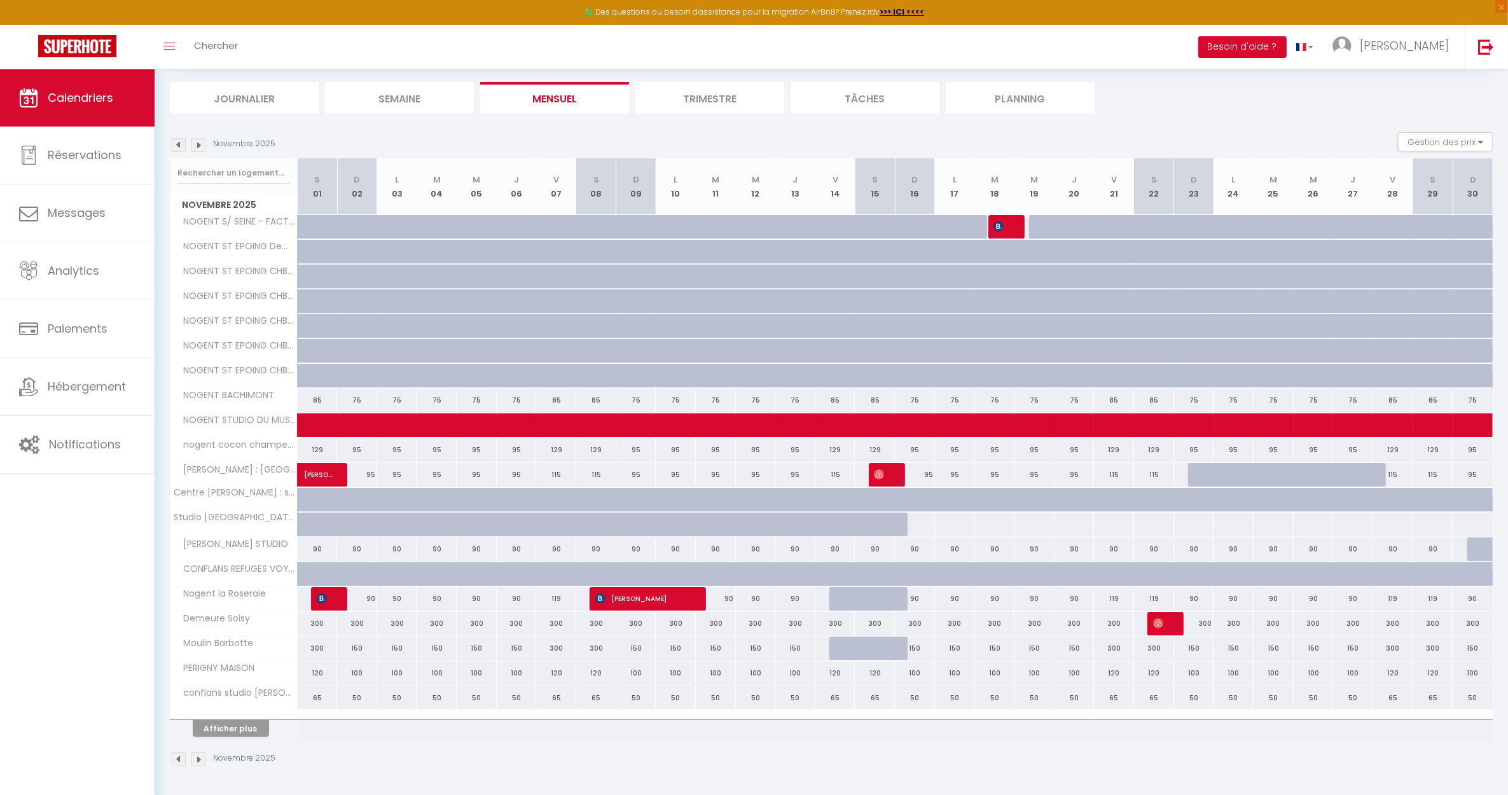
click at [917, 519] on div at bounding box center [914, 525] width 41 height 24
select select "1"
type input "Dim 16 Novembre 2025"
type input "Lun 17 Novembre 2025"
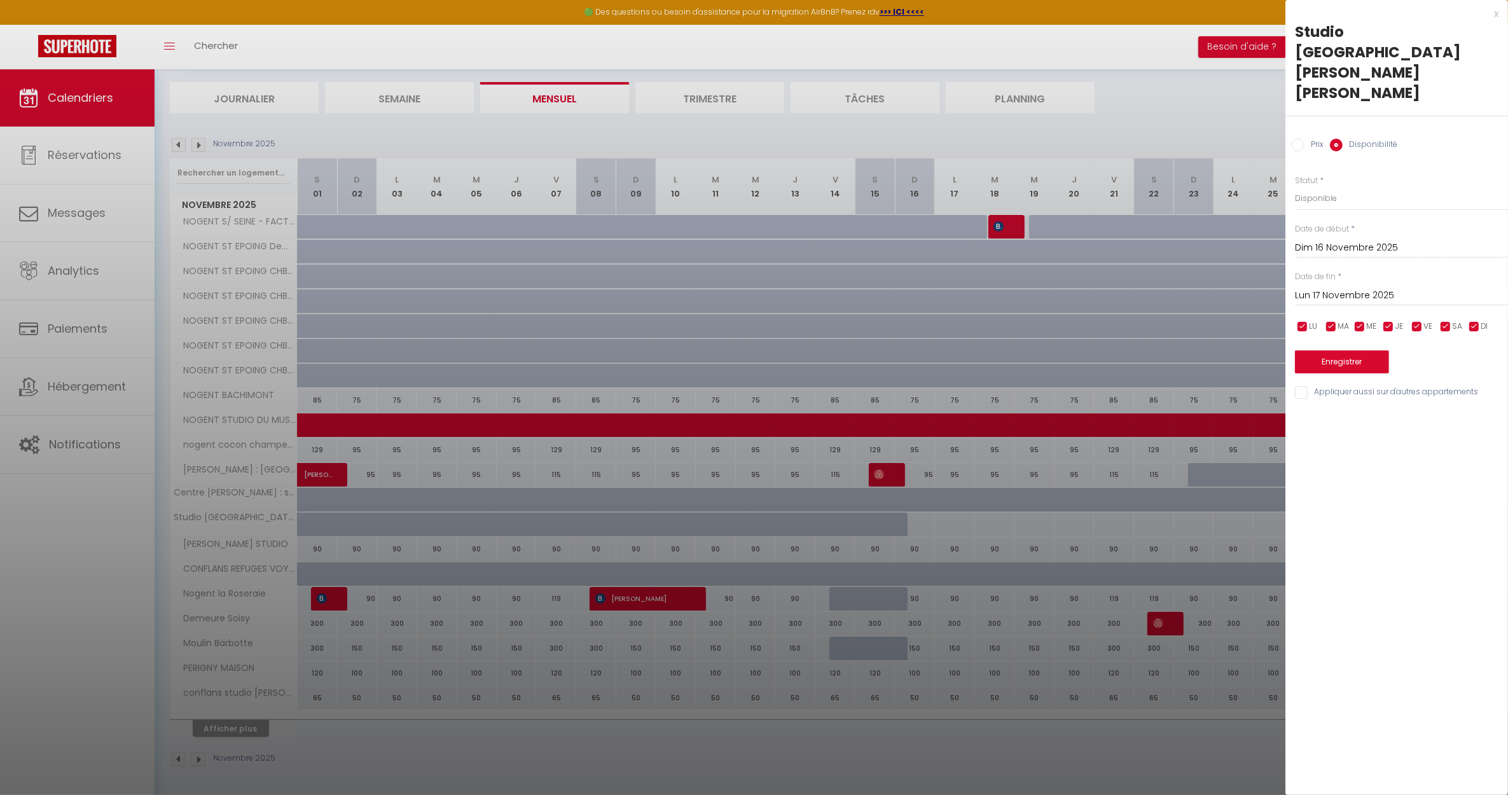
click at [1299, 139] on input "Prix" at bounding box center [1298, 145] width 13 height 13
radio input "true"
radio input "false"
click at [1315, 186] on input "Prix" at bounding box center [1401, 197] width 213 height 23
type input "88"
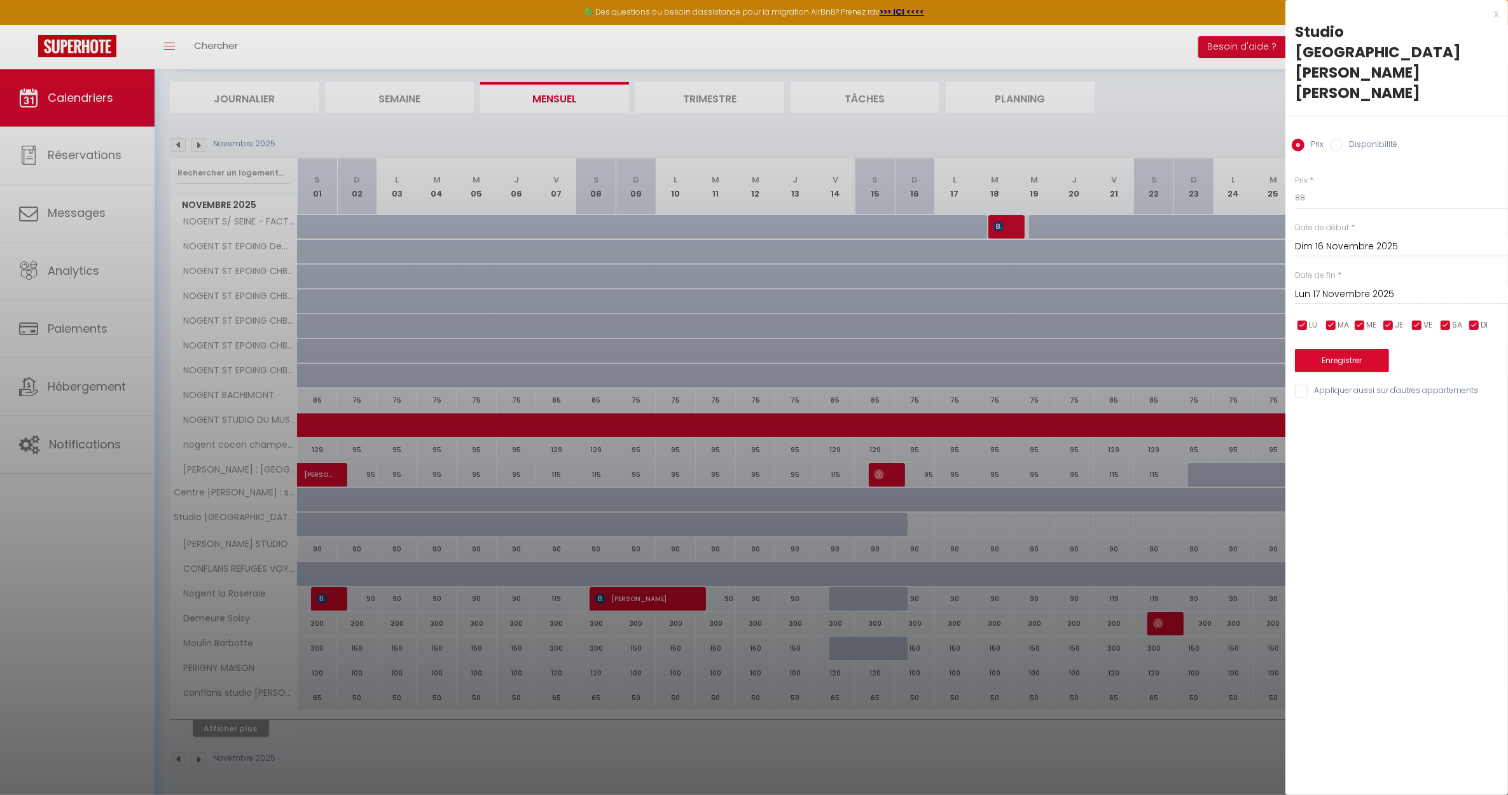
click at [1417, 319] on input "checkbox" at bounding box center [1417, 325] width 13 height 13
checkbox input "false"
click at [1448, 319] on input "checkbox" at bounding box center [1445, 325] width 13 height 13
checkbox input "false"
click at [1338, 349] on button "Enregistrer" at bounding box center [1342, 360] width 94 height 23
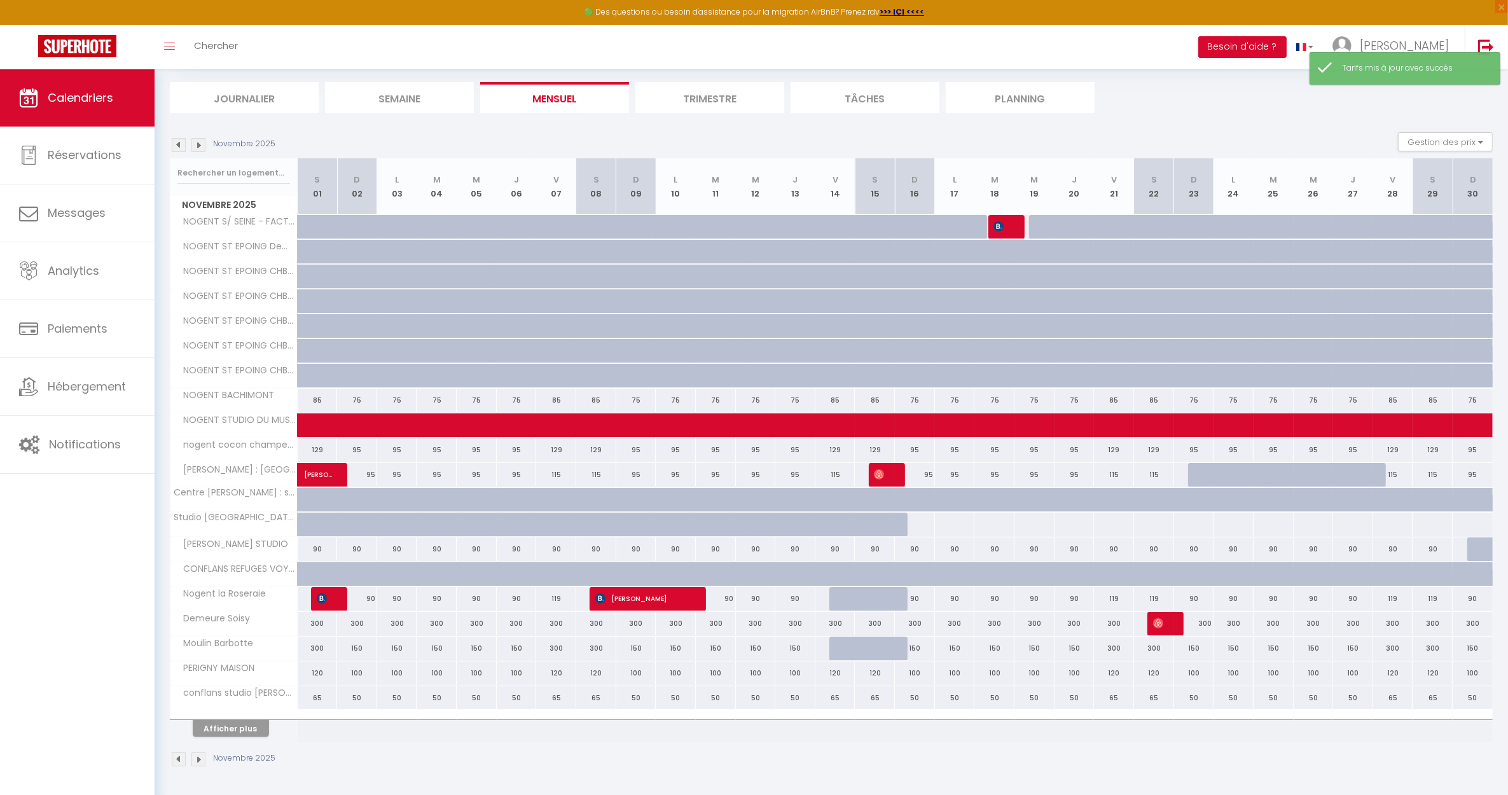
click at [920, 525] on div at bounding box center [914, 525] width 41 height 24
type input "Dim 16 Novembre 2025"
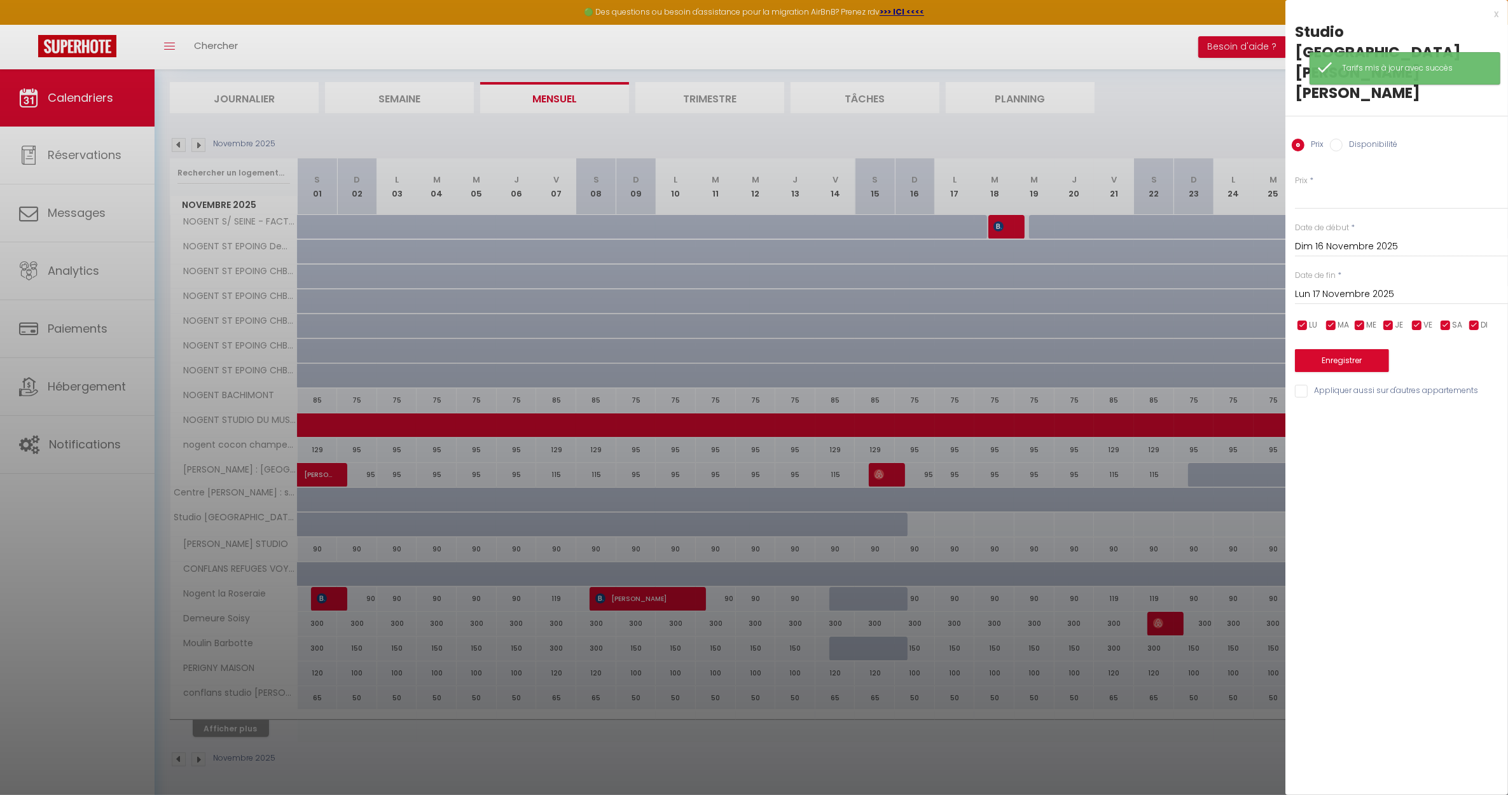
click at [1332, 286] on input "Lun 17 Novembre 2025" at bounding box center [1401, 294] width 213 height 17
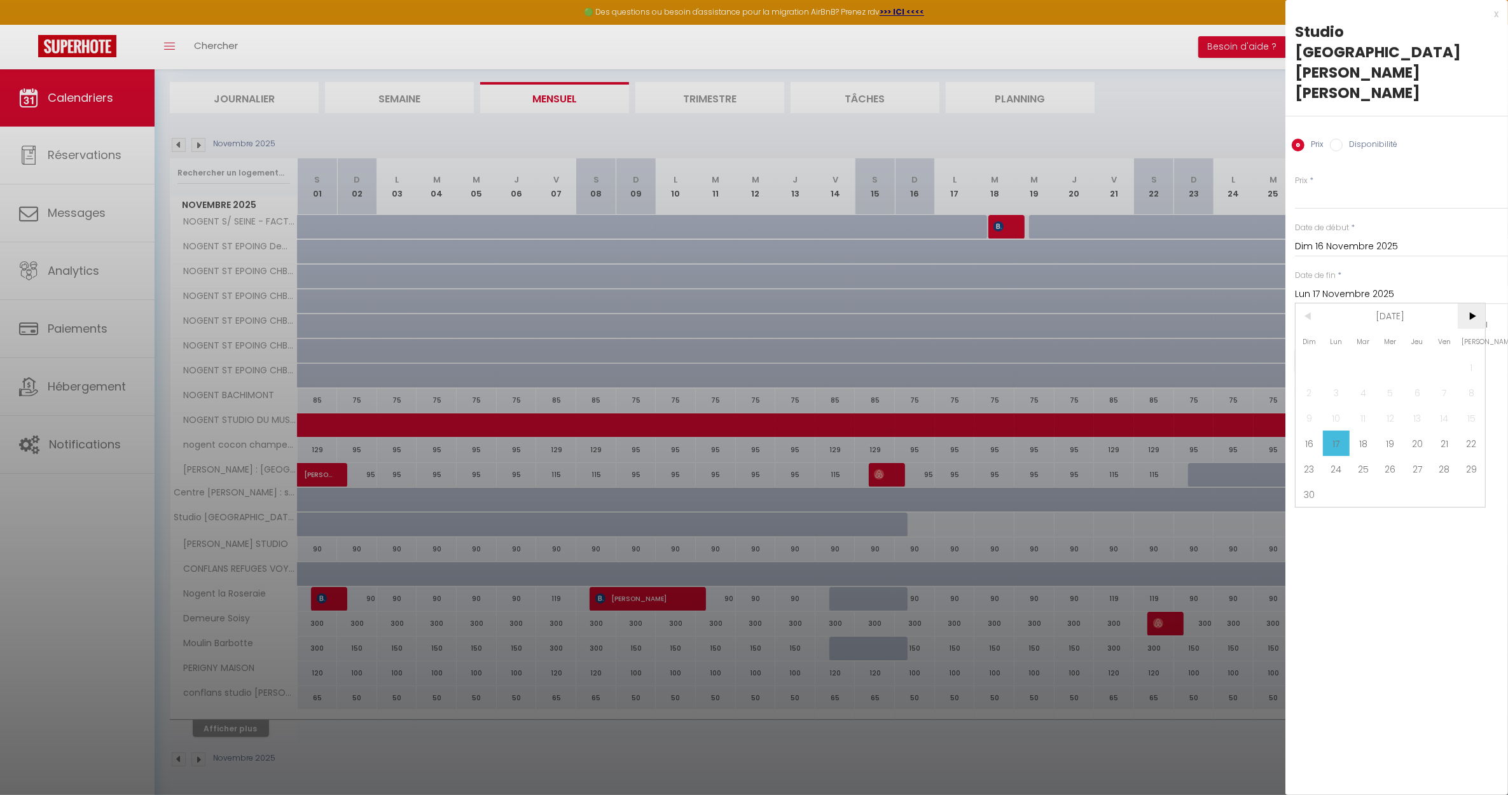
click at [1473, 303] on span ">" at bounding box center [1471, 315] width 27 height 25
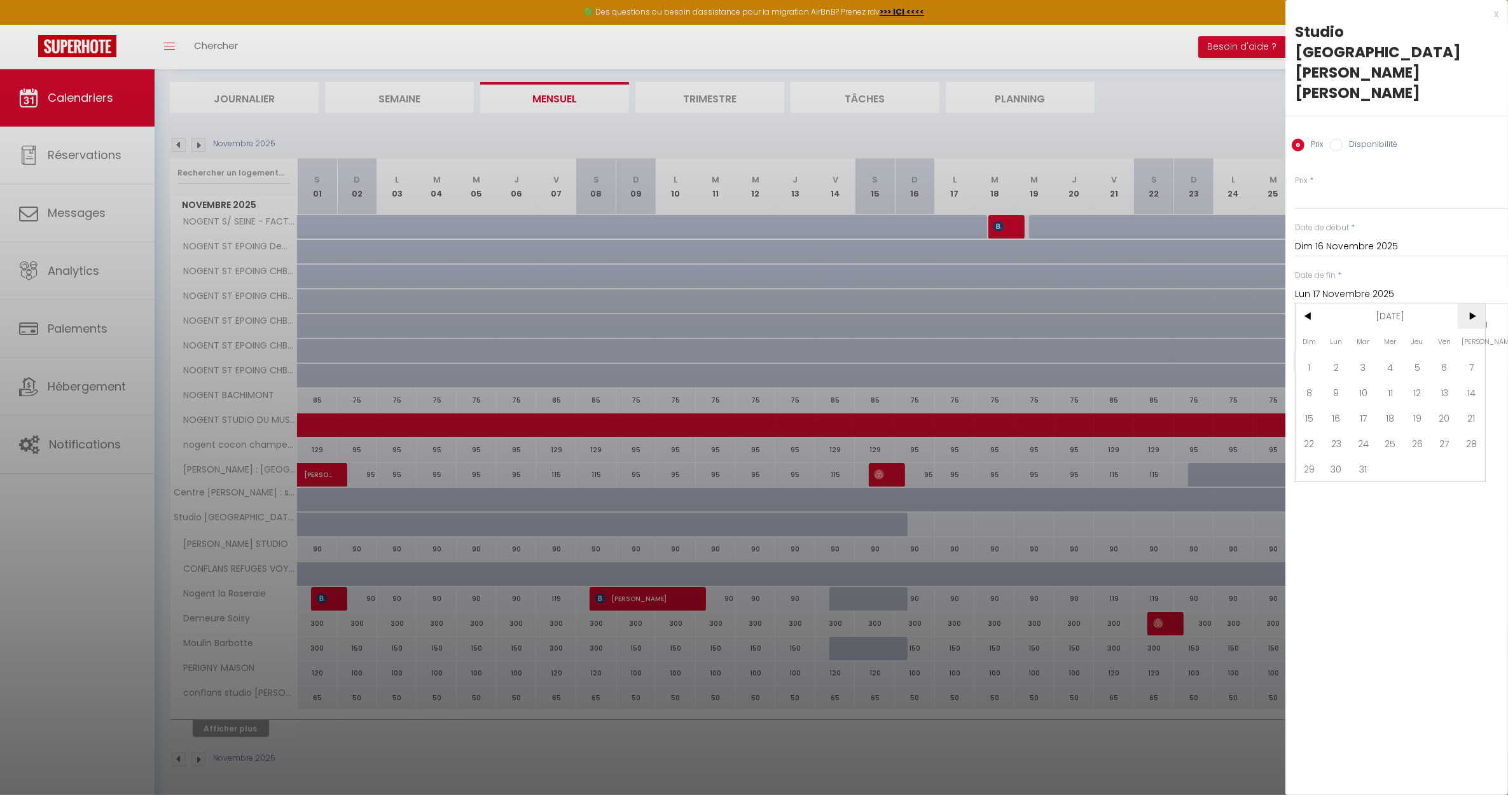
click at [1473, 303] on span ">" at bounding box center [1471, 315] width 27 height 25
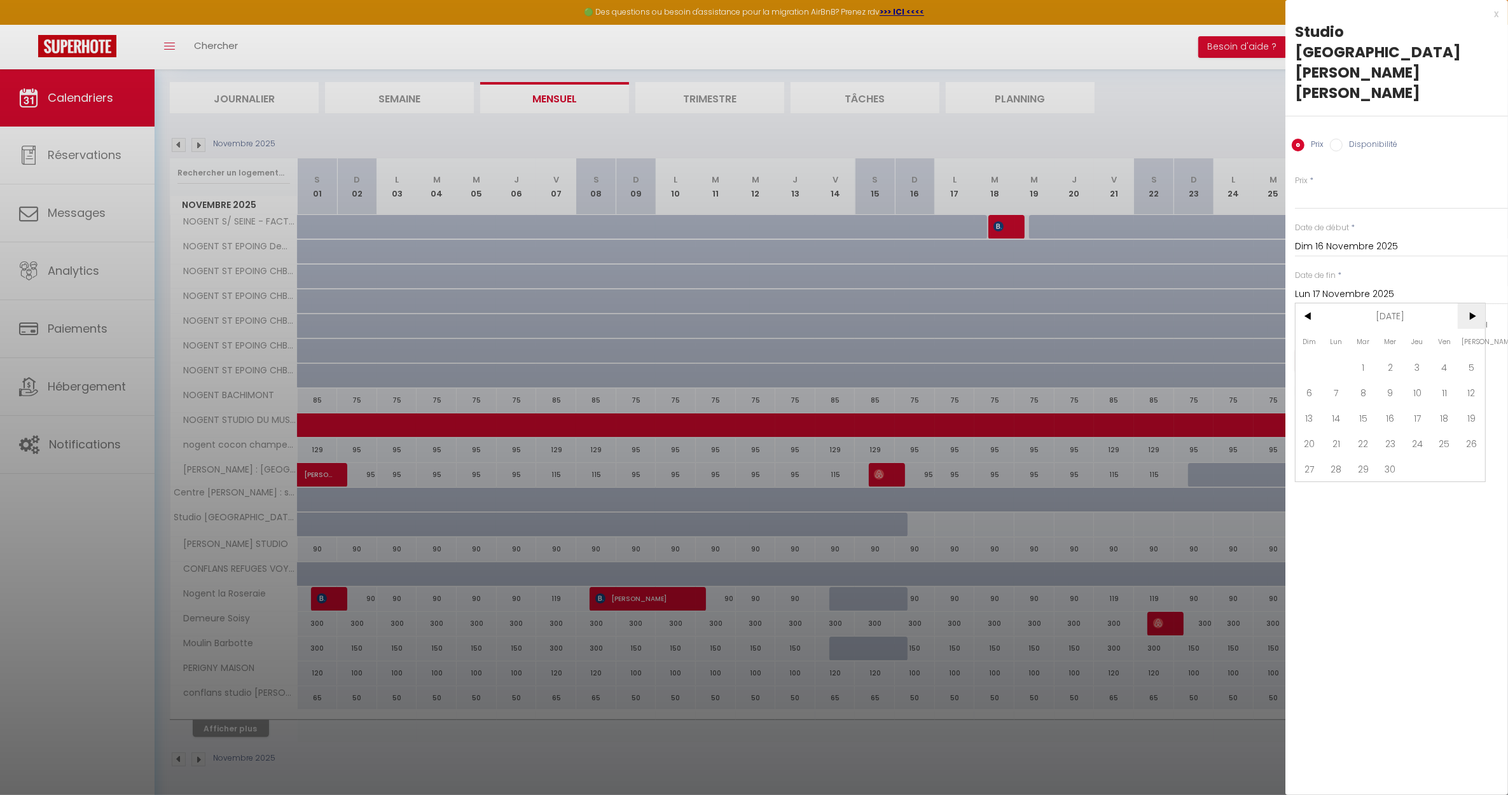
click at [1472, 303] on span ">" at bounding box center [1471, 315] width 27 height 25
click at [1317, 481] on span "31" at bounding box center [1309, 493] width 27 height 25
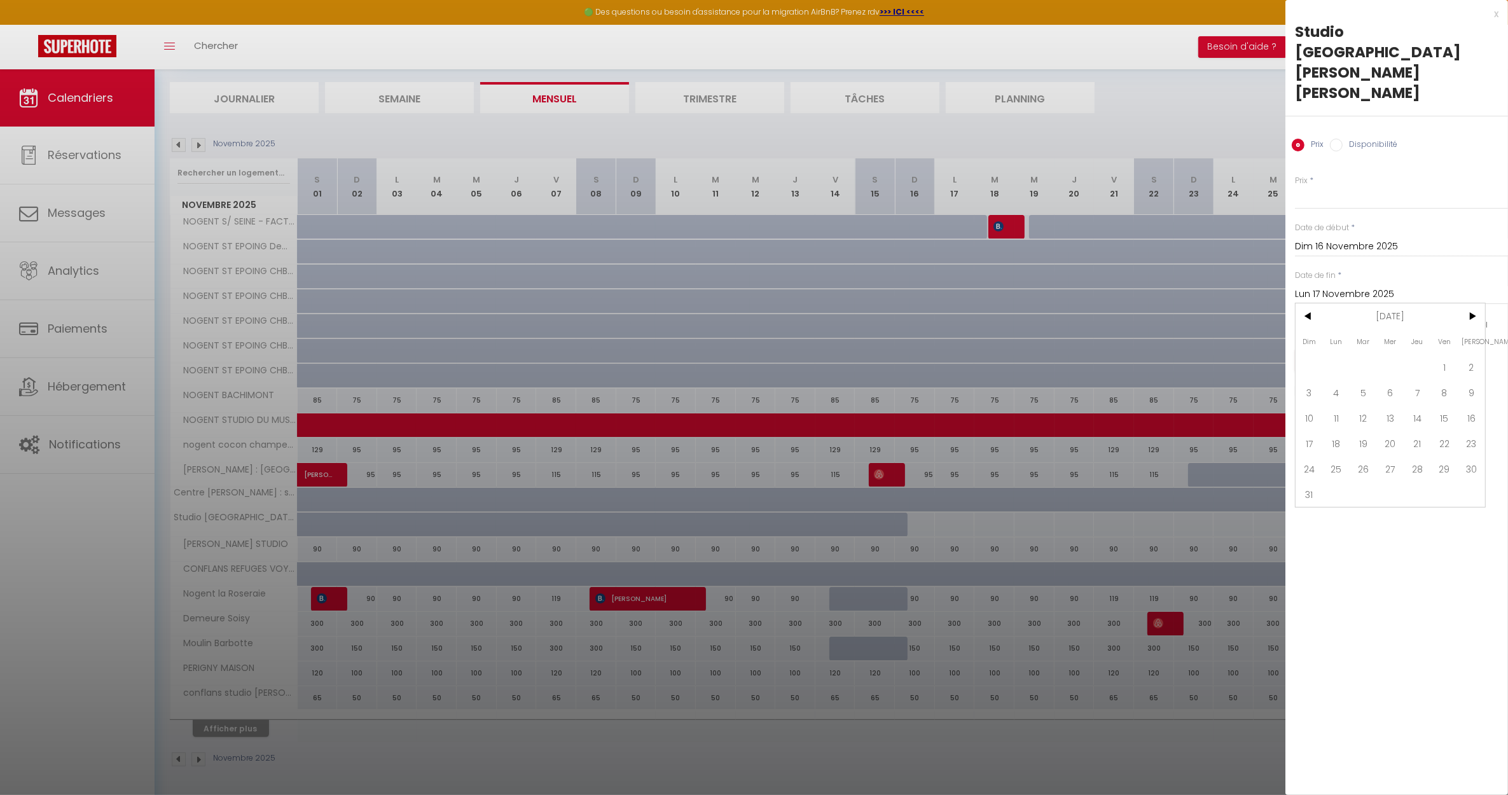
type input "Dim 31 Janvier 2027"
click at [1320, 186] on input "Prix" at bounding box center [1401, 197] width 213 height 23
type input "88"
drag, startPoint x: 1414, startPoint y: 285, endPoint x: 1438, endPoint y: 285, distance: 24.2
click at [1415, 319] on input "checkbox" at bounding box center [1417, 325] width 13 height 13
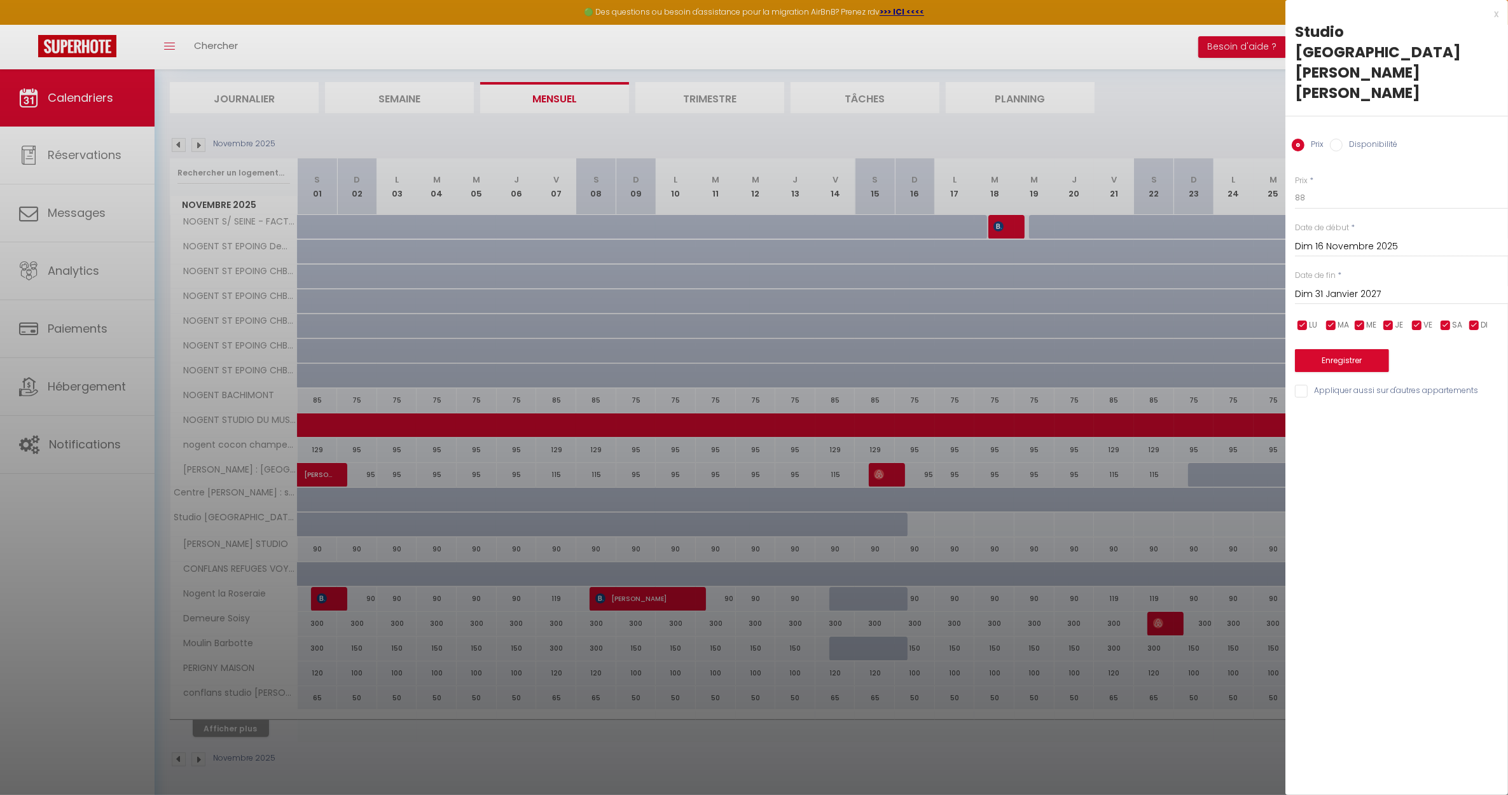
checkbox input "false"
click at [1443, 319] on input "checkbox" at bounding box center [1445, 325] width 13 height 13
checkbox input "false"
click at [1358, 349] on button "Enregistrer" at bounding box center [1342, 360] width 94 height 23
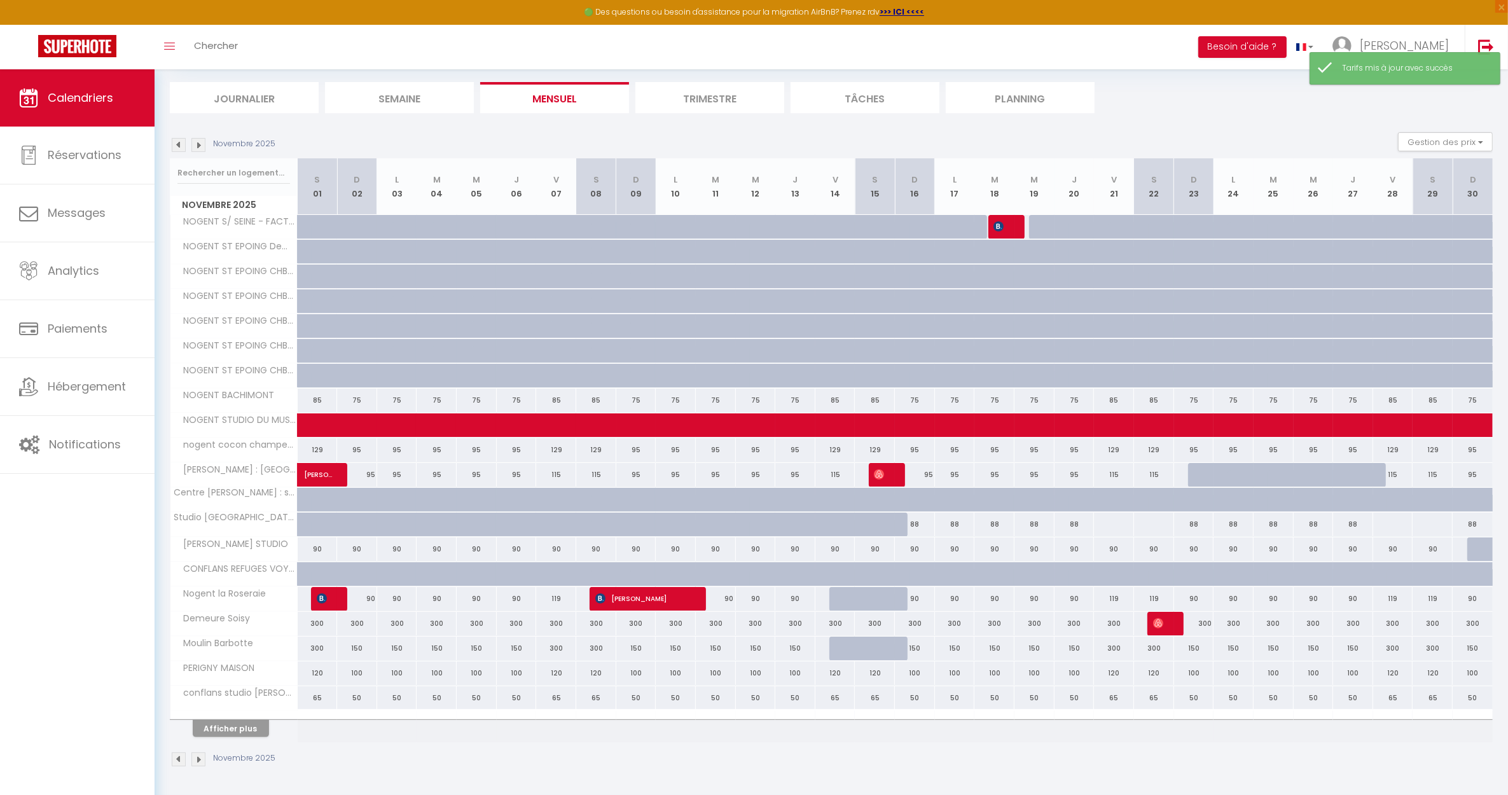
click at [1110, 523] on div at bounding box center [1113, 525] width 41 height 24
type input "Ven 21 Novembre 2025"
type input "[PERSON_NAME] 22 Novembre 2025"
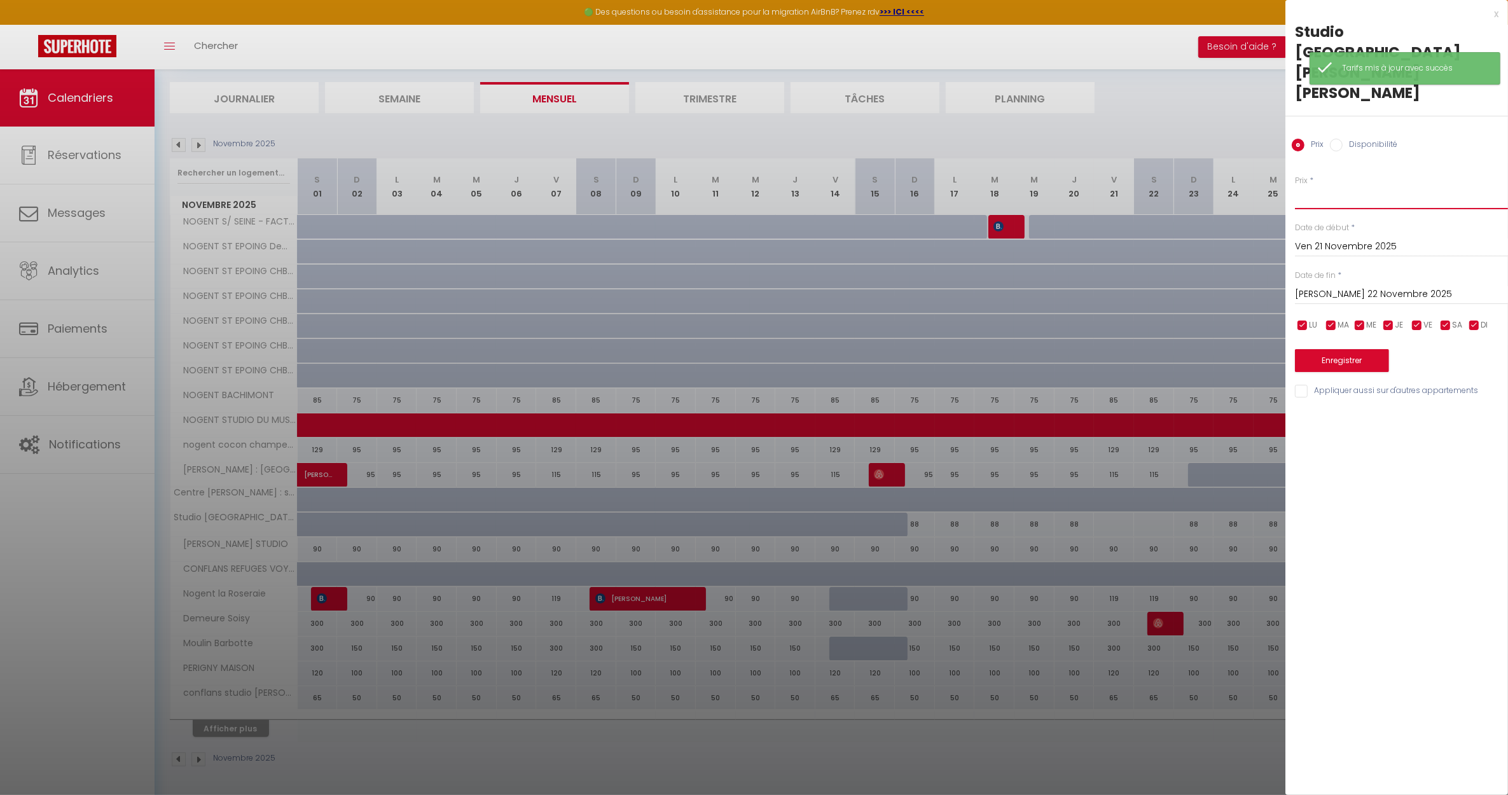
click at [1312, 186] on input "Prix" at bounding box center [1401, 197] width 213 height 23
type input "95"
click at [1309, 319] on span "LU" at bounding box center [1313, 325] width 8 height 12
checkbox input "false"
click at [1331, 319] on input "checkbox" at bounding box center [1331, 325] width 13 height 13
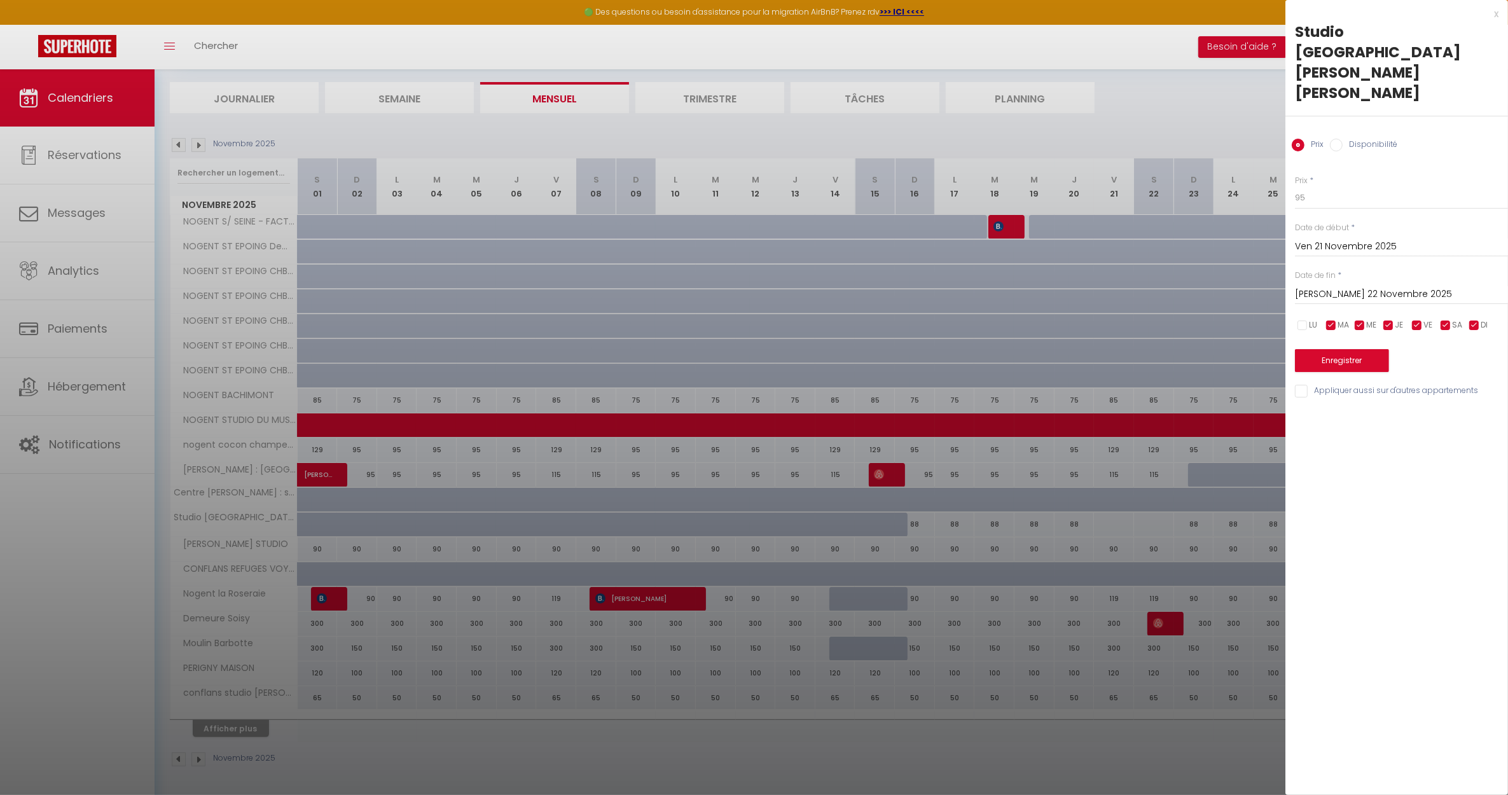
checkbox input "false"
click at [1361, 319] on input "checkbox" at bounding box center [1359, 325] width 13 height 13
checkbox input "false"
drag, startPoint x: 1387, startPoint y: 284, endPoint x: 1402, endPoint y: 284, distance: 15.9
click at [1387, 319] on input "checkbox" at bounding box center [1388, 325] width 13 height 13
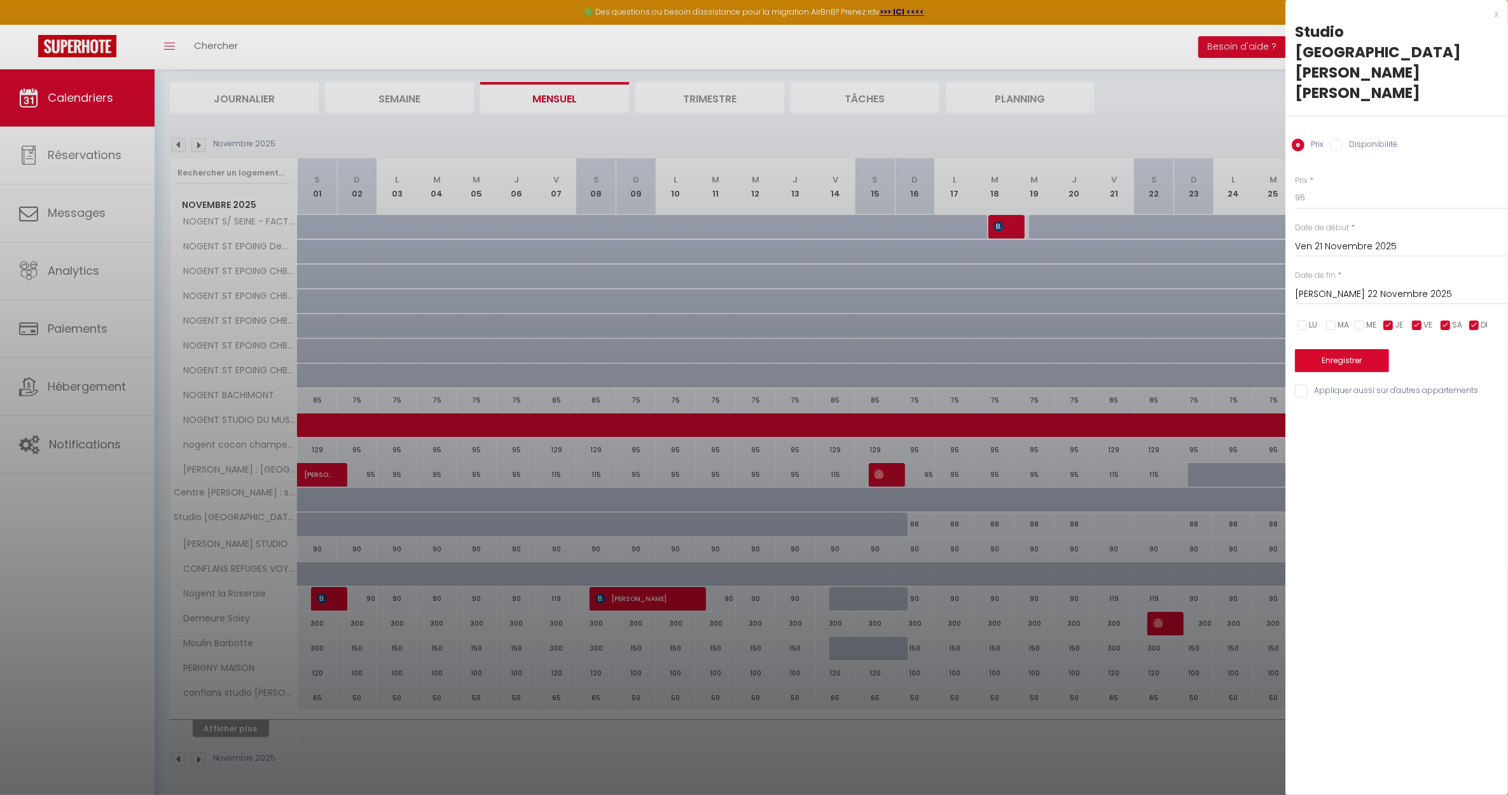
checkbox input "false"
click at [1483, 319] on span "DI" at bounding box center [1484, 325] width 7 height 12
checkbox input "false"
click at [1376, 286] on input "[PERSON_NAME] 22 Novembre 2025" at bounding box center [1401, 294] width 213 height 17
click at [1477, 303] on span ">" at bounding box center [1471, 315] width 27 height 25
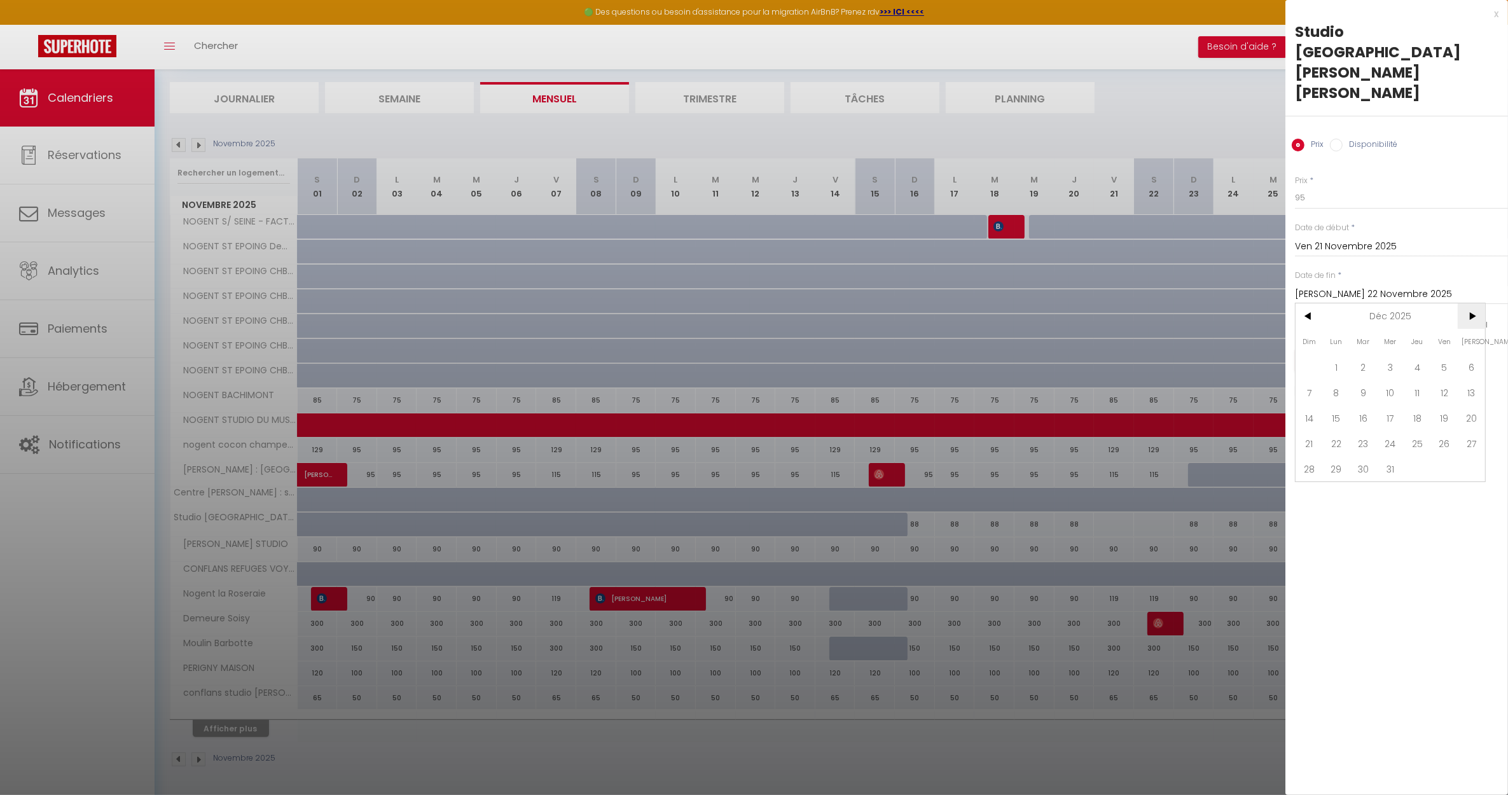
click at [1477, 303] on span ">" at bounding box center [1471, 315] width 27 height 25
click at [1479, 303] on span ">" at bounding box center [1471, 315] width 27 height 25
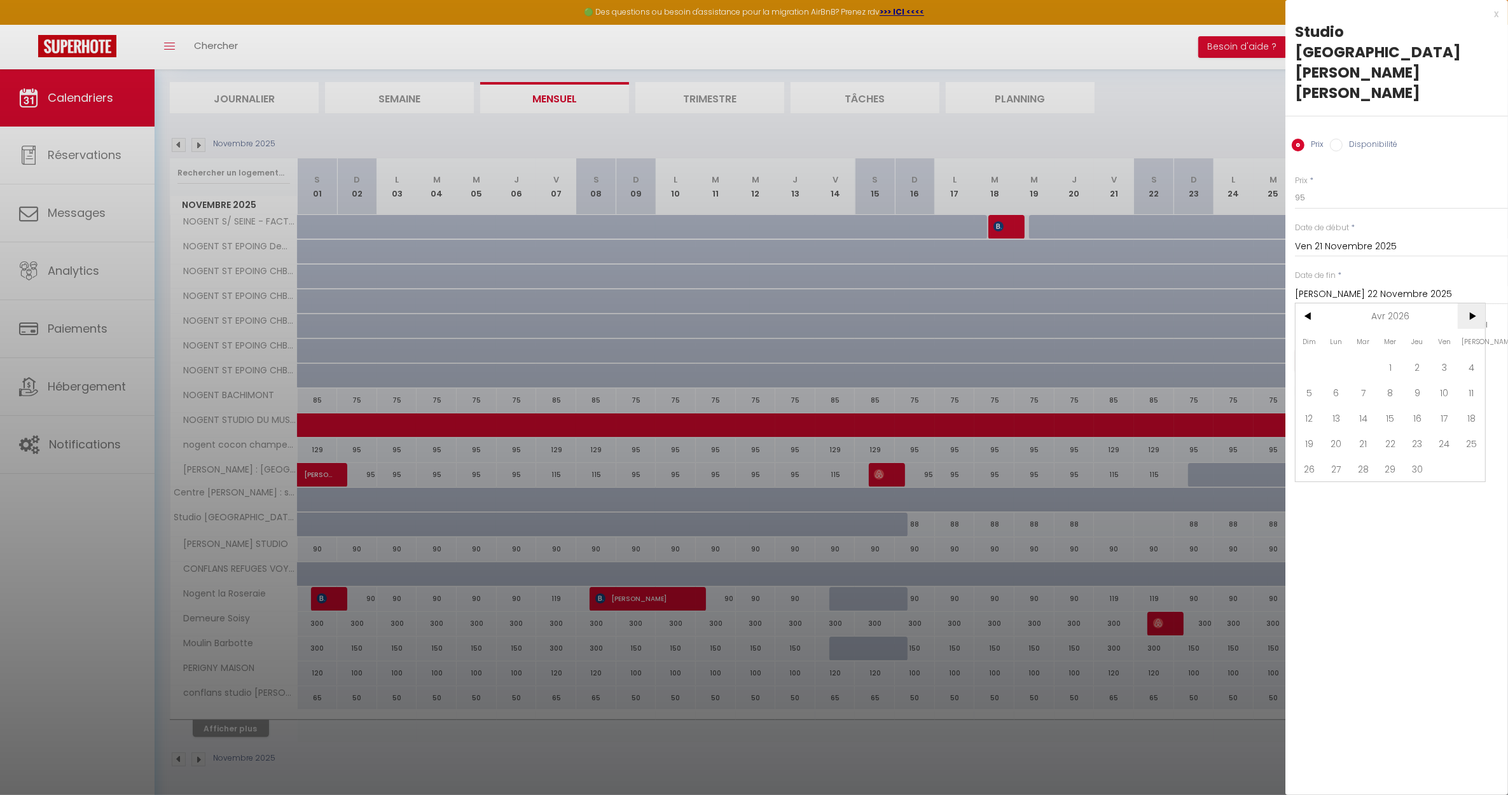
click at [1479, 303] on span ">" at bounding box center [1471, 315] width 27 height 25
click at [1478, 303] on span ">" at bounding box center [1471, 315] width 27 height 25
click at [1477, 303] on span ">" at bounding box center [1471, 315] width 27 height 25
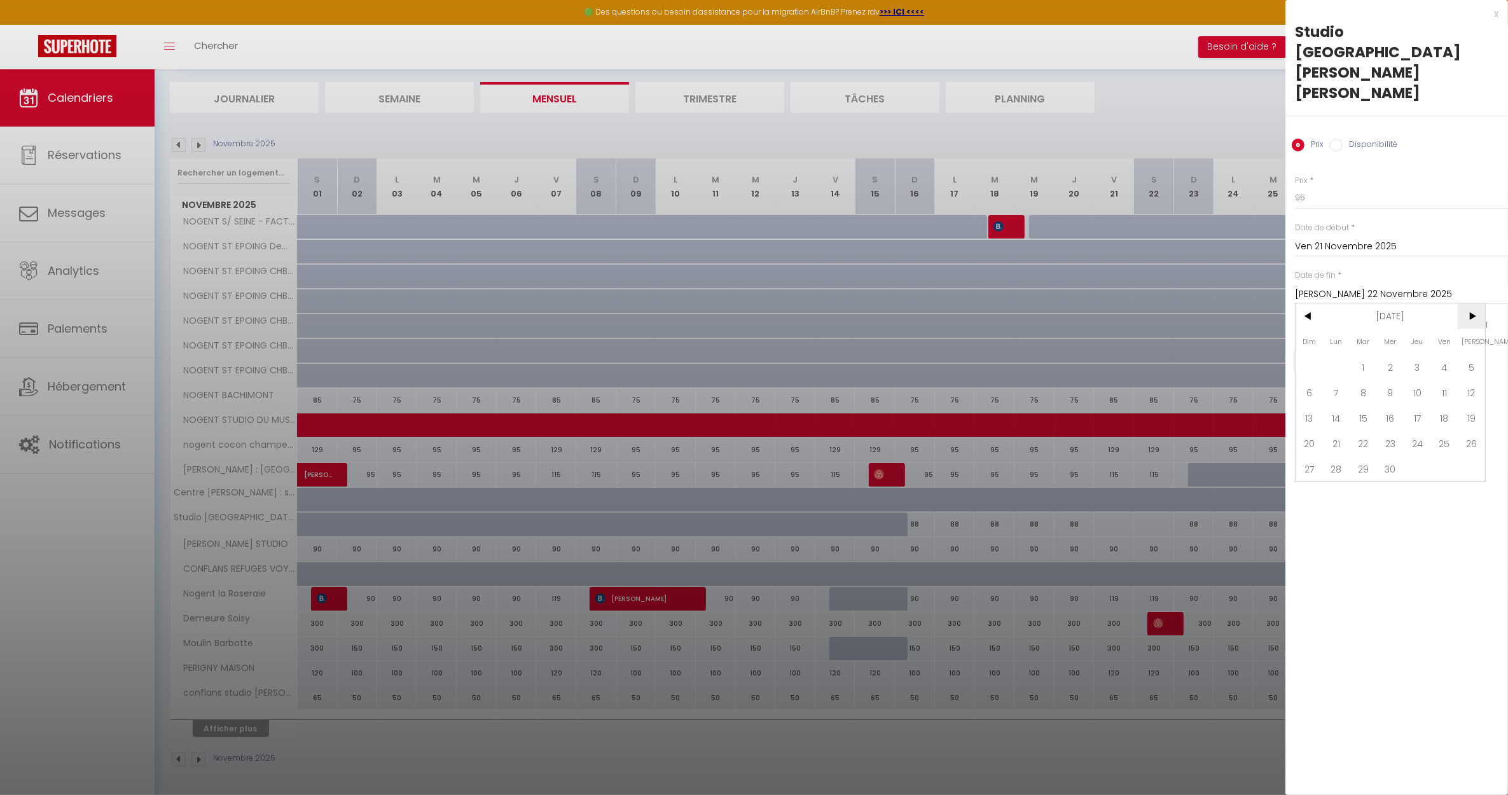
click at [1477, 303] on span ">" at bounding box center [1471, 315] width 27 height 25
click at [1476, 303] on span ">" at bounding box center [1471, 315] width 27 height 25
click at [1315, 481] on span "31" at bounding box center [1309, 493] width 27 height 25
type input "Dim 31 Janvier 2027"
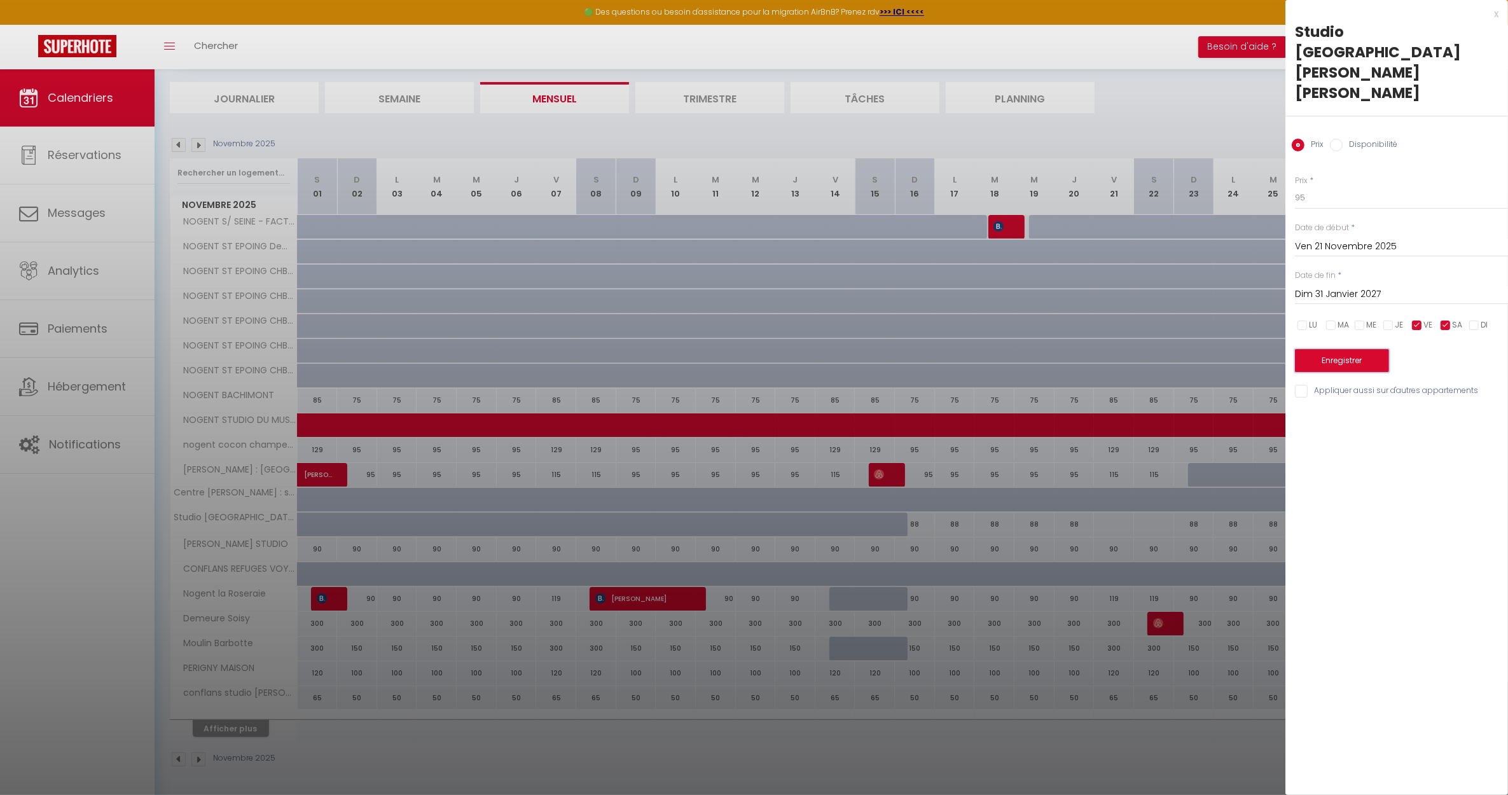
click at [1358, 349] on button "Enregistrer" at bounding box center [1342, 360] width 94 height 23
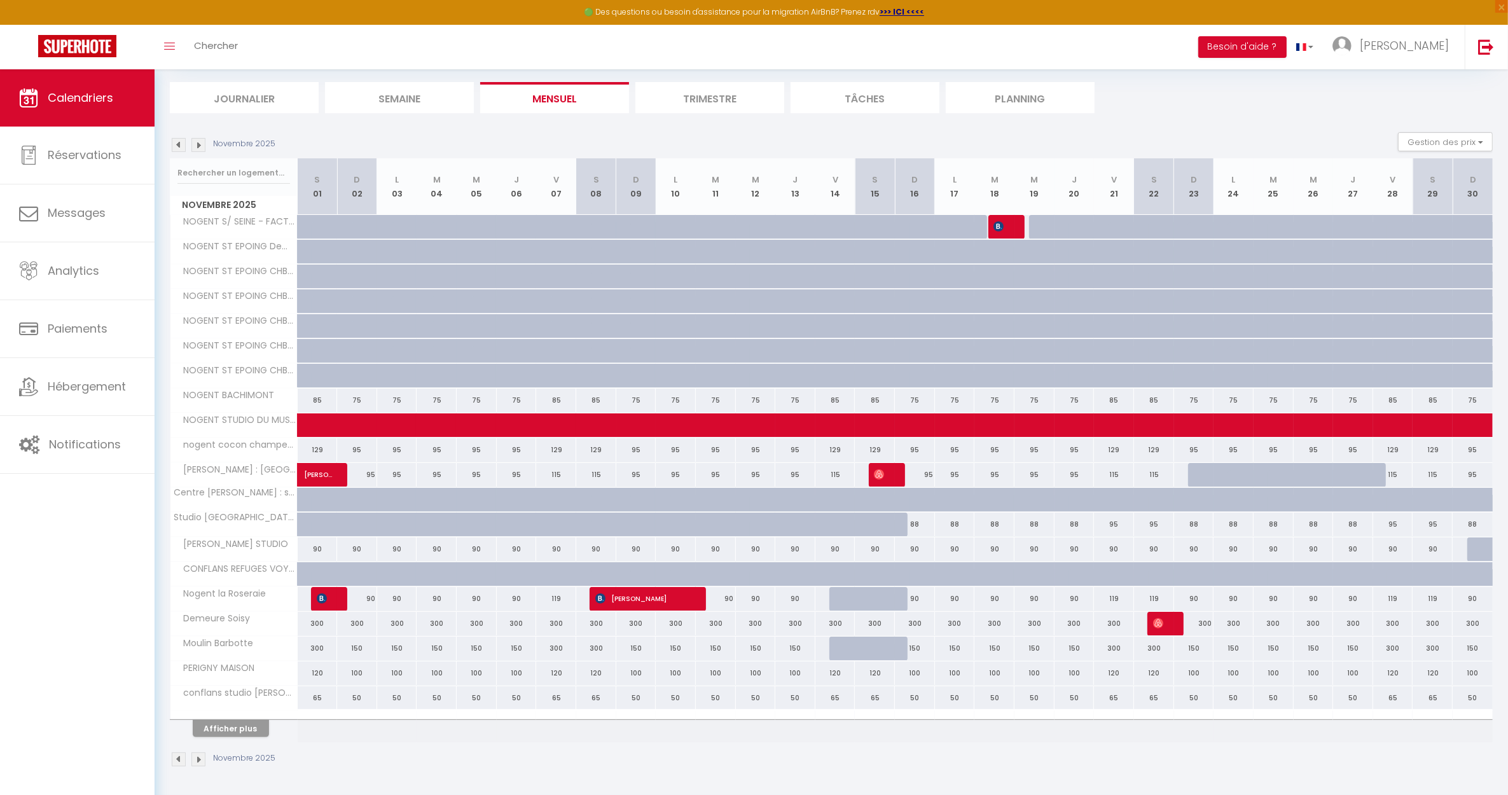
click at [1009, 225] on div at bounding box center [1008, 227] width 40 height 24
click at [1000, 226] on img at bounding box center [998, 226] width 10 height 10
select select "OK"
select select "0"
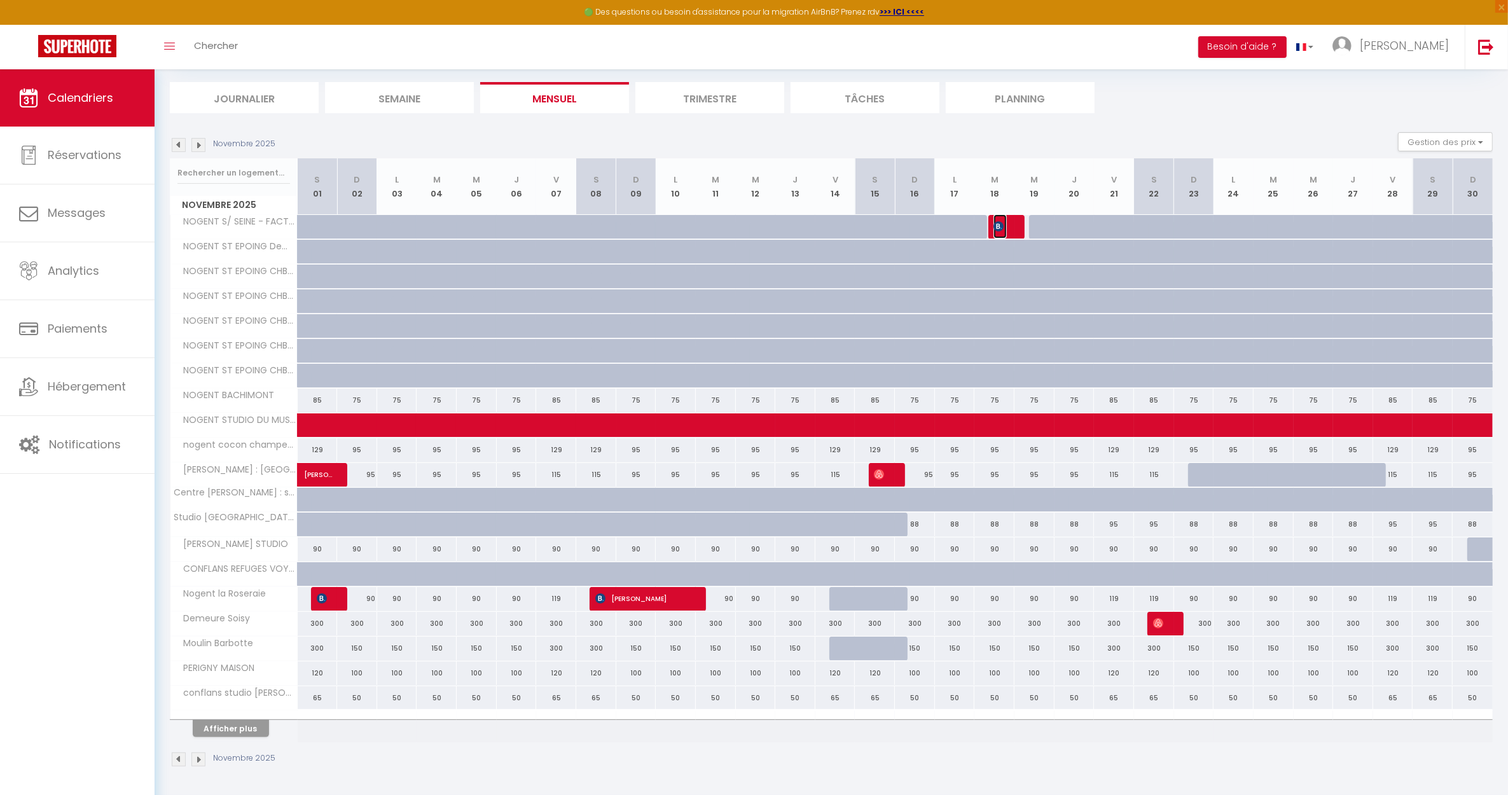
select select "0"
select select "1"
select select
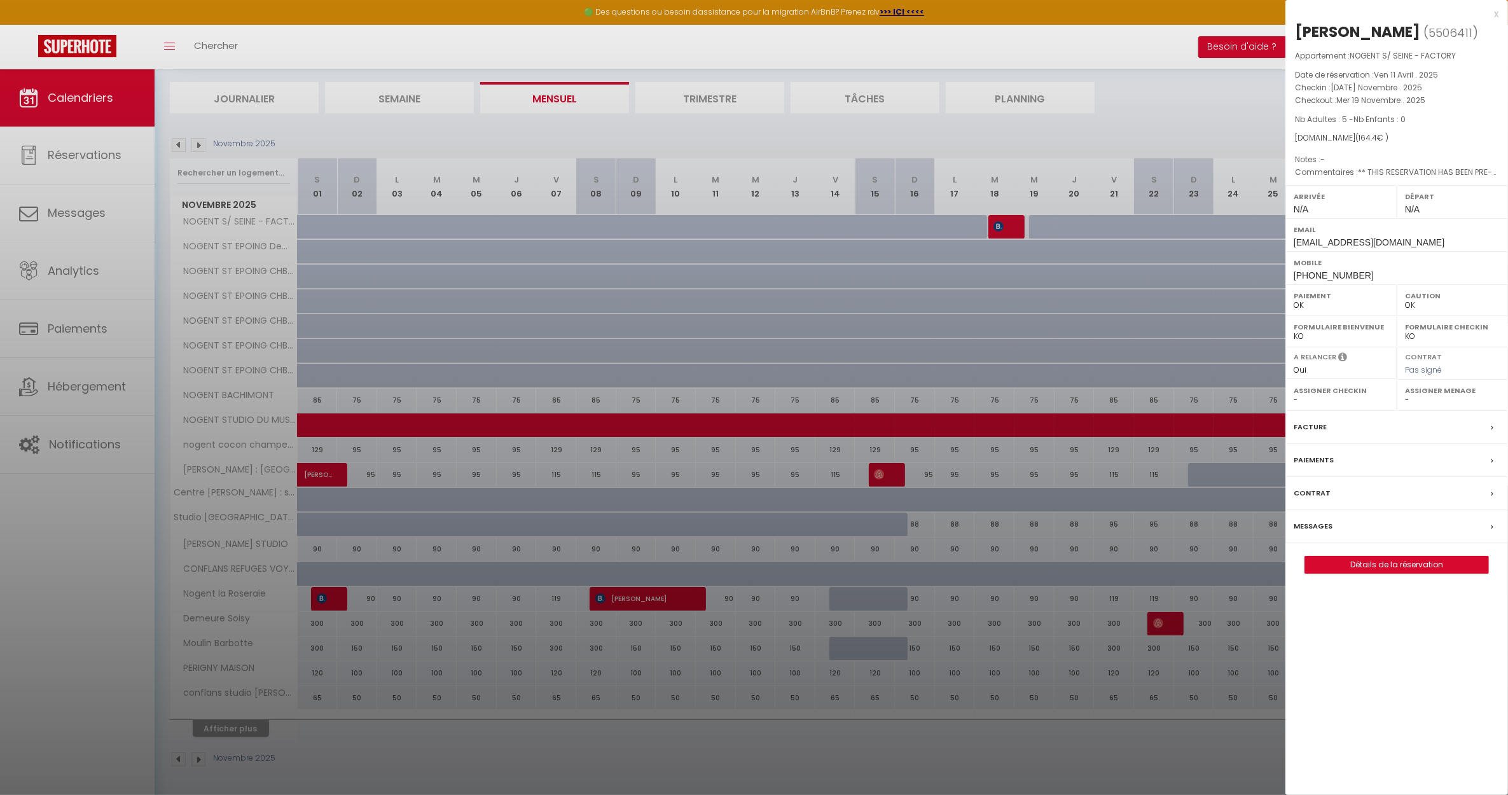
click at [179, 139] on div at bounding box center [754, 397] width 1508 height 795
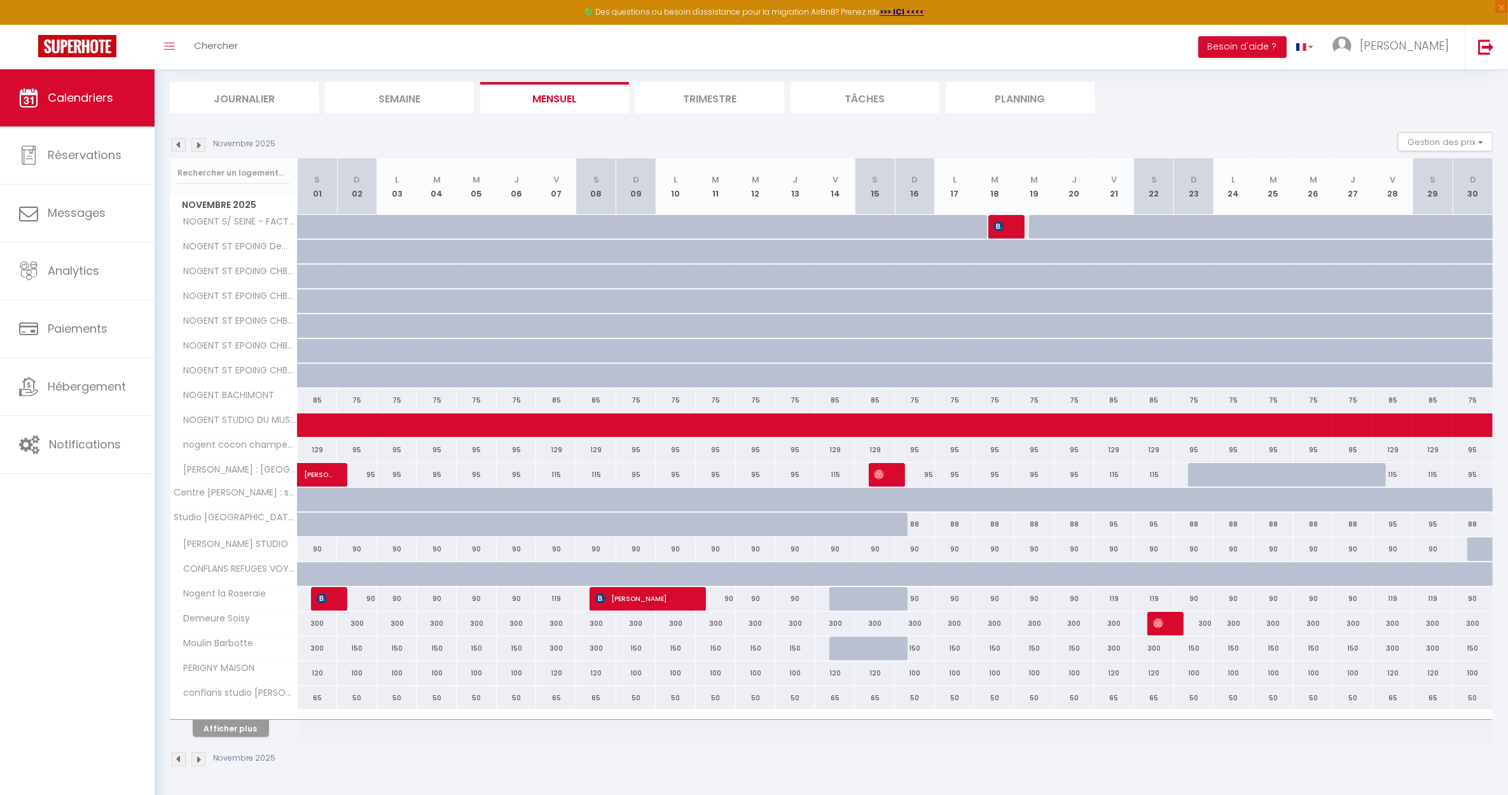
click at [176, 141] on img at bounding box center [179, 145] width 14 height 14
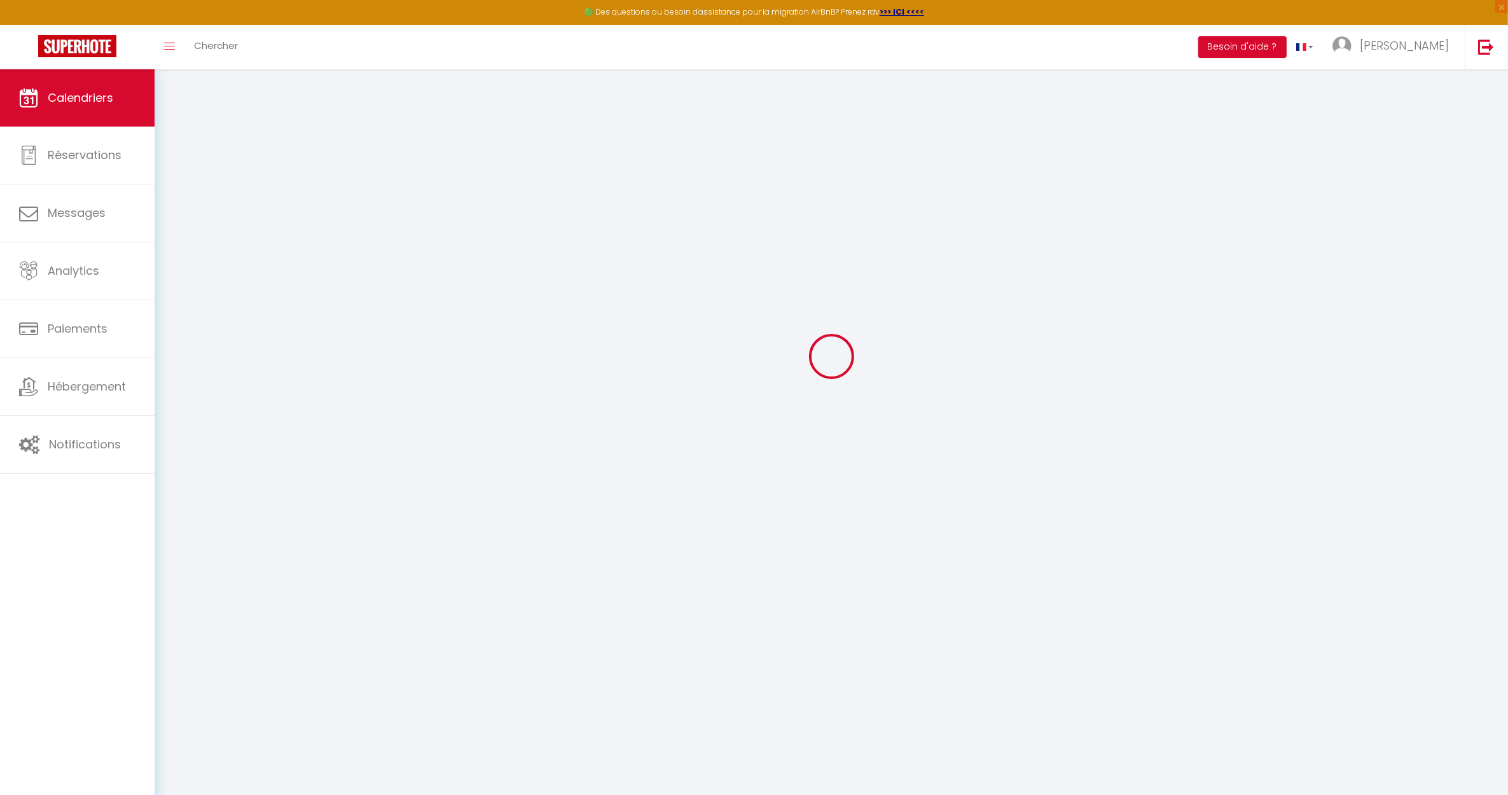
select select "0"
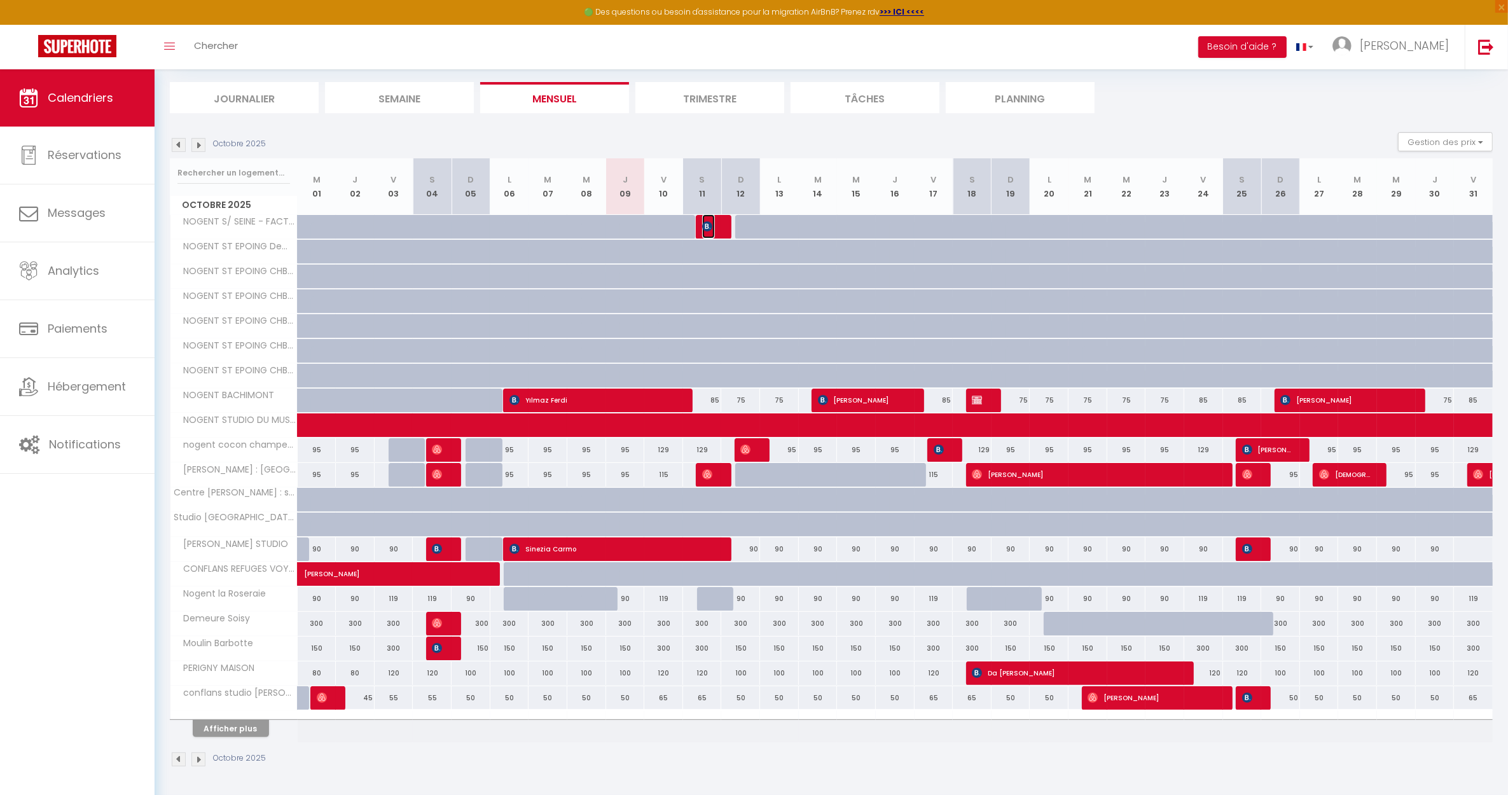
click at [707, 223] on img at bounding box center [707, 226] width 10 height 10
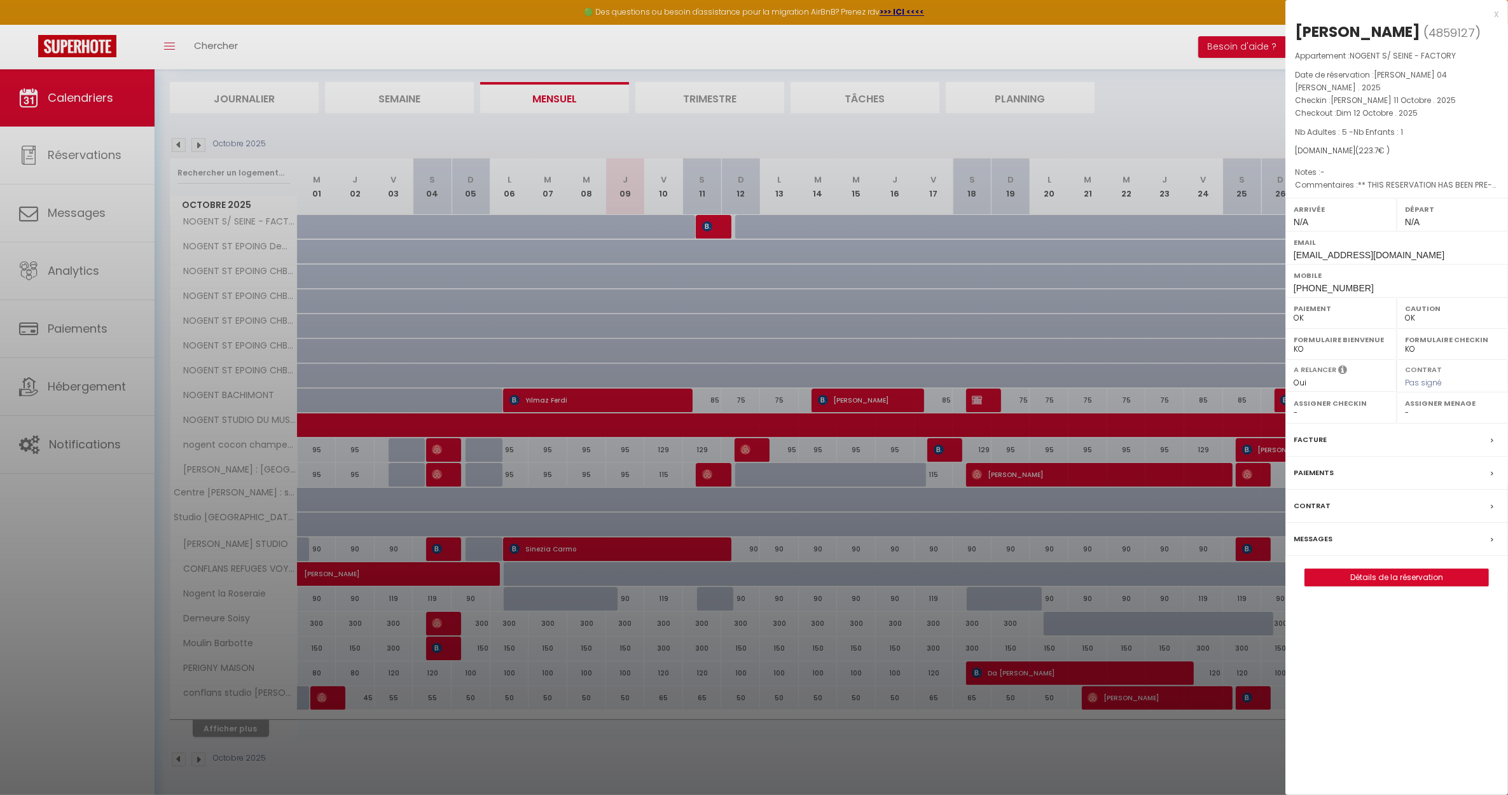
click at [1495, 15] on div "x" at bounding box center [1391, 13] width 213 height 15
